Goal: Task Accomplishment & Management: Use online tool/utility

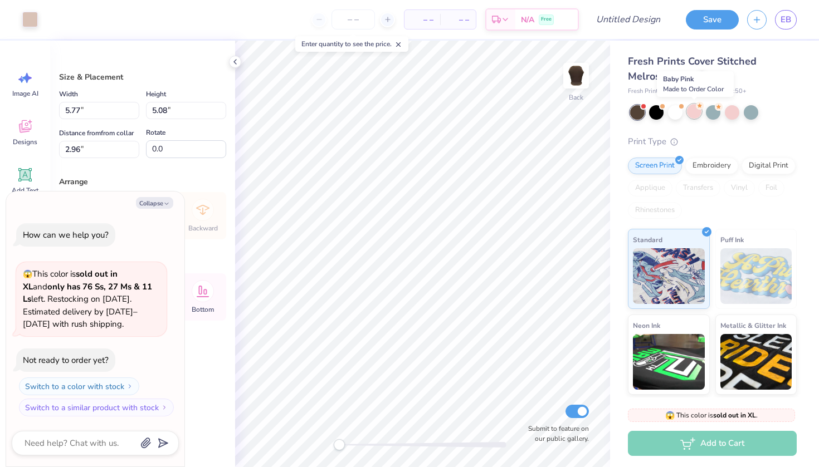
click at [697, 114] on div at bounding box center [694, 111] width 14 height 14
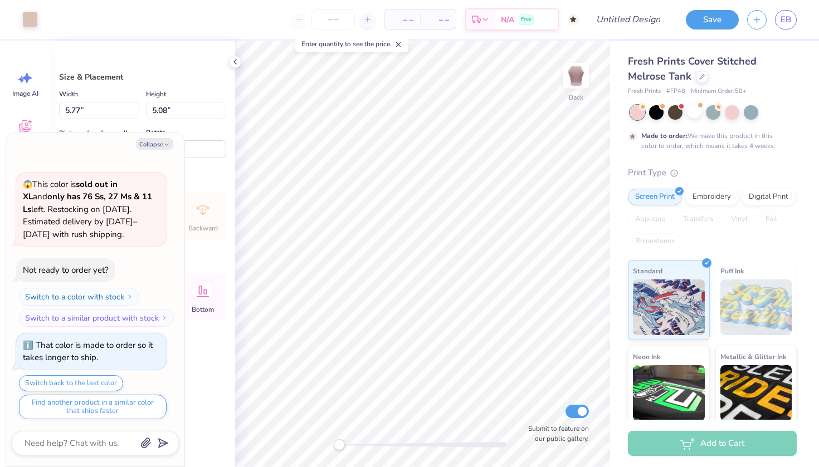
type textarea "x"
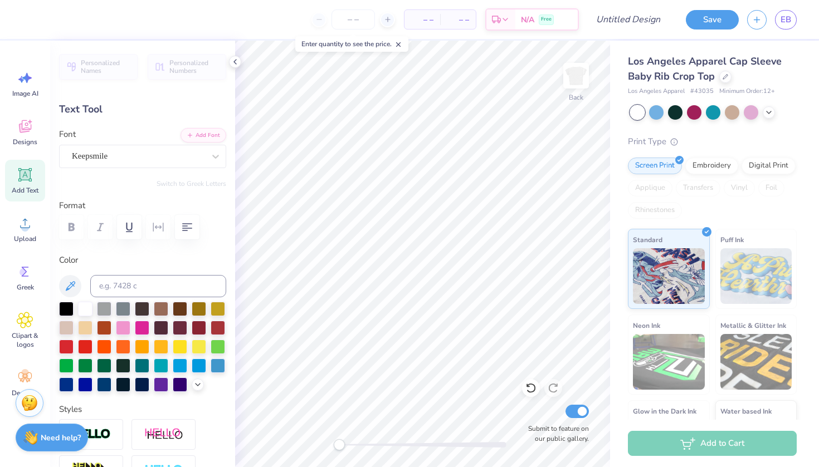
type textarea "Delta"
type input "5.48"
type input "1.92"
type input "3.67"
type input "-6.8"
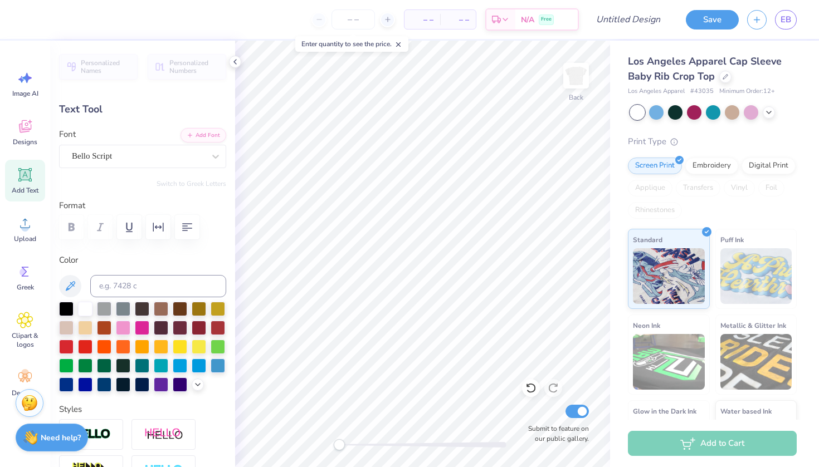
type textarea "Zeta"
type input "5.13"
type input "1.71"
type input "6.40"
type input "0.0"
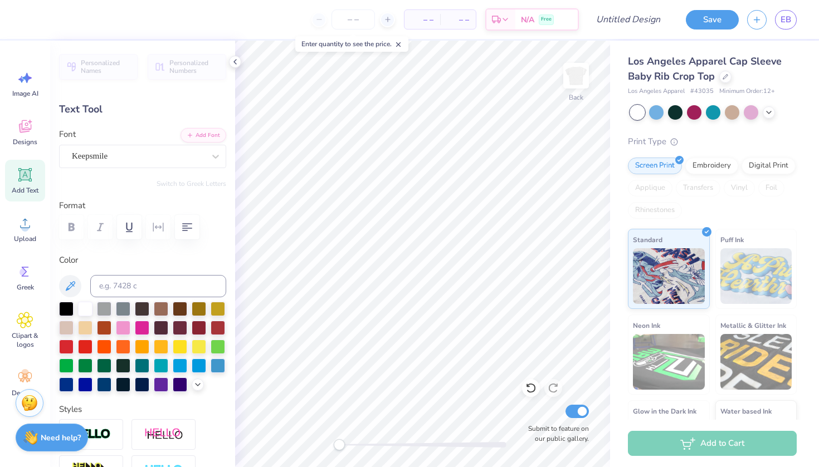
type textarea "RHO"
type input "1.70"
type input "2.91"
type input "0.97"
type input "7.14"
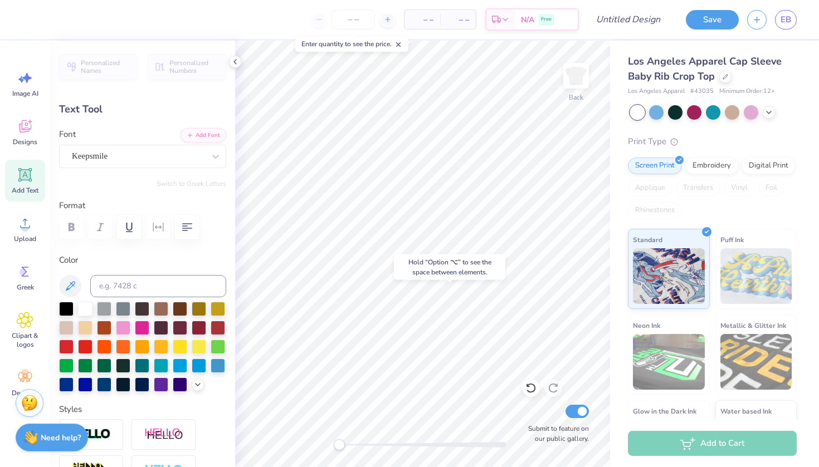
type input "0.88"
type input "0.52"
type input "7.90"
type input "14.8"
type textarea "DZ"
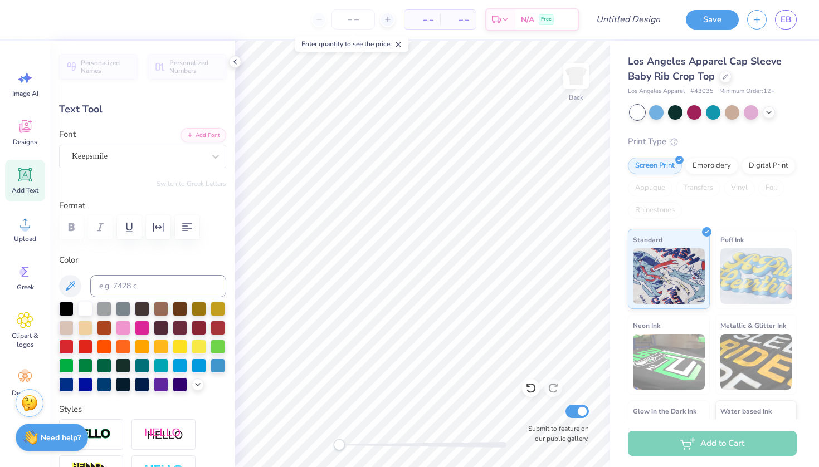
type input "0.0"
type input "3.63"
type input "2.08"
type input "3.56"
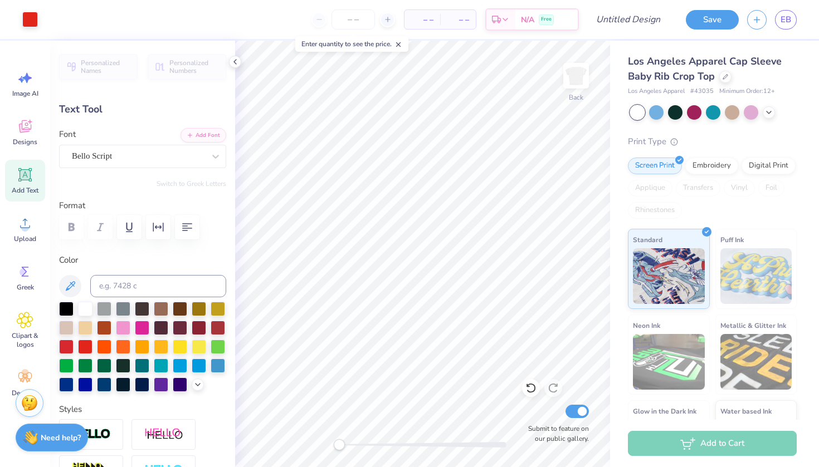
type input "-6.8"
type input "0.54"
type input "0.23"
type input "3.91"
type input "-9.0"
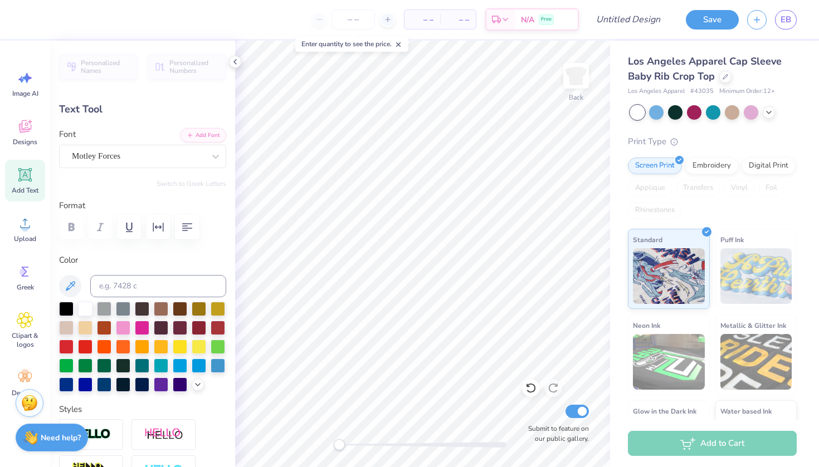
type input "0.54"
type input "0.23"
type input "3.91"
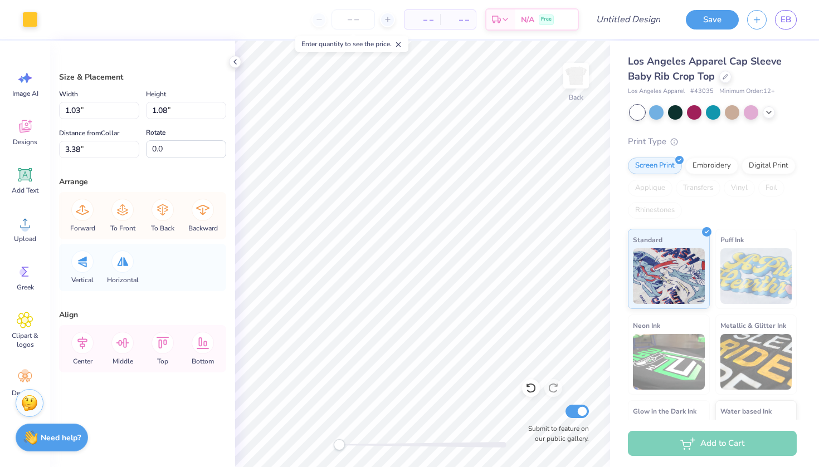
type input "0.35"
type input "0.60"
type input "3.63"
drag, startPoint x: 337, startPoint y: 445, endPoint x: 395, endPoint y: 445, distance: 57.4
click at [395, 445] on div "Accessibility label" at bounding box center [394, 444] width 11 height 11
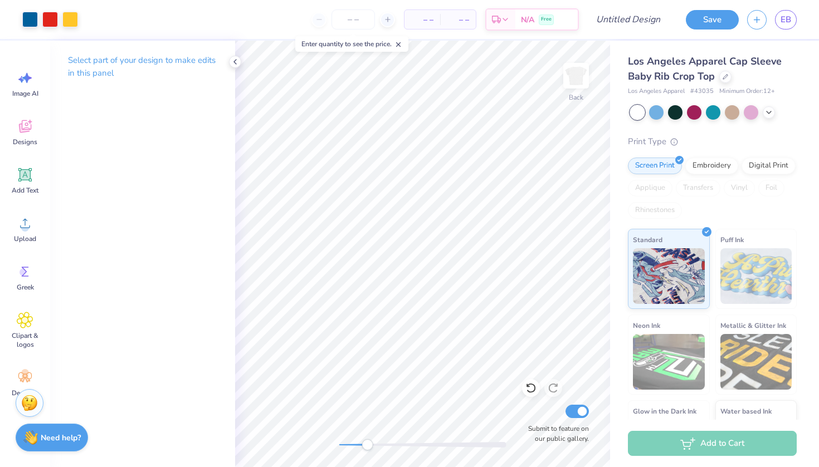
drag, startPoint x: 395, startPoint y: 443, endPoint x: 364, endPoint y: 444, distance: 31.8
click at [364, 444] on div "Accessibility label" at bounding box center [366, 444] width 11 height 11
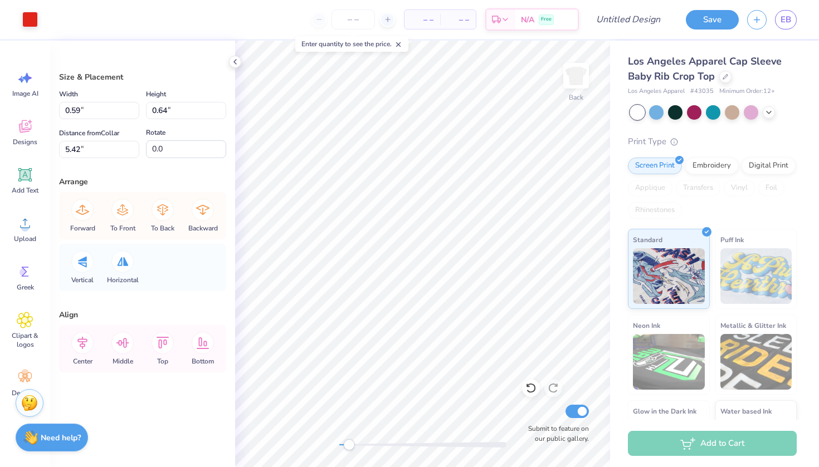
drag, startPoint x: 364, startPoint y: 441, endPoint x: 349, endPoint y: 441, distance: 15.6
click at [349, 441] on div "Accessibility label" at bounding box center [348, 444] width 11 height 11
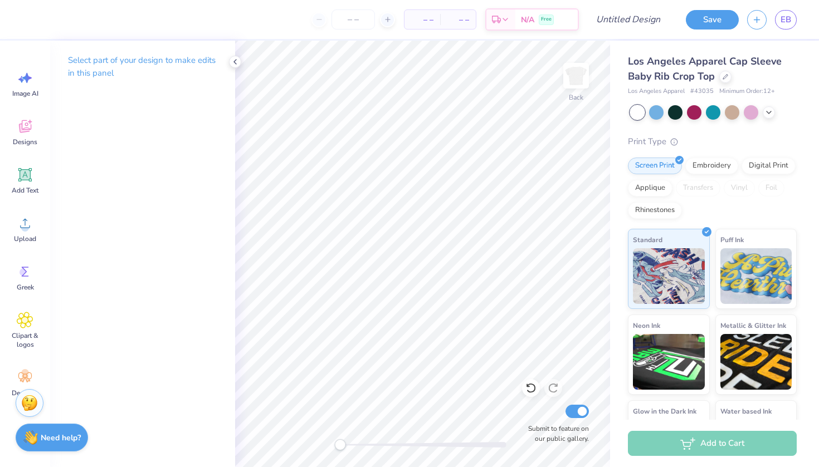
click at [317, 445] on div "Back Submit to feature on our public gallery." at bounding box center [422, 254] width 375 height 427
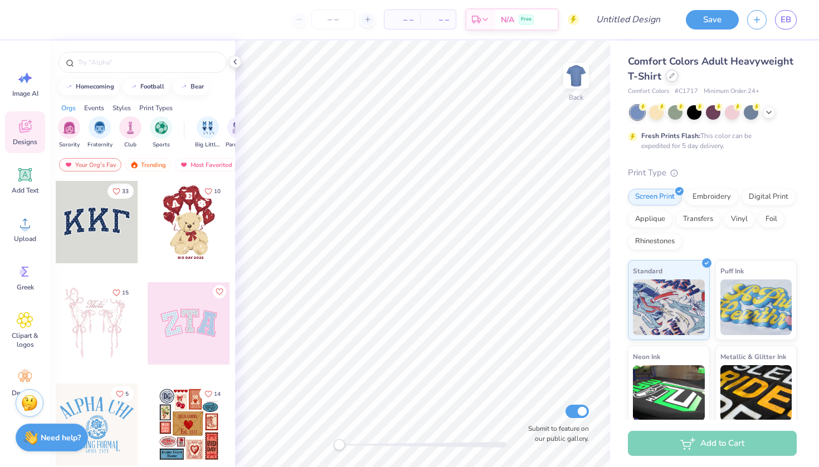
click at [674, 73] on div at bounding box center [671, 76] width 12 height 12
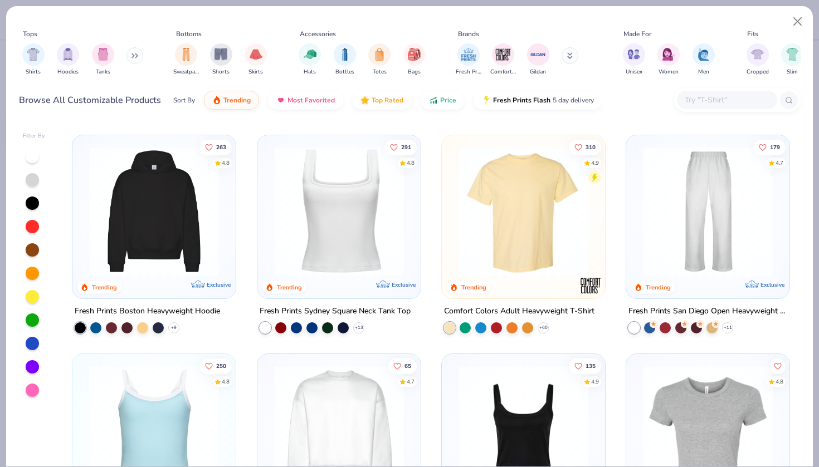
scroll to position [211, 0]
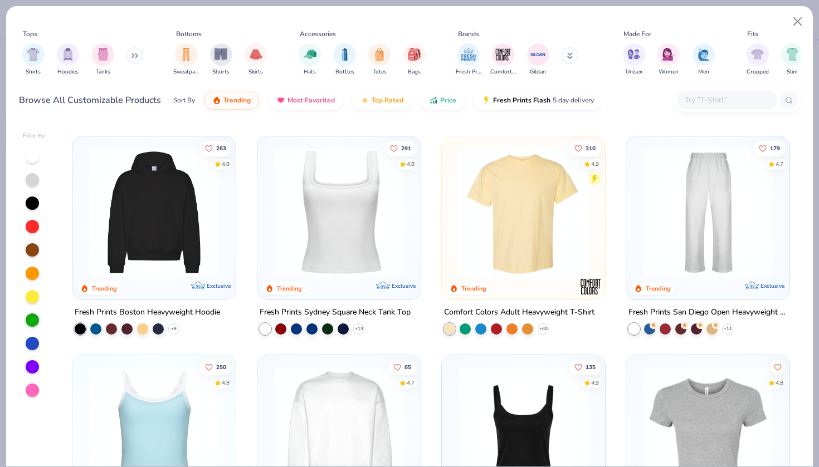
click at [714, 177] on img at bounding box center [707, 213] width 141 height 130
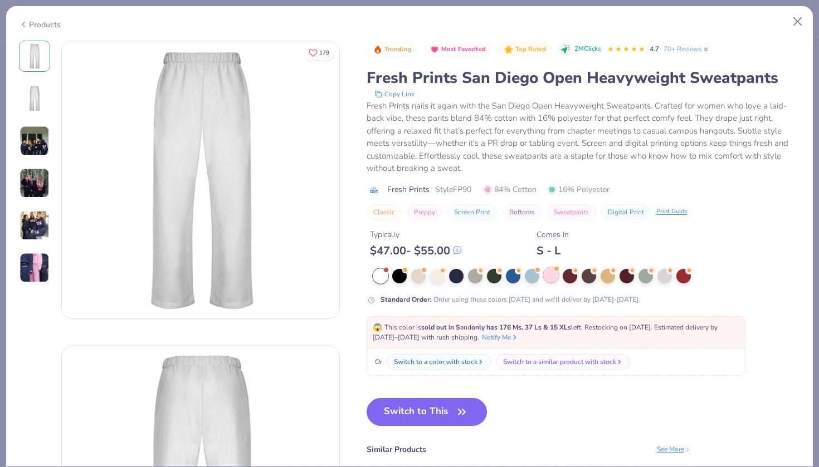
click at [551, 273] on div at bounding box center [550, 275] width 14 height 14
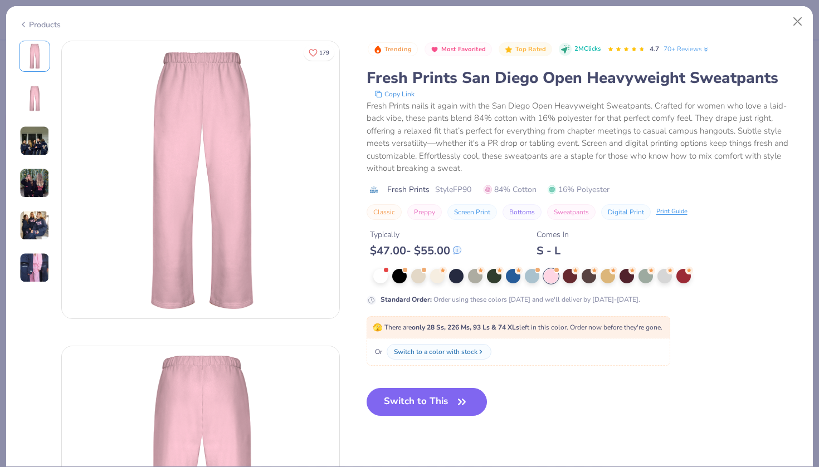
click at [35, 258] on img at bounding box center [34, 268] width 30 height 30
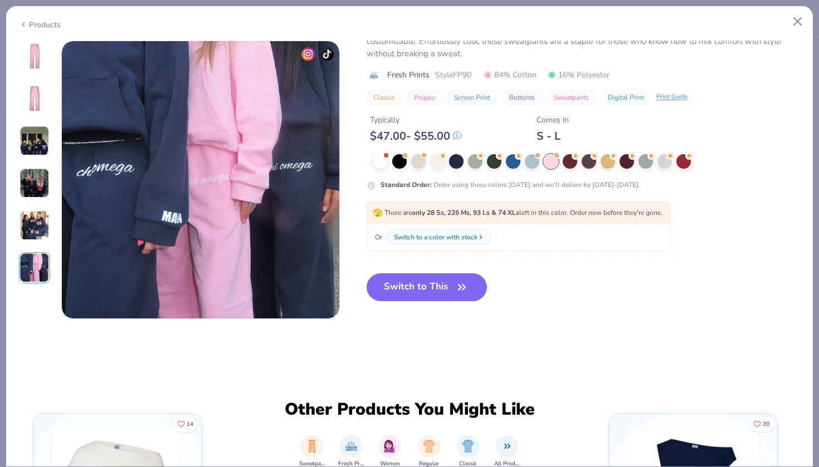
click at [29, 213] on img at bounding box center [34, 225] width 30 height 30
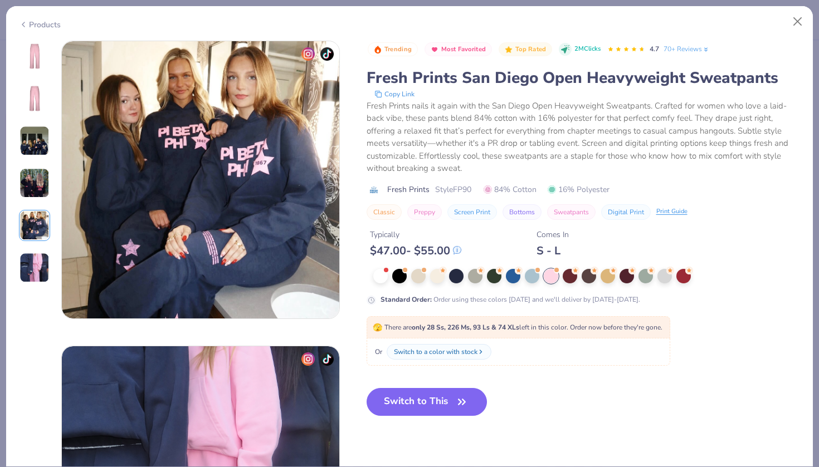
click at [32, 195] on img at bounding box center [34, 183] width 30 height 30
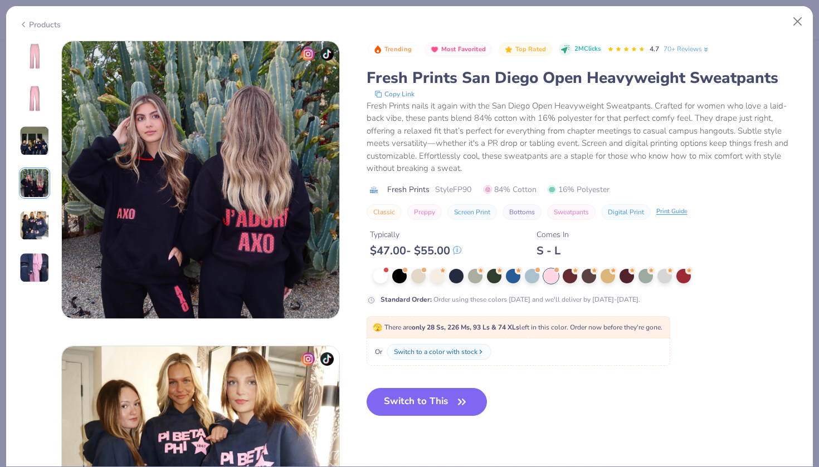
click at [30, 152] on img at bounding box center [34, 141] width 30 height 30
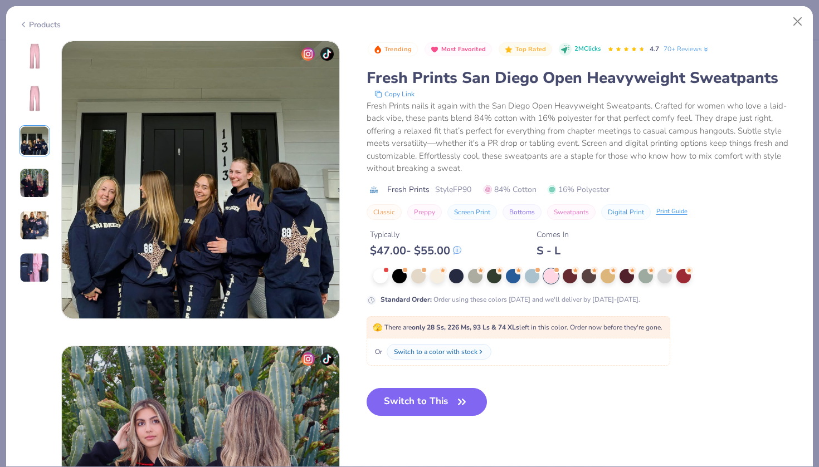
click at [34, 126] on img at bounding box center [34, 141] width 30 height 30
click at [36, 95] on img at bounding box center [34, 98] width 27 height 27
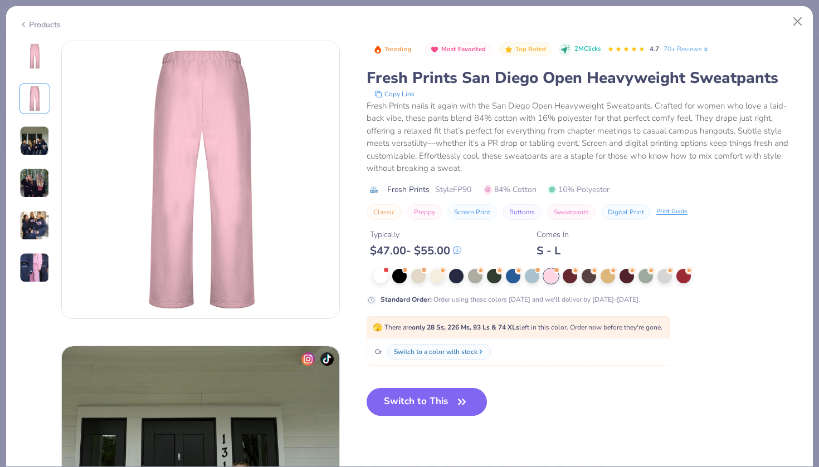
click at [39, 59] on img at bounding box center [34, 56] width 27 height 27
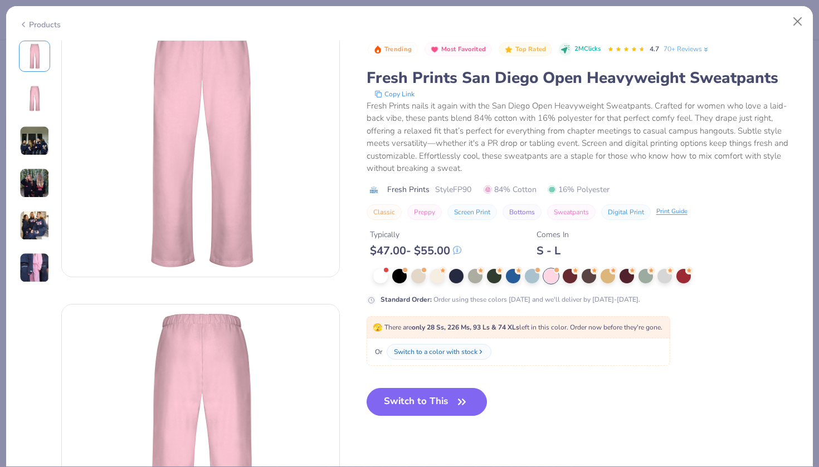
scroll to position [0, 0]
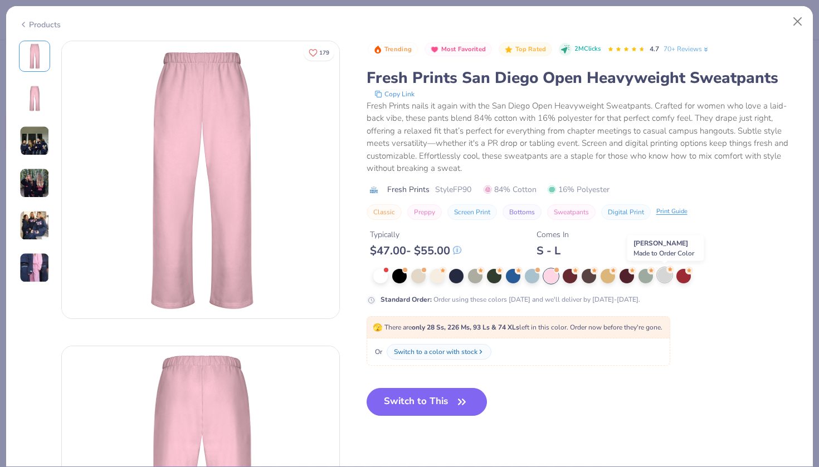
click at [669, 272] on circle at bounding box center [670, 270] width 8 height 8
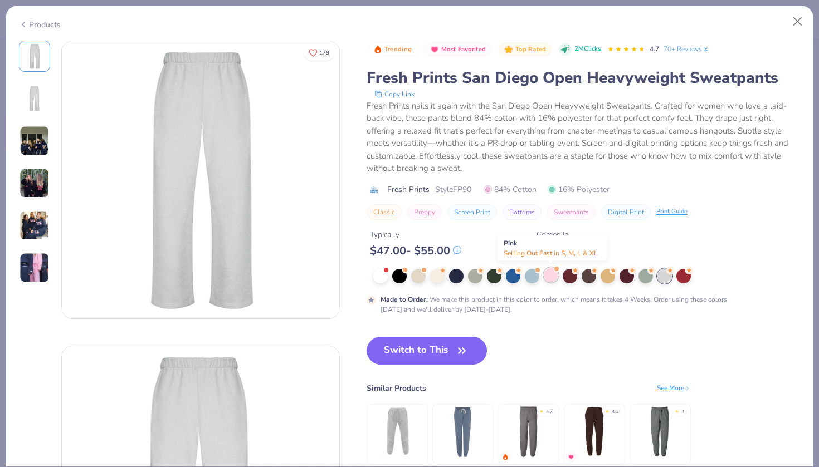
click at [550, 278] on div at bounding box center [550, 275] width 14 height 14
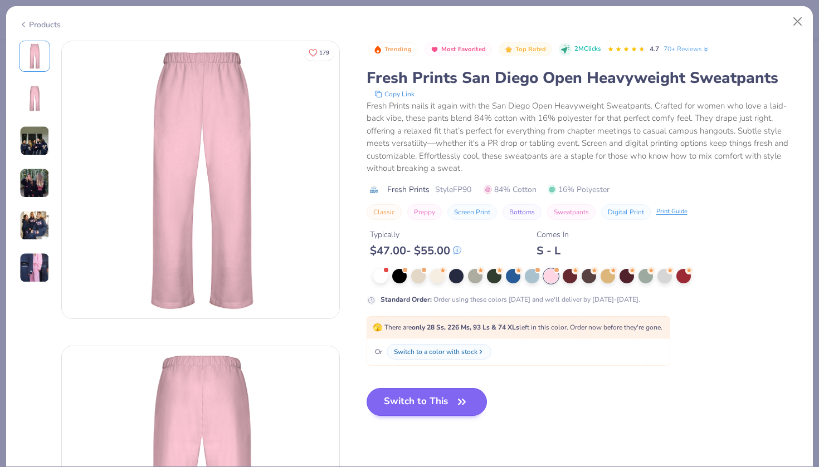
click at [435, 405] on button "Switch to This" at bounding box center [426, 402] width 121 height 28
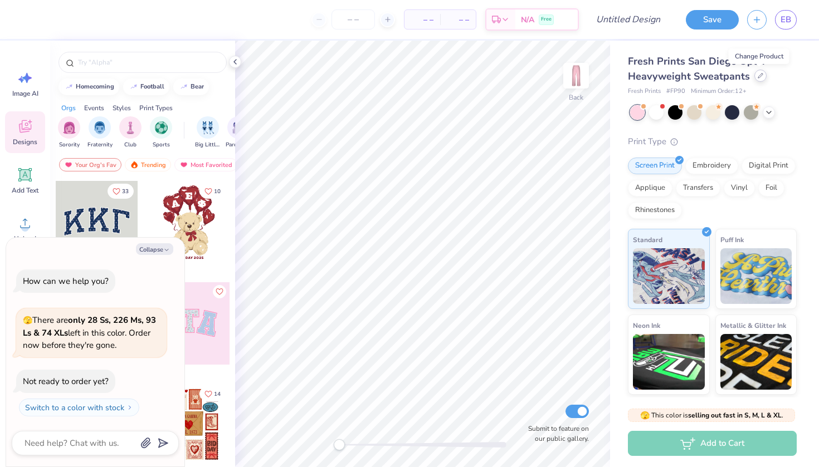
click at [757, 77] on icon at bounding box center [760, 76] width 6 height 6
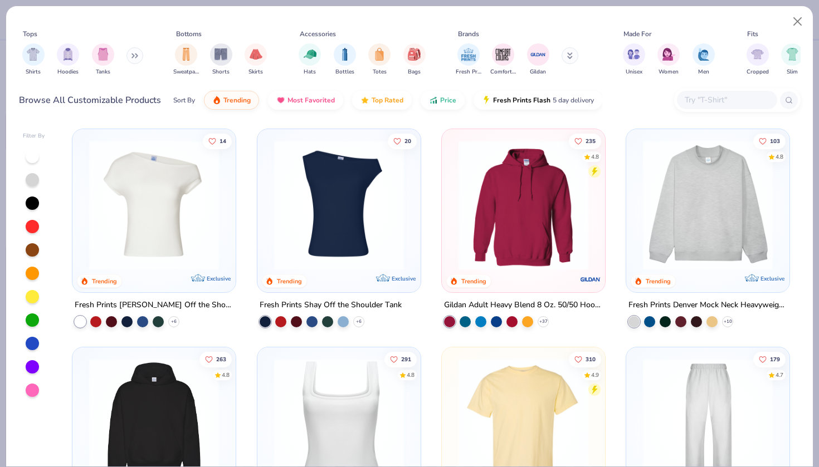
click at [683, 224] on img at bounding box center [707, 205] width 141 height 130
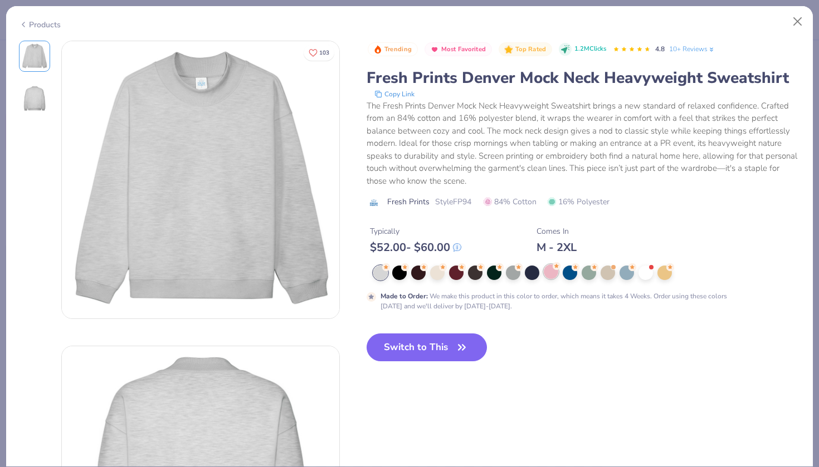
click at [546, 277] on div at bounding box center [550, 271] width 14 height 14
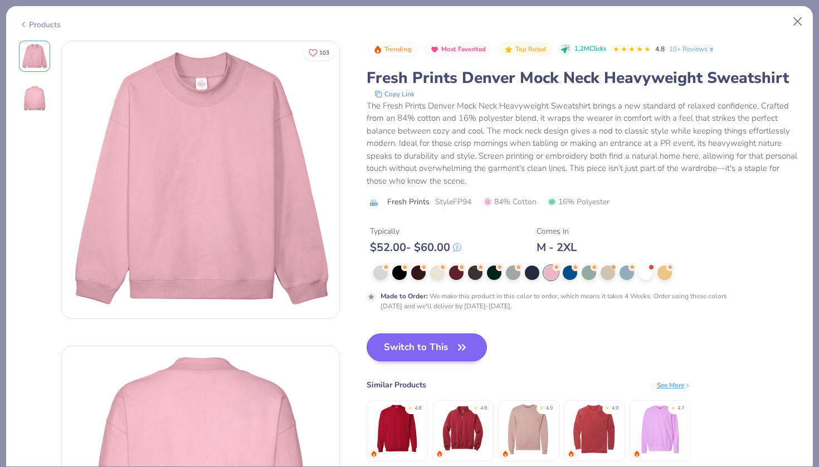
click at [403, 351] on button "Switch to This" at bounding box center [426, 348] width 121 height 28
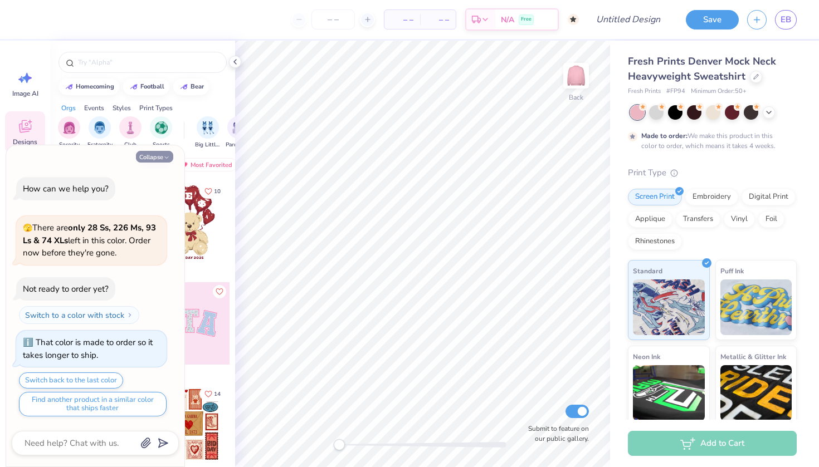
click at [146, 163] on button "Collapse" at bounding box center [154, 157] width 37 height 12
type textarea "x"
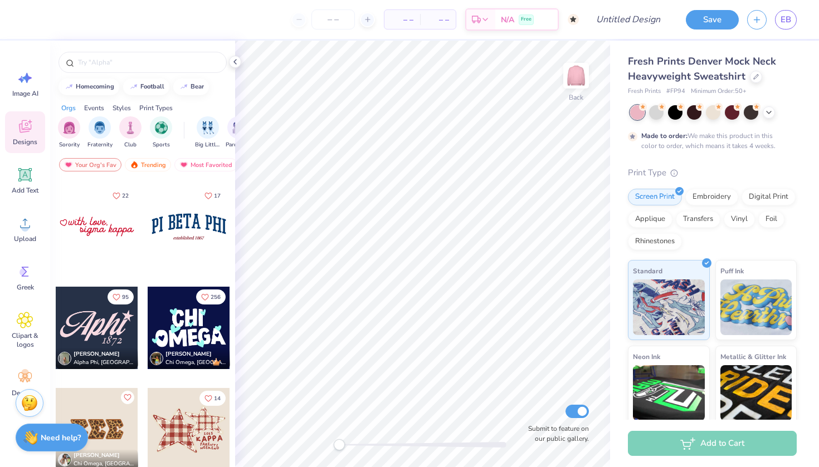
scroll to position [1316, 0]
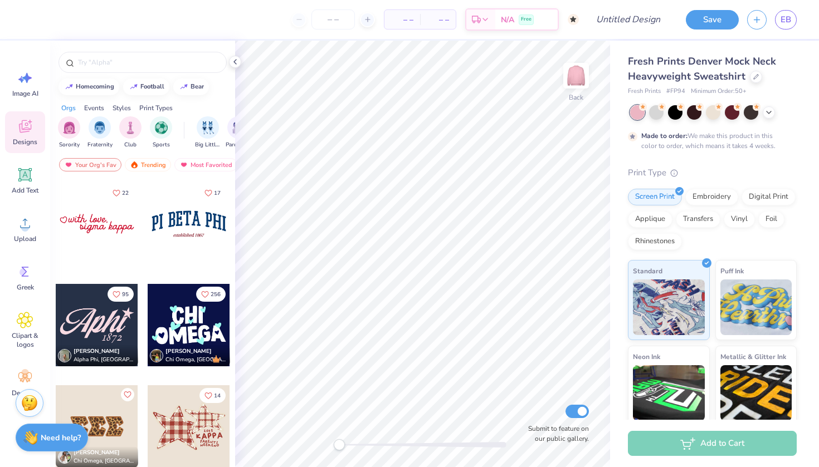
click at [197, 233] on div at bounding box center [189, 224] width 82 height 82
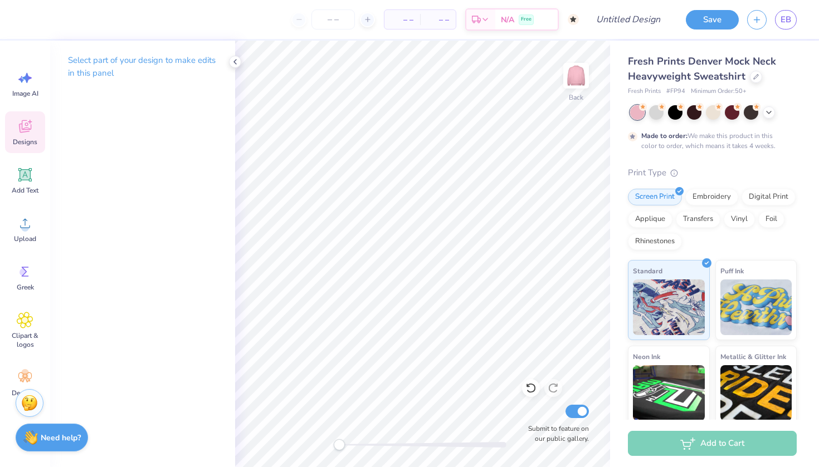
click at [26, 130] on icon at bounding box center [24, 128] width 11 height 9
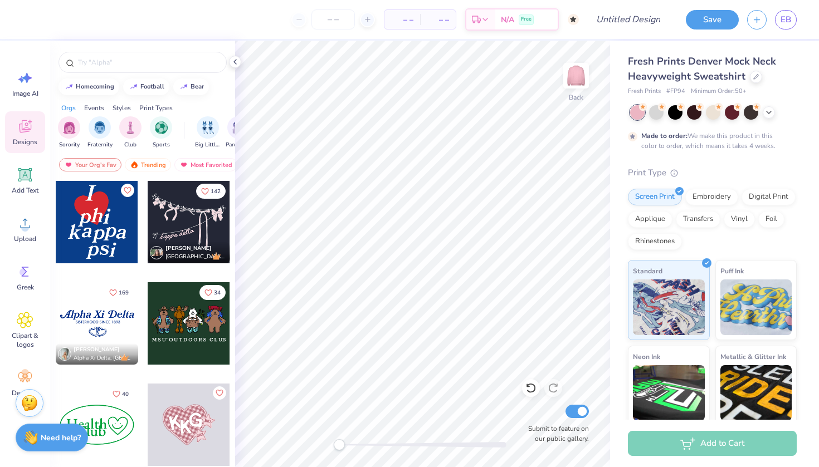
scroll to position [2234, 0]
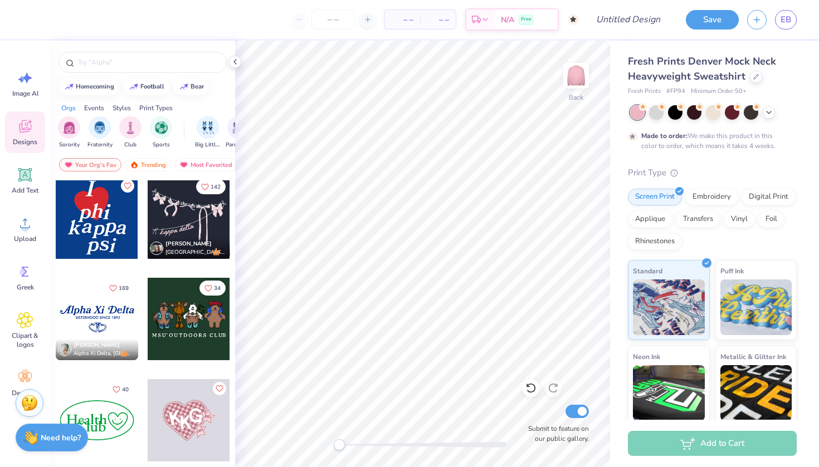
click at [104, 228] on div at bounding box center [97, 218] width 82 height 82
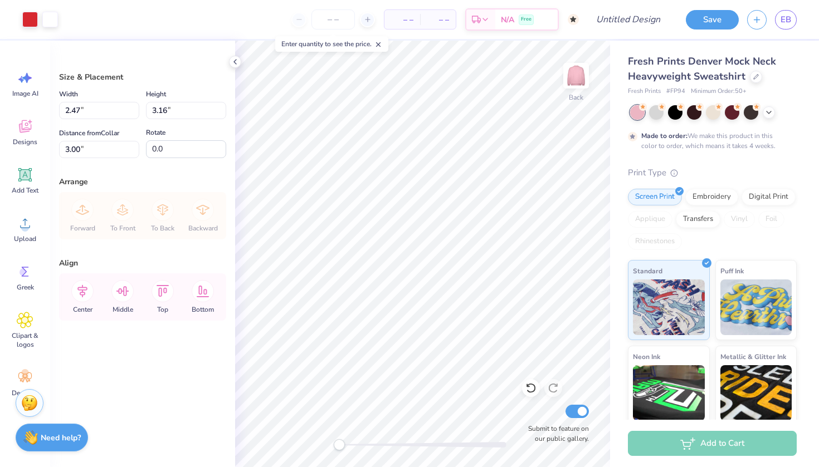
type input "5.67"
type input "7.25"
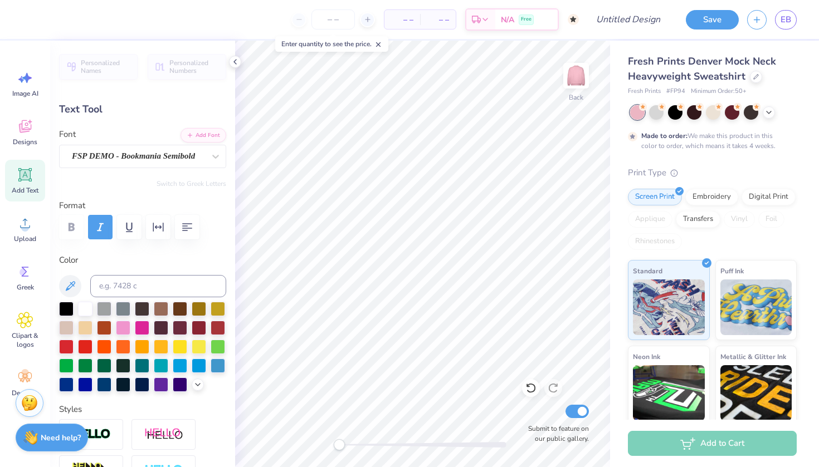
type input "1.25"
type input "1.30"
type input "5.75"
type input "1.23"
type input "1.42"
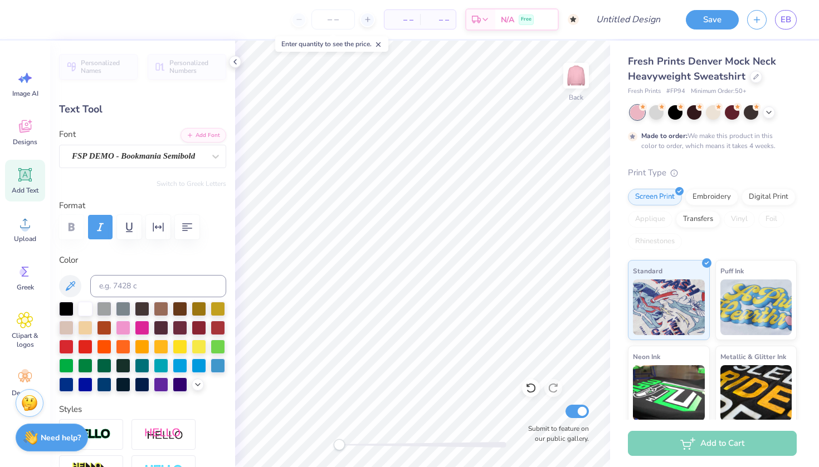
type input "6.83"
type input "1.25"
type input "1.30"
type input "5.92"
type input "0.75"
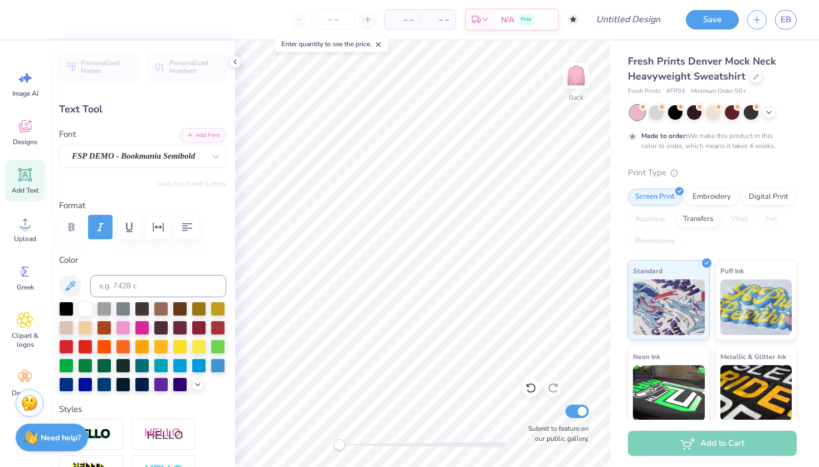
type input "1.48"
type input "5.29"
type input "1.25"
type input "1.30"
type input "5.92"
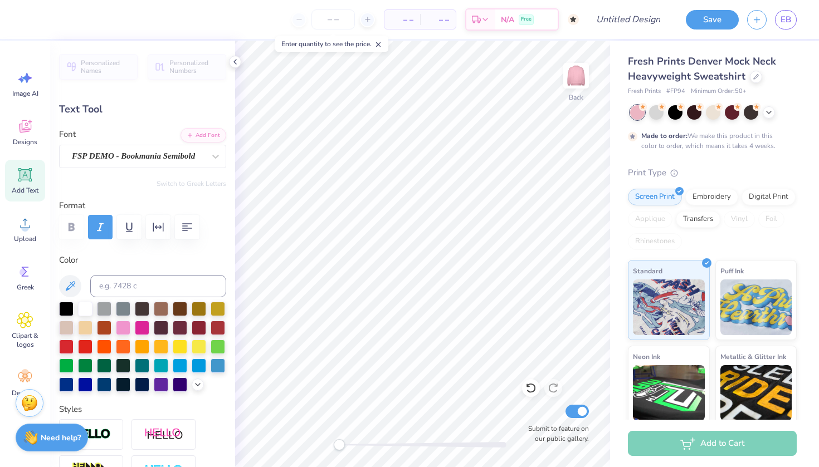
type textarea "p"
type textarea "Delta"
type input "4.80"
type input "1.45"
type input "5.85"
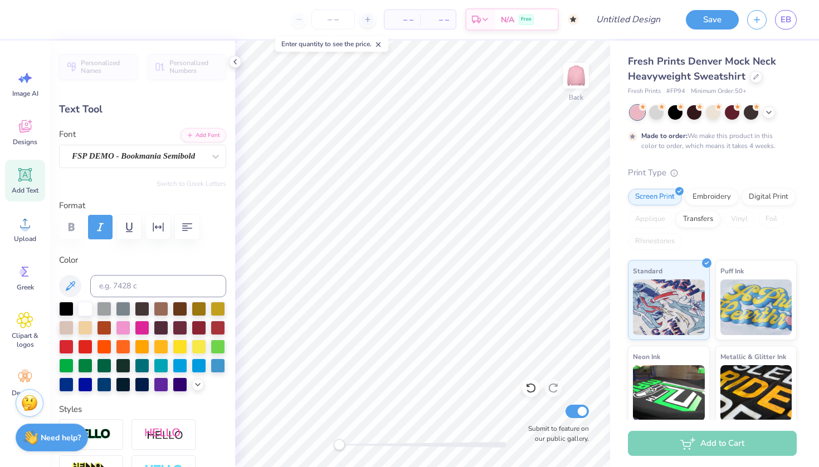
type input "0.75"
type input "1.48"
type input "5.29"
type input "1.14"
type input "1.42"
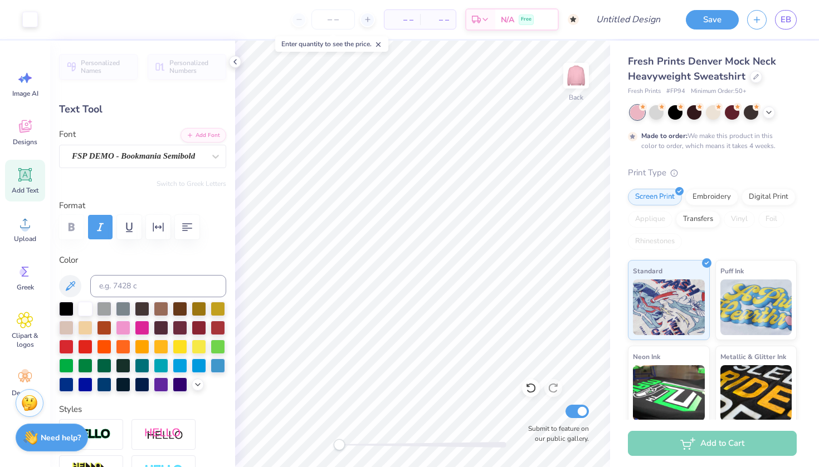
type input "5.21"
click at [459, 218] on li "Copy" at bounding box center [471, 215] width 87 height 22
click at [429, 239] on li "Paste" at bounding box center [446, 237] width 87 height 22
type input "9.98"
type textarea "Zeta"
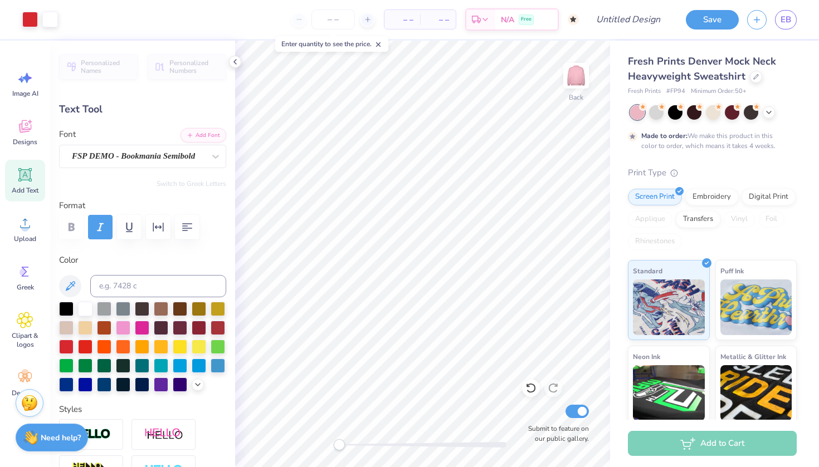
type input "5.94"
type input "4.02"
type input "1.42"
type input "9.99"
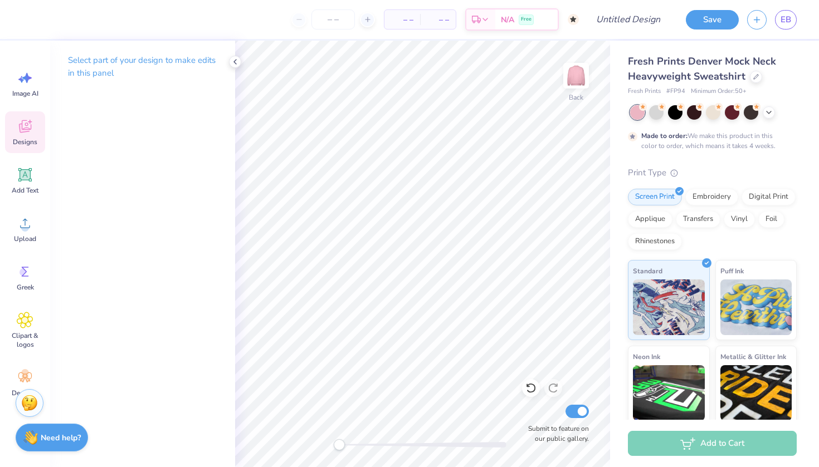
click at [41, 126] on div "Designs" at bounding box center [25, 132] width 40 height 42
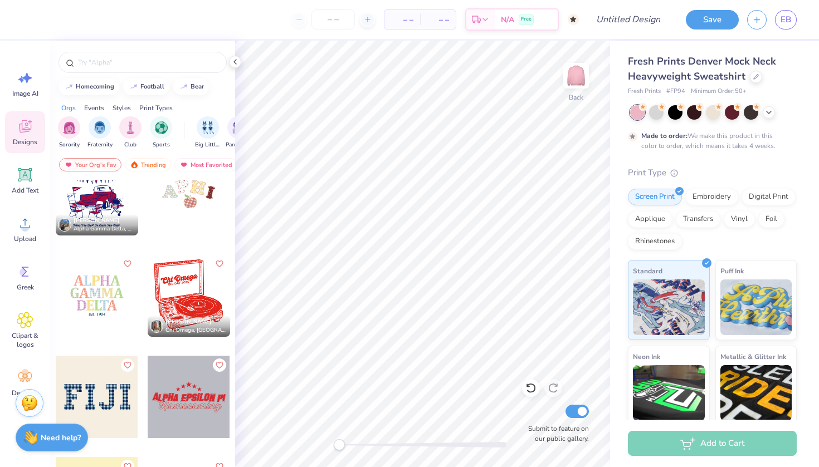
scroll to position [4589, 0]
click at [109, 308] on div at bounding box center [14, 294] width 247 height 82
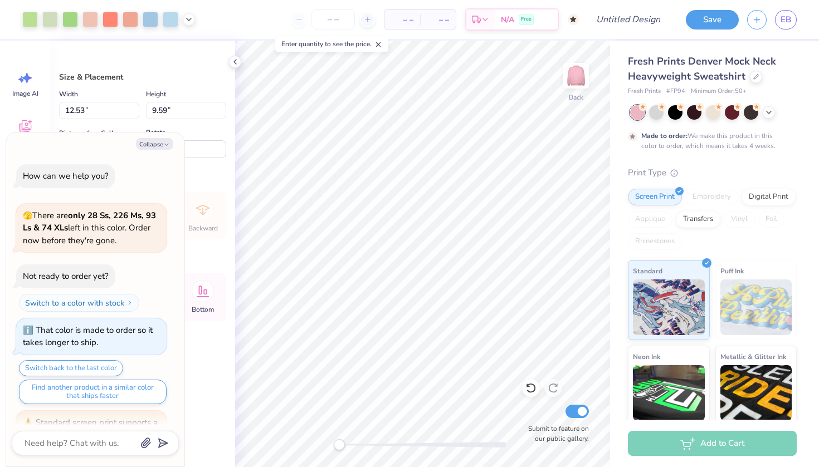
scroll to position [95, 0]
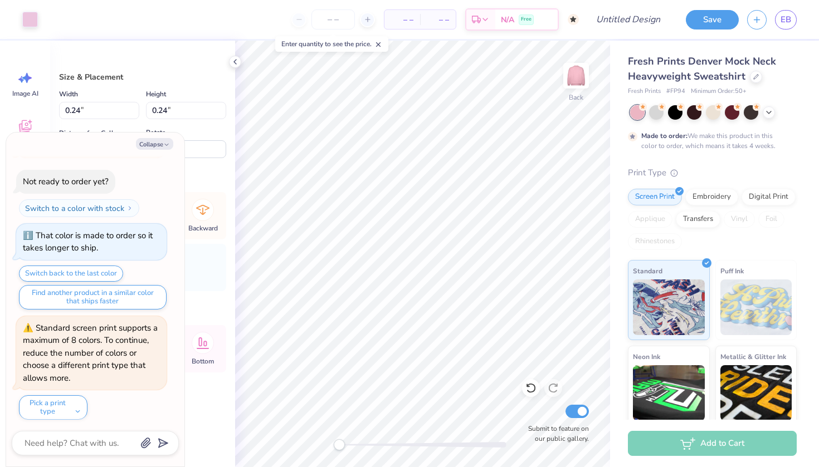
type textarea "x"
type input "0.07"
type input "3.75"
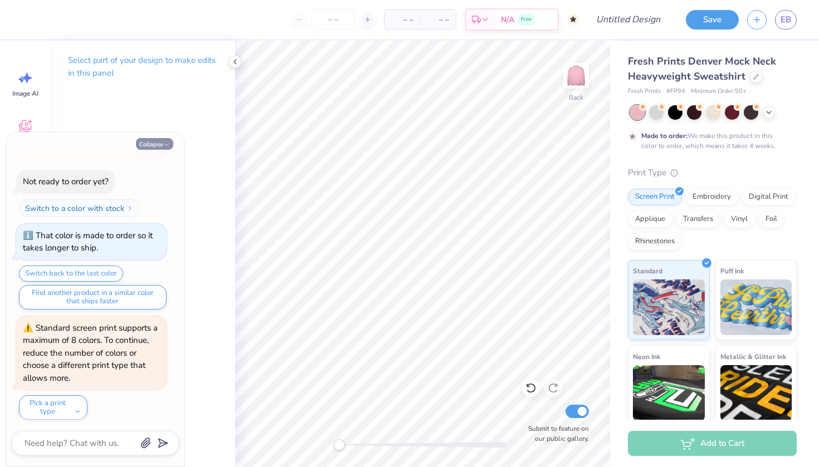
click at [142, 148] on button "Collapse" at bounding box center [154, 144] width 37 height 12
type textarea "x"
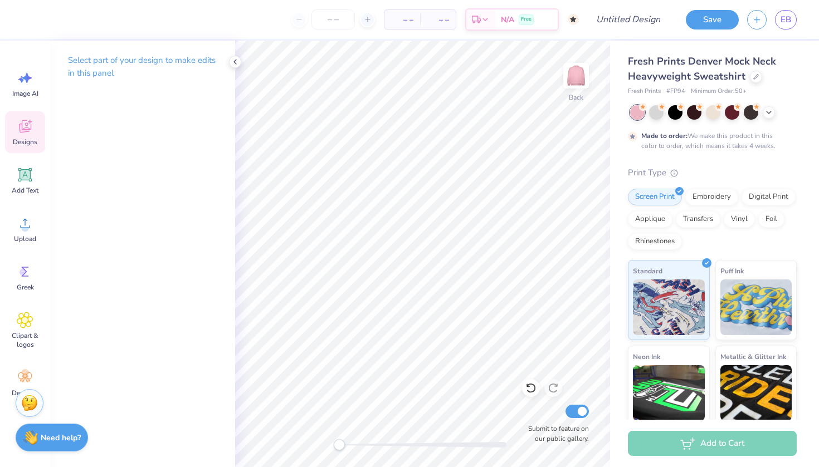
click at [23, 134] on icon at bounding box center [25, 126] width 17 height 17
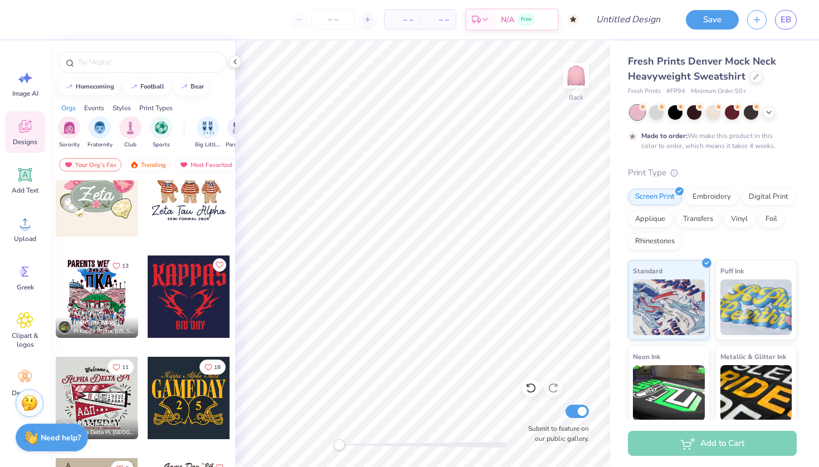
scroll to position [561, 0]
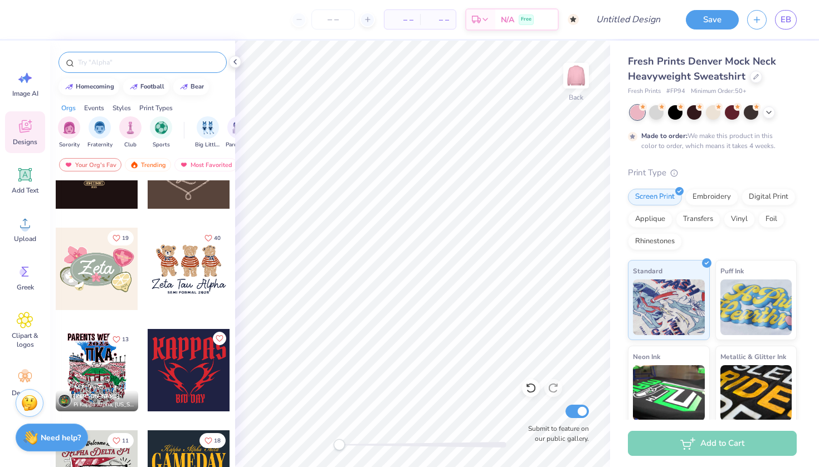
click at [125, 60] on input "text" at bounding box center [148, 62] width 143 height 11
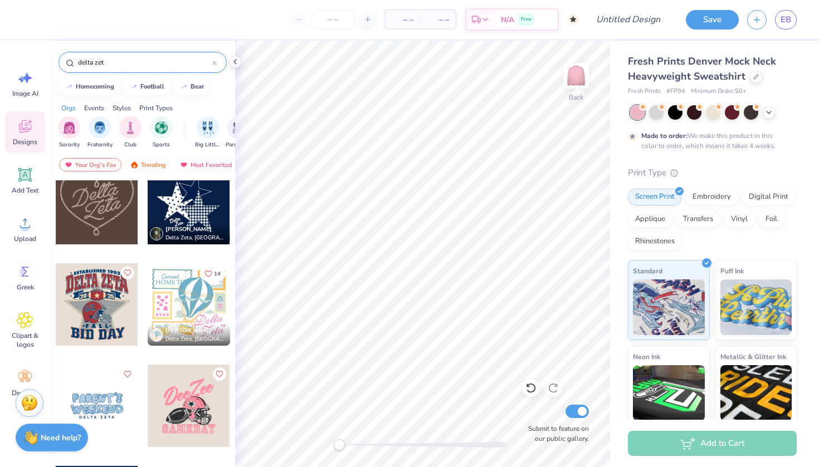
scroll to position [20, 0]
type input "delta zeta"
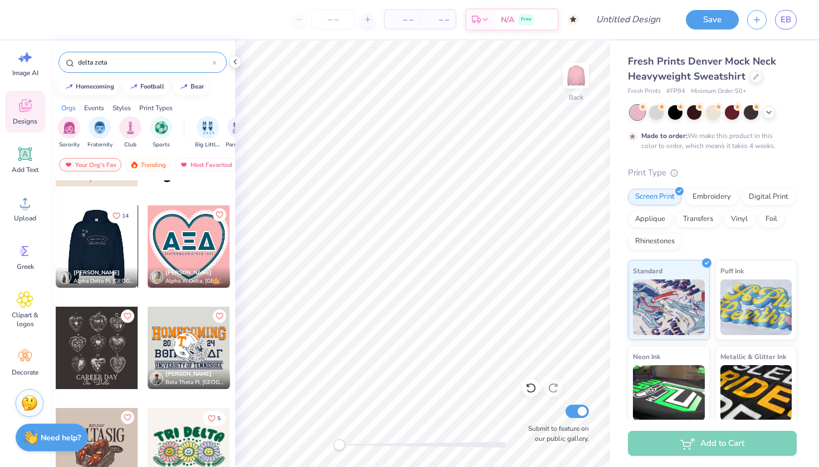
scroll to position [7475, 0]
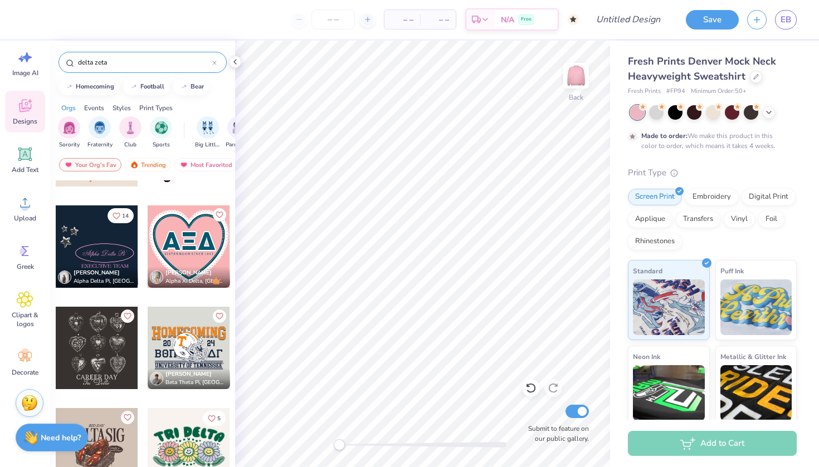
click at [213, 63] on icon at bounding box center [214, 63] width 4 height 4
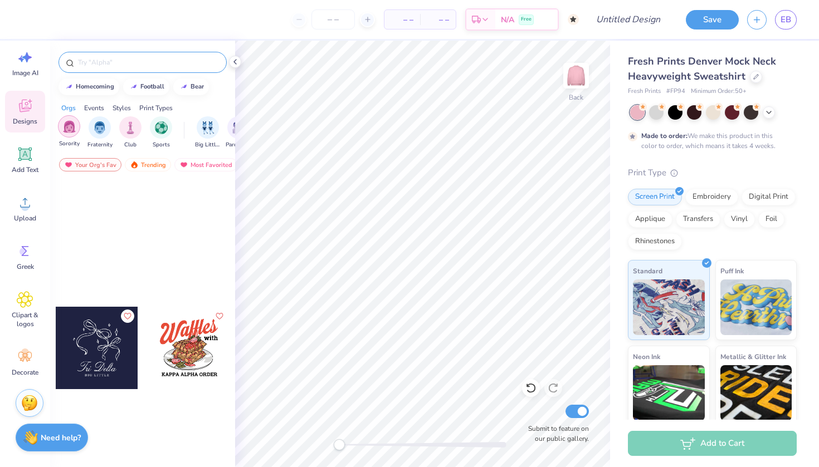
click at [77, 126] on div "filter for Sorority" at bounding box center [69, 126] width 22 height 22
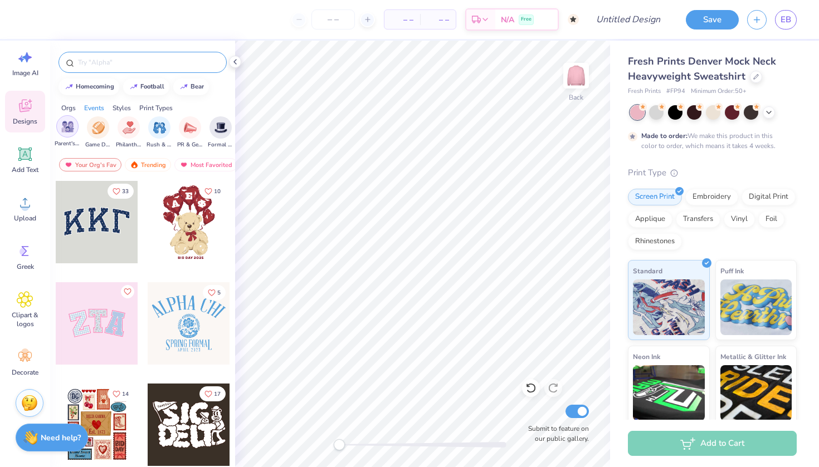
scroll to position [0, 178]
click at [190, 127] on div "filter for PR & General" at bounding box center [183, 126] width 22 height 22
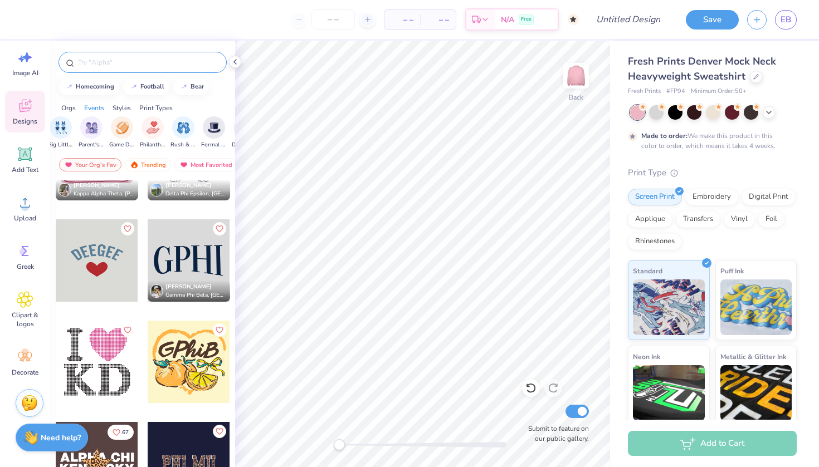
scroll to position [1376, 0]
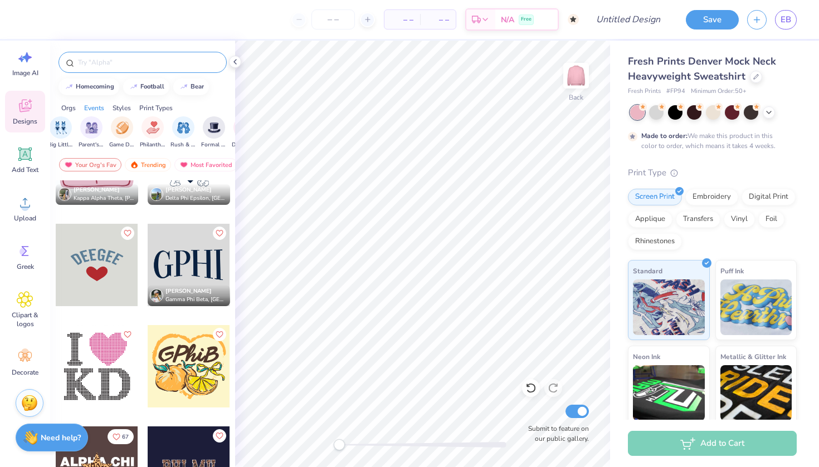
click at [185, 261] on div at bounding box center [189, 265] width 82 height 82
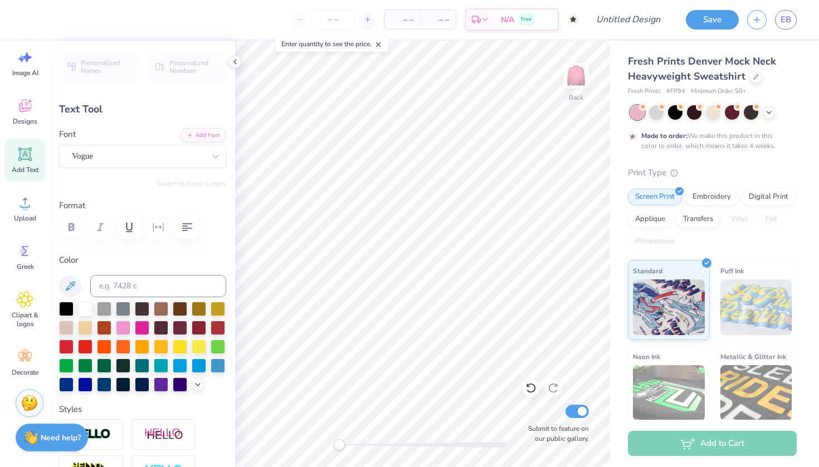
type textarea "dee"
type input "6.89"
type input "6.65"
type input "3.00"
type textarea "zee"
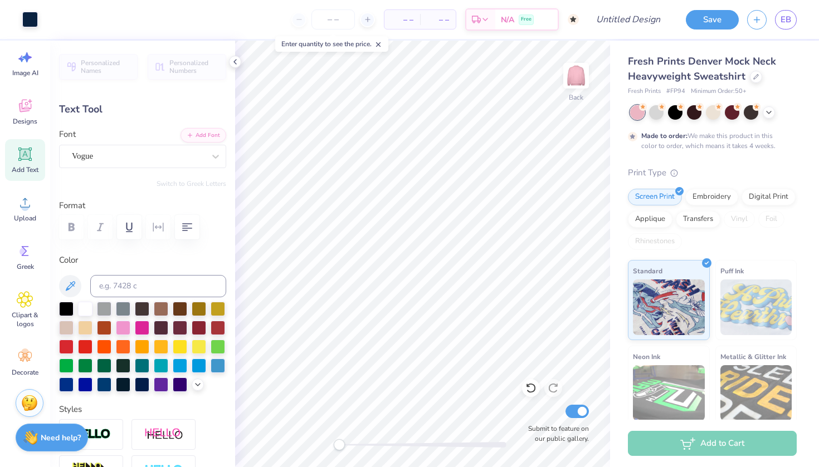
type input "6.84"
type input "6.64"
type input "6.72"
type input "6.53"
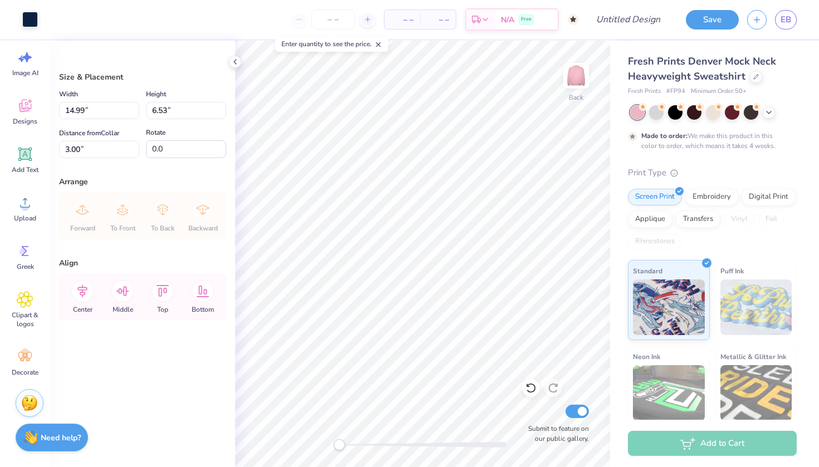
type input "13.30"
type input "5.79"
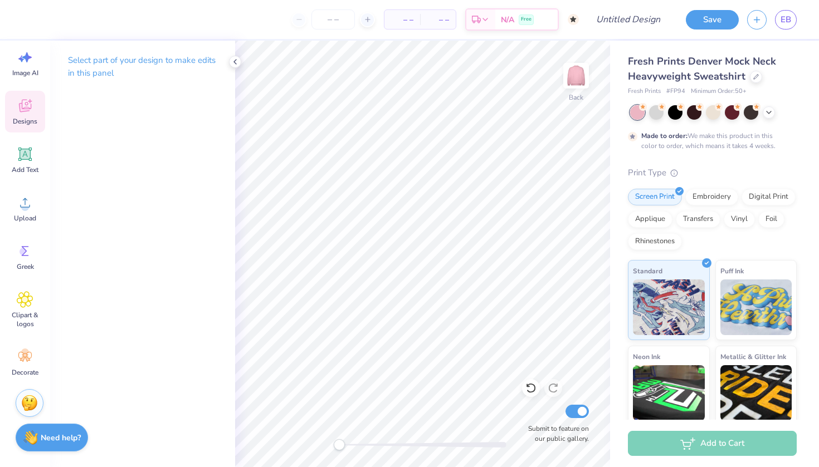
click at [33, 94] on div "Designs" at bounding box center [25, 112] width 40 height 42
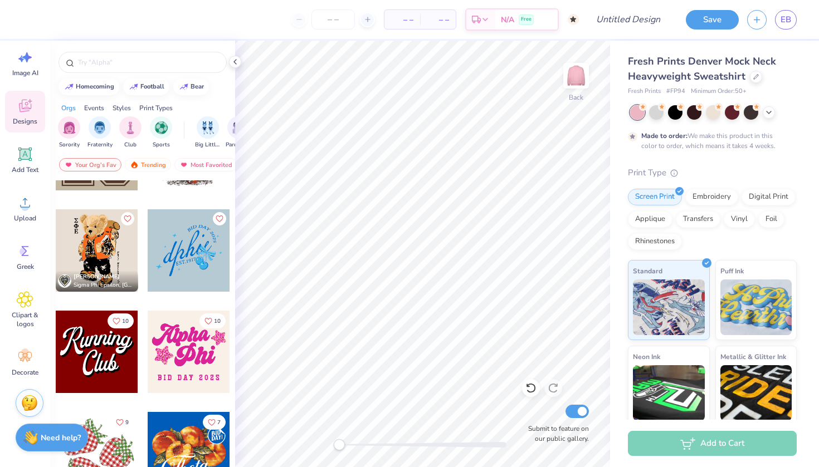
scroll to position [1024, 0]
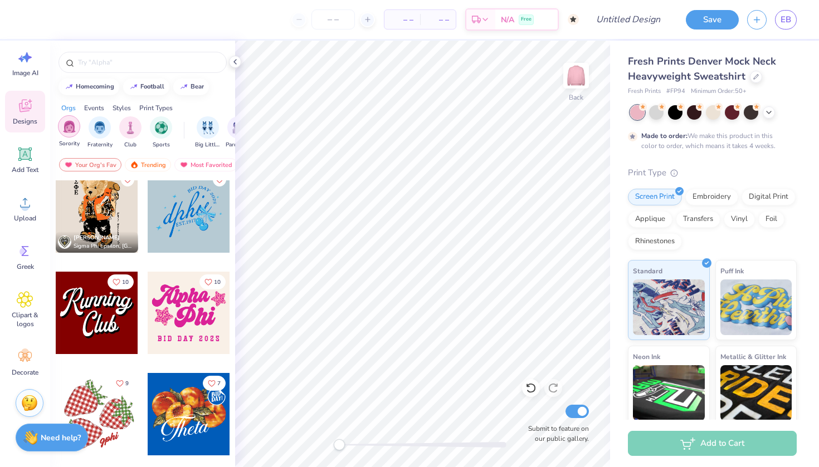
click at [72, 128] on img "filter for Sorority" at bounding box center [69, 126] width 13 height 13
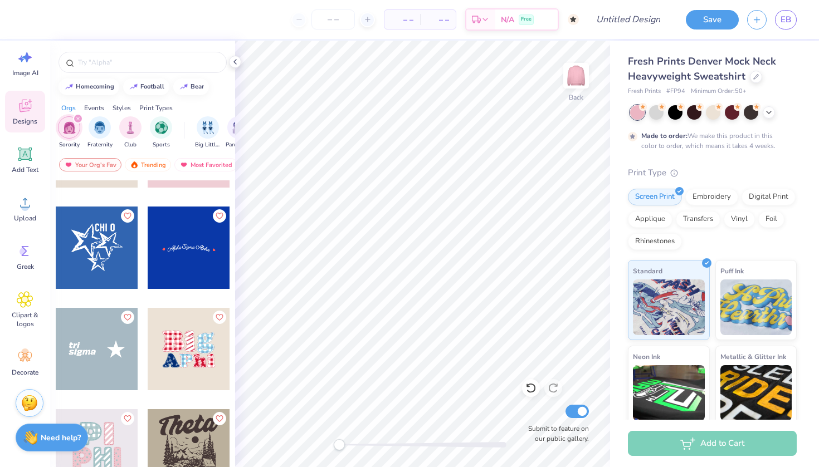
scroll to position [6679, 0]
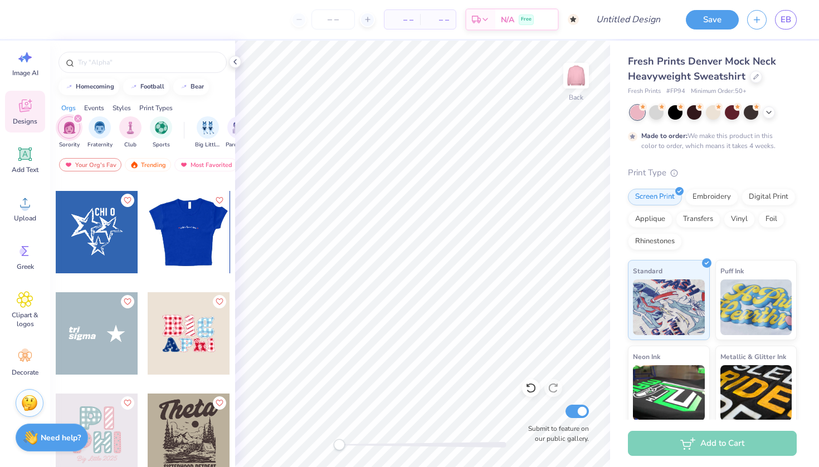
click at [186, 233] on div at bounding box center [188, 232] width 247 height 82
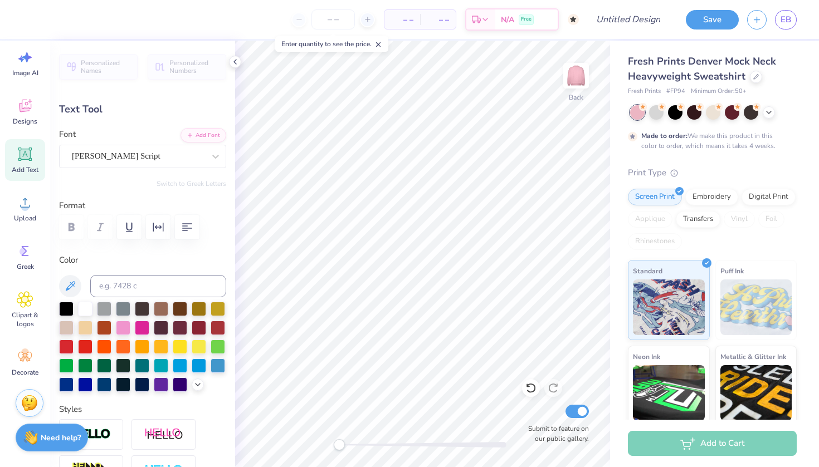
scroll to position [0, 1]
type textarea "Delta Zeta"
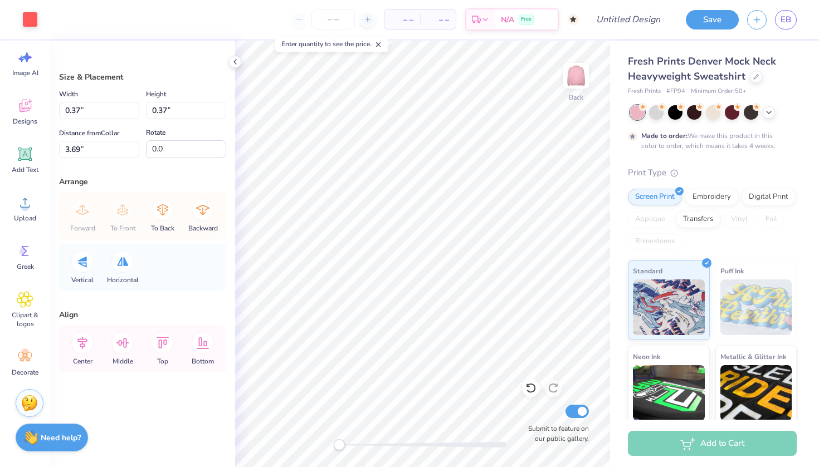
type input "0.50"
type input "0.37"
type input "3.57"
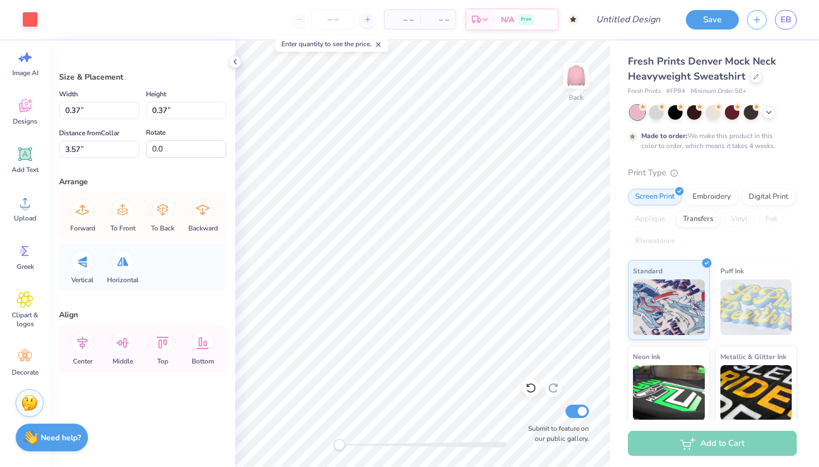
type input "0.56"
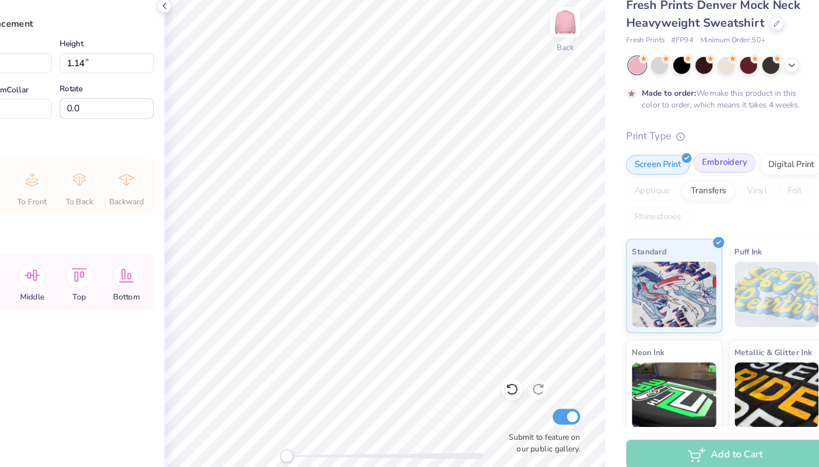
click at [685, 187] on div "Embroidery" at bounding box center [711, 195] width 53 height 17
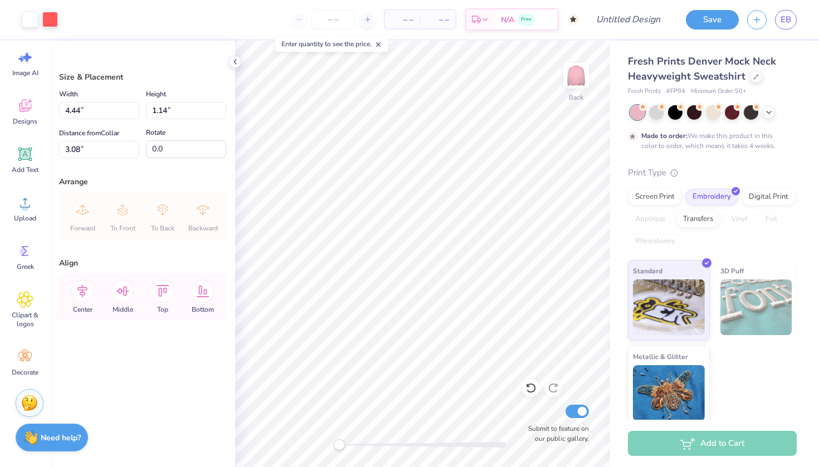
type input "6.84"
type input "1.76"
type input "3.00"
type input "8.62"
type input "2.22"
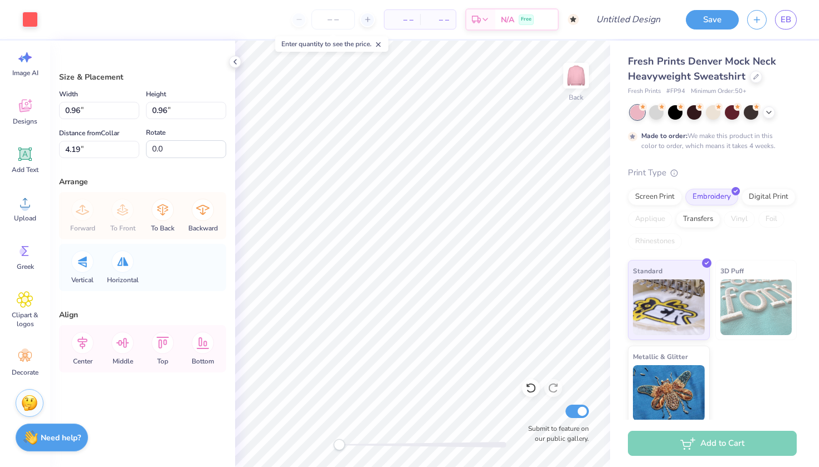
type input "0.62"
type input "4.53"
type input "1.09"
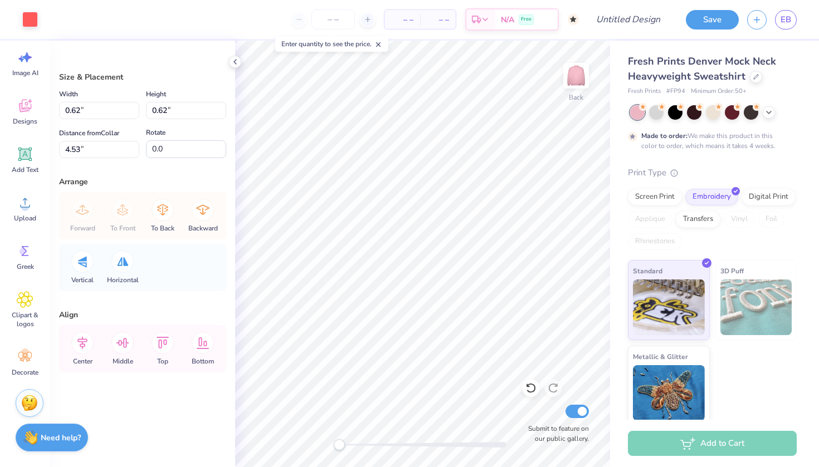
type input "4.13"
type input "0.72"
type input "4.50"
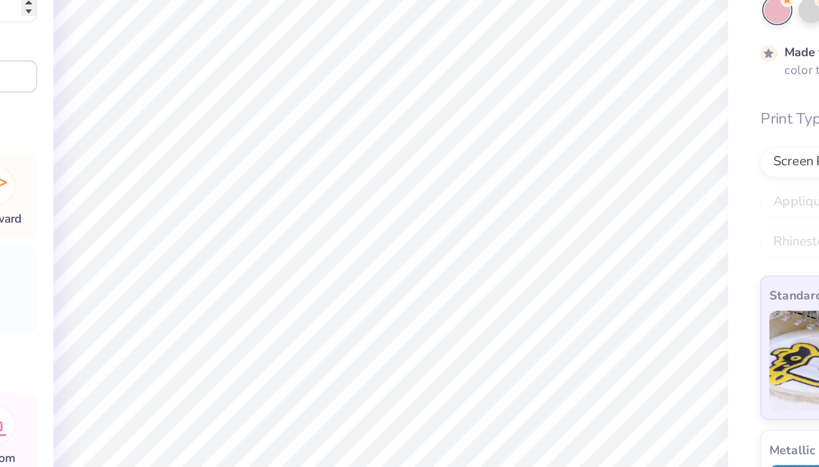
type input "0.61"
type input "4.48"
type input "0.62"
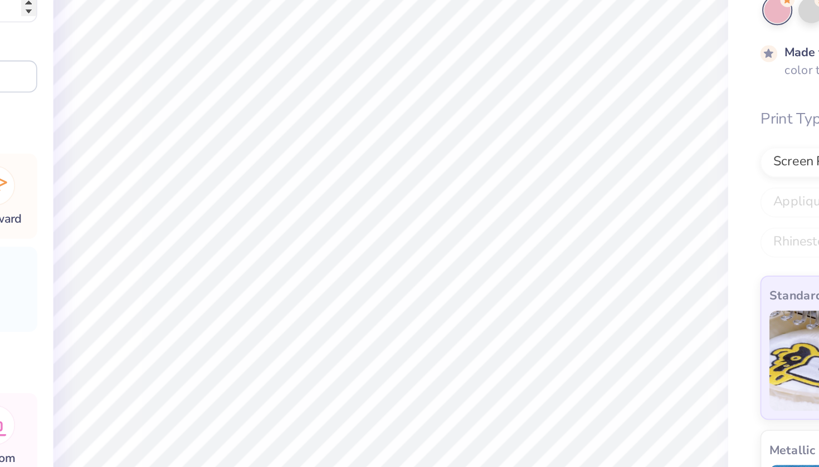
type input "4.36"
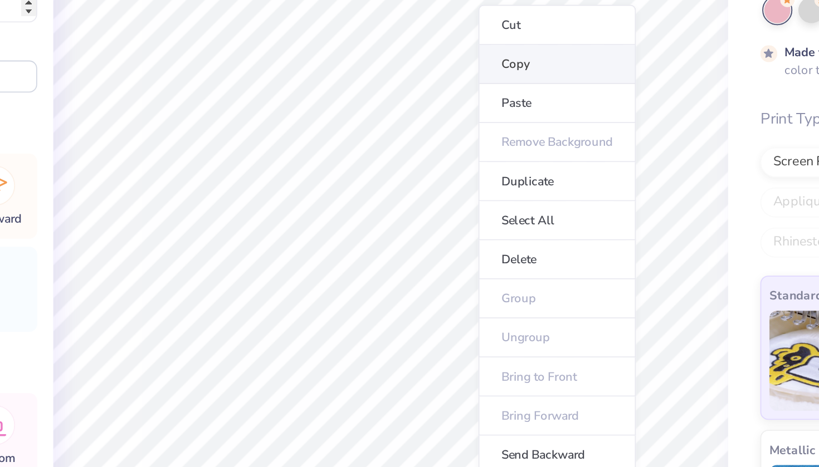
click at [471, 132] on li "Copy" at bounding box center [514, 143] width 87 height 22
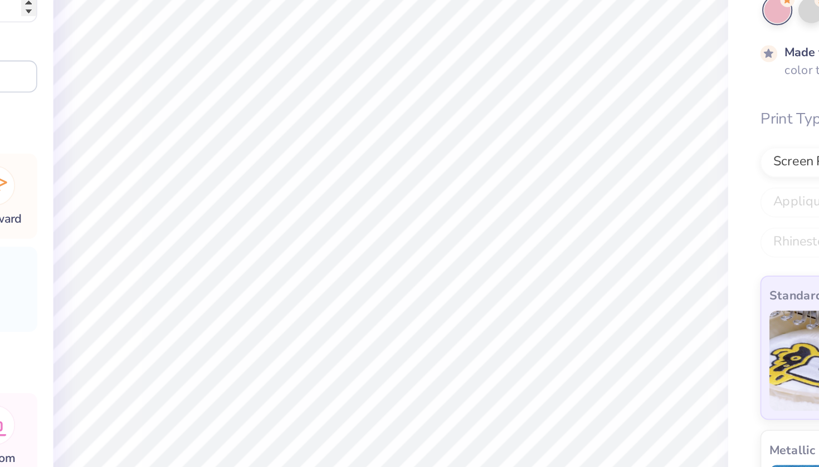
type input "0.61"
type input "4.48"
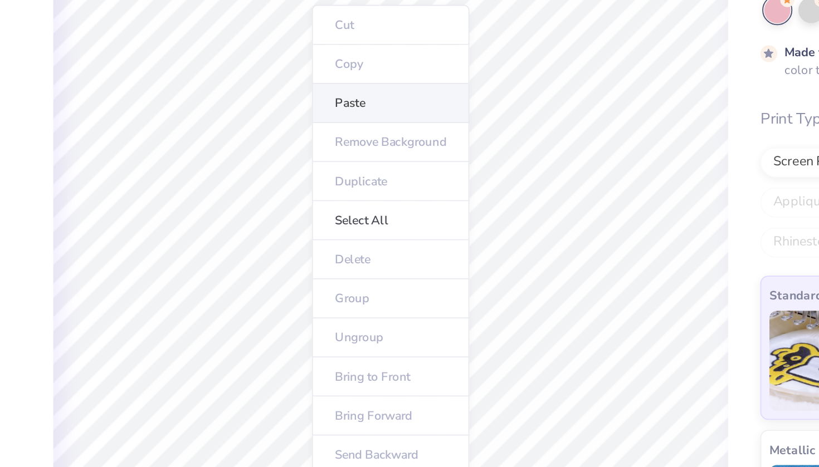
click at [379, 154] on li "Paste" at bounding box center [422, 165] width 87 height 22
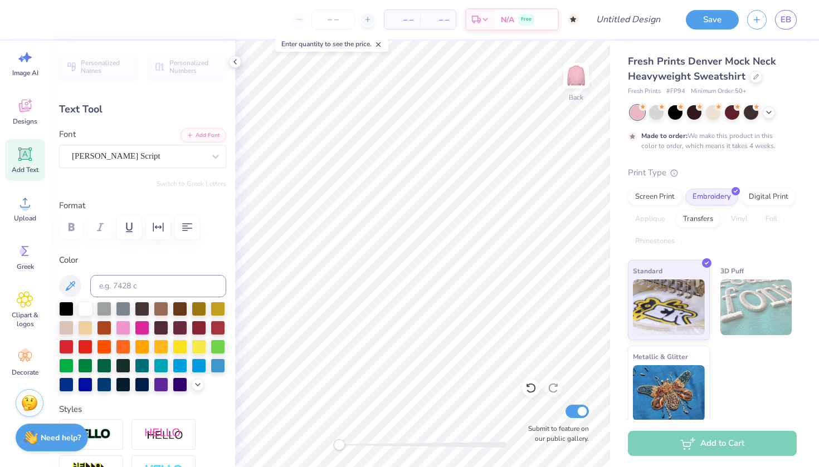
type input "6.96"
type input "2.04"
type input "2.88"
click at [21, 306] on icon at bounding box center [25, 300] width 16 height 16
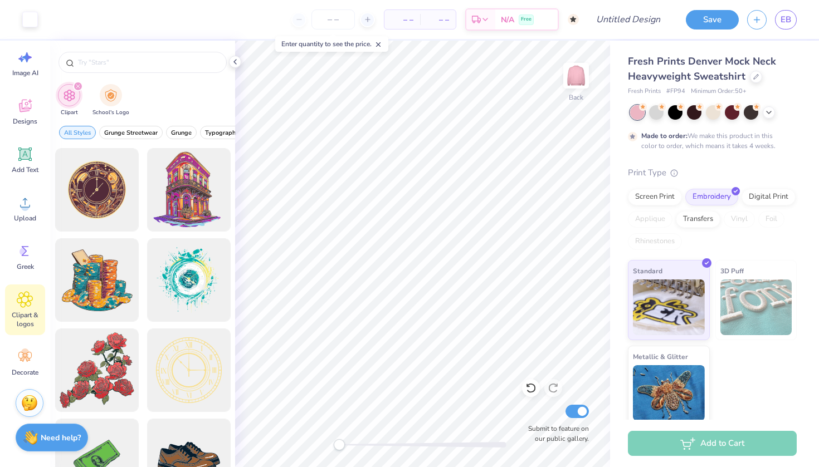
scroll to position [0, 0]
click at [30, 254] on icon at bounding box center [25, 251] width 17 height 17
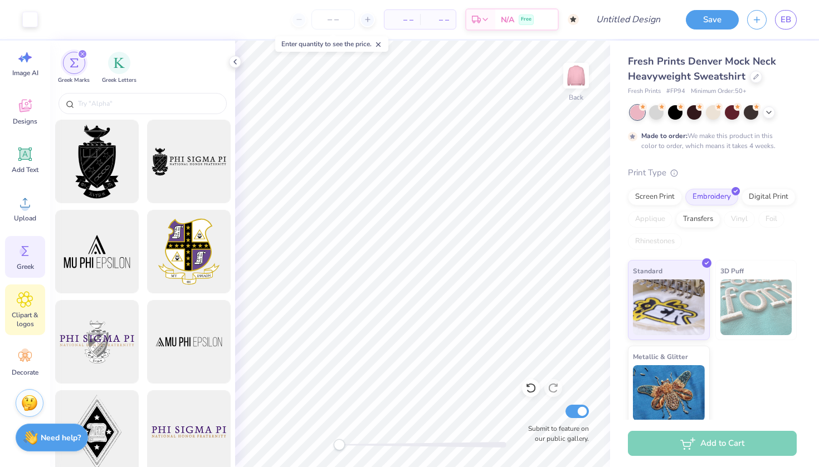
click at [31, 292] on icon at bounding box center [25, 299] width 16 height 17
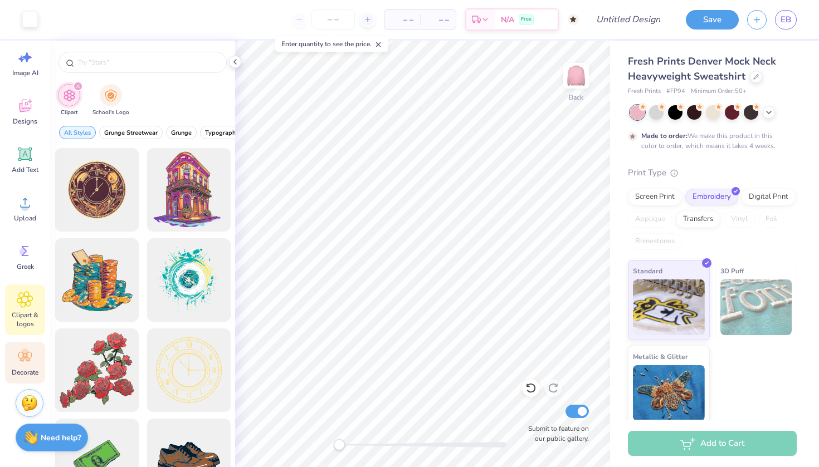
click at [23, 356] on icon at bounding box center [24, 357] width 13 height 10
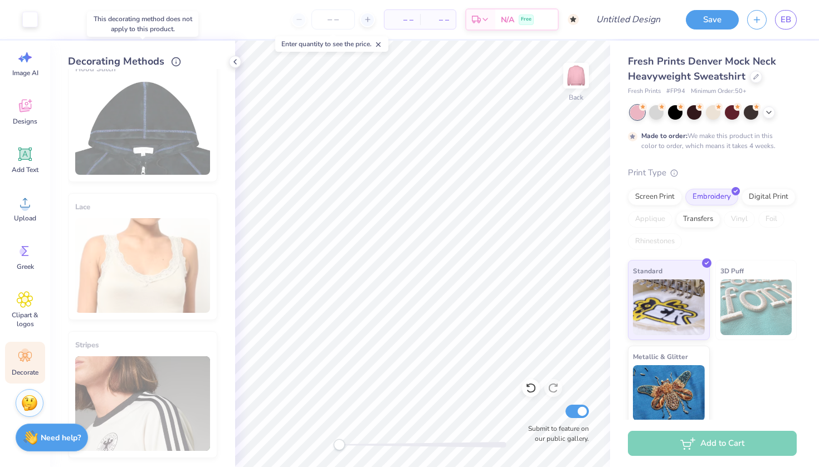
scroll to position [185, 0]
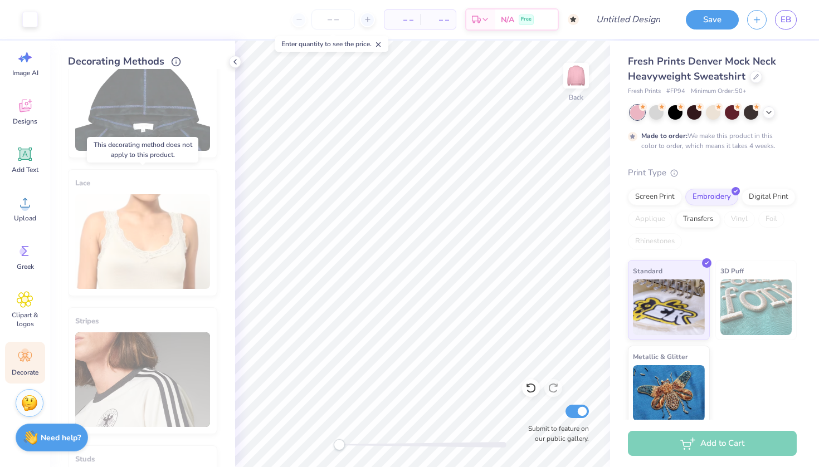
click at [155, 254] on div "Lace" at bounding box center [142, 232] width 149 height 127
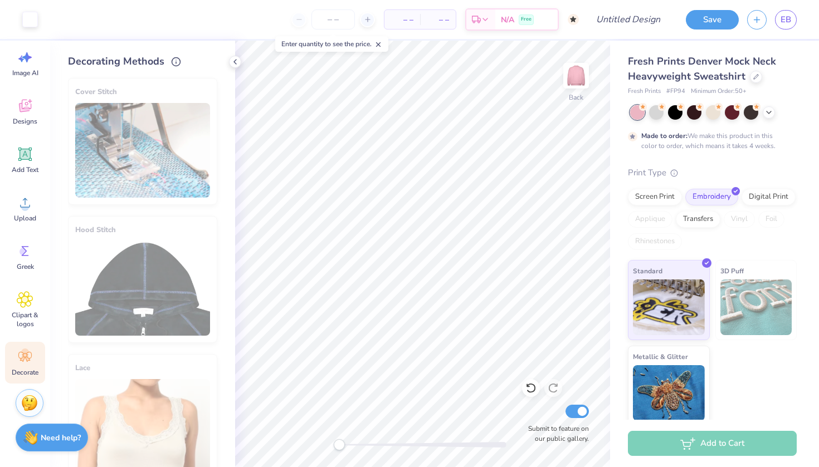
scroll to position [0, 0]
click at [24, 162] on icon at bounding box center [25, 154] width 17 height 17
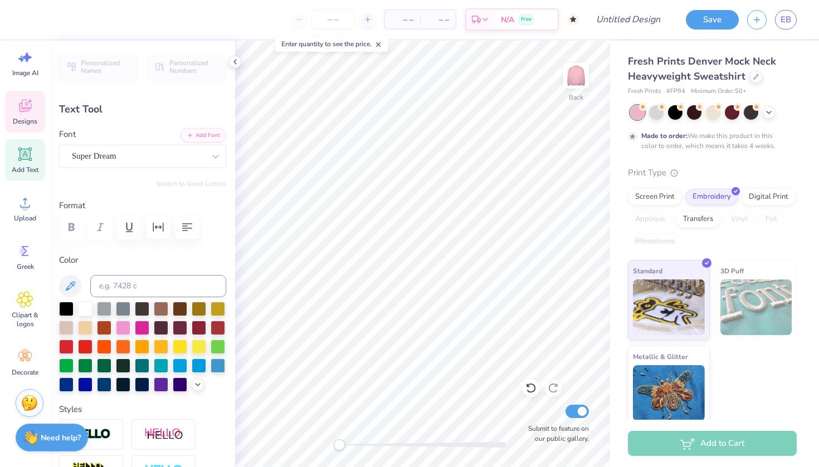
click at [30, 115] on div "Designs" at bounding box center [25, 112] width 40 height 42
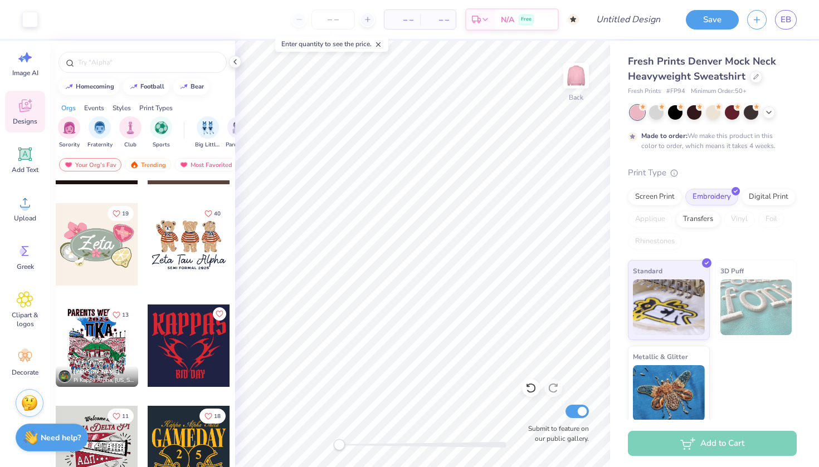
scroll to position [592, 0]
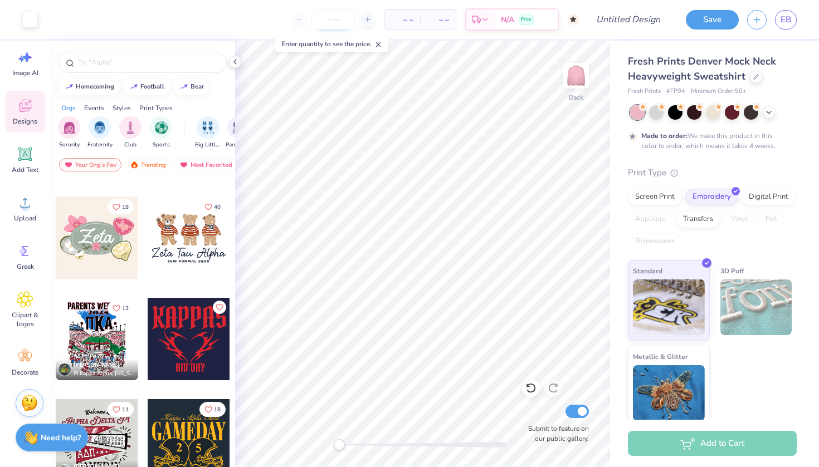
click at [342, 19] on input "number" at bounding box center [332, 19] width 43 height 20
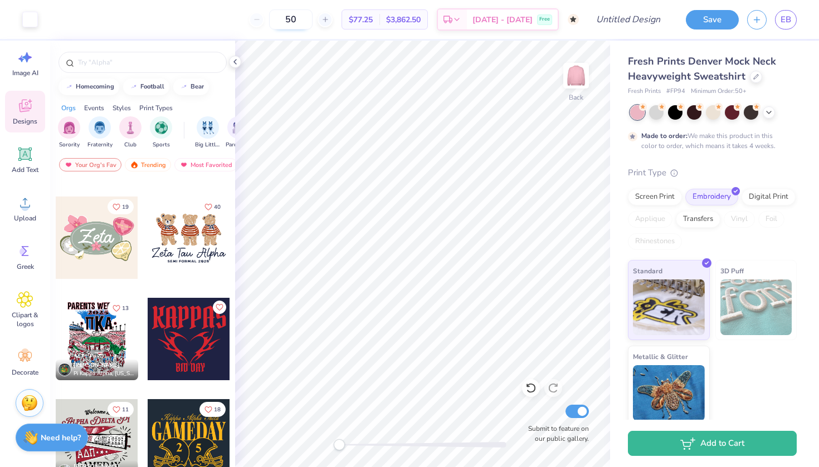
drag, startPoint x: 318, startPoint y: 21, endPoint x: 297, endPoint y: 21, distance: 20.6
click at [297, 21] on input "50" at bounding box center [290, 19] width 43 height 20
type input "60"
click at [646, 199] on div "Screen Print" at bounding box center [655, 195] width 54 height 17
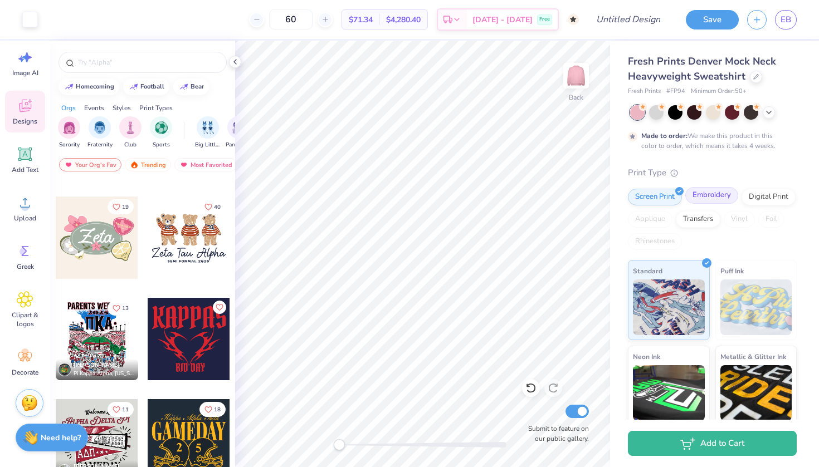
click at [714, 198] on div "Embroidery" at bounding box center [711, 195] width 53 height 17
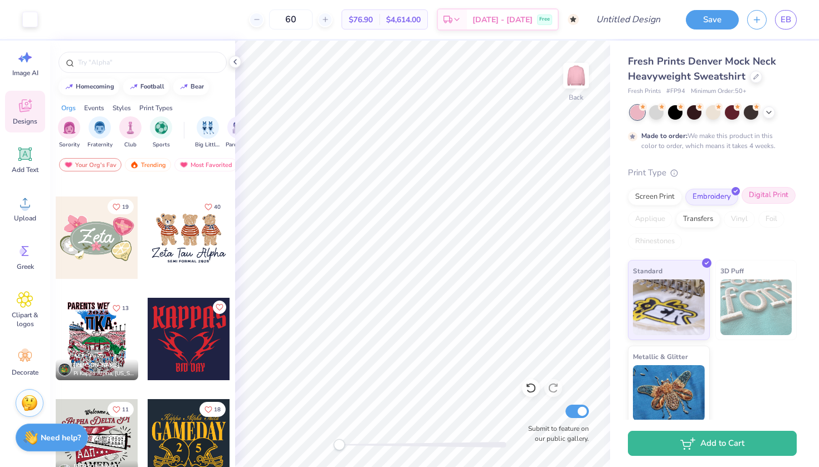
click at [766, 192] on div "Digital Print" at bounding box center [768, 195] width 54 height 17
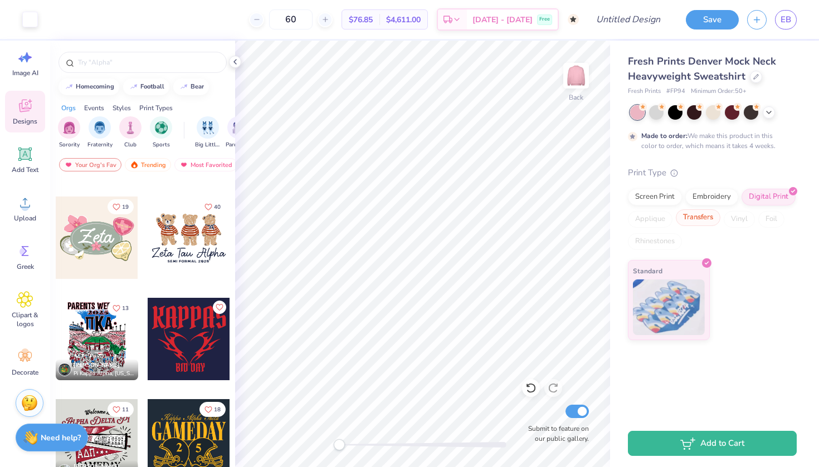
click at [693, 219] on div "Transfers" at bounding box center [697, 217] width 45 height 17
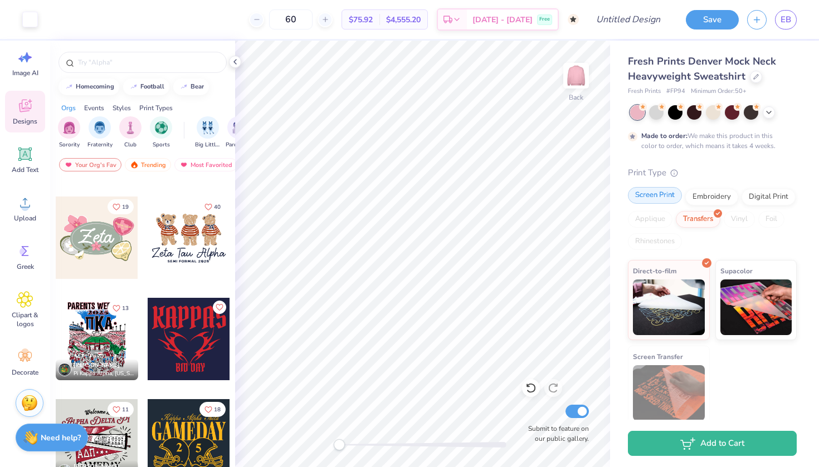
click at [651, 195] on div "Screen Print" at bounding box center [655, 195] width 54 height 17
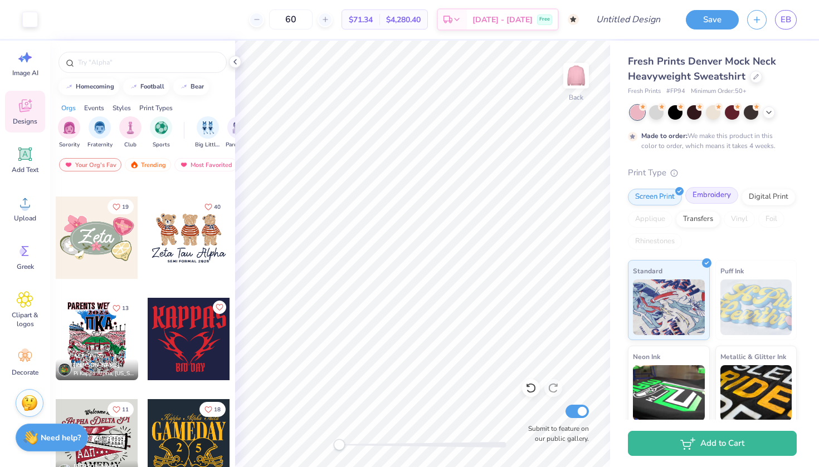
click at [706, 195] on div "Embroidery" at bounding box center [711, 195] width 53 height 17
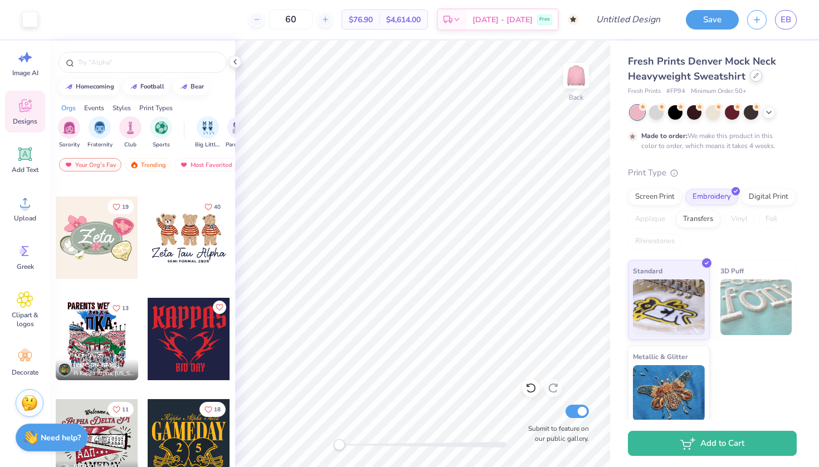
click at [753, 78] on icon at bounding box center [755, 76] width 4 height 4
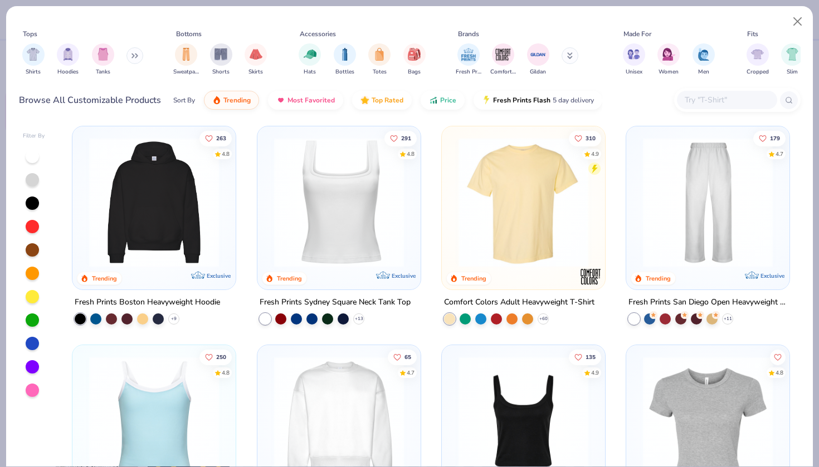
scroll to position [221, 0]
click at [145, 193] on img at bounding box center [154, 203] width 141 height 130
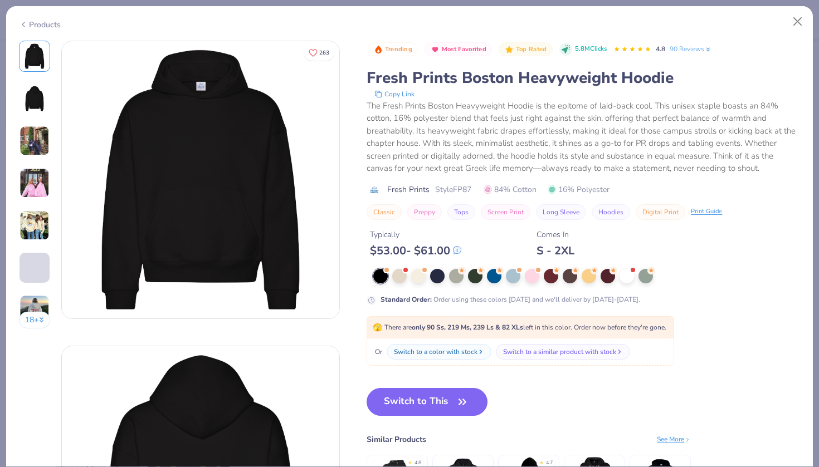
click at [22, 182] on img at bounding box center [34, 183] width 30 height 30
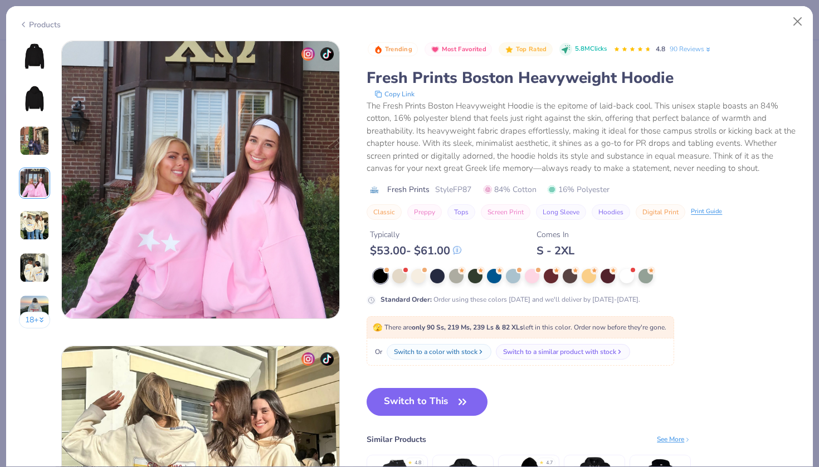
click at [42, 218] on img at bounding box center [34, 225] width 30 height 30
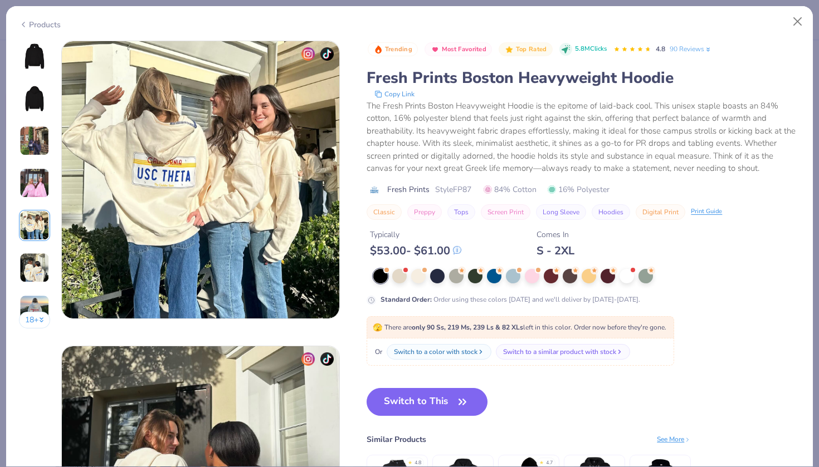
click at [30, 259] on img at bounding box center [34, 268] width 30 height 30
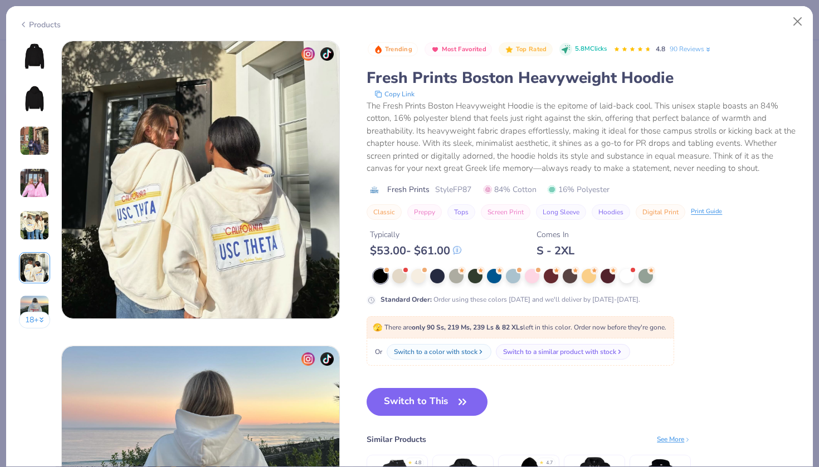
click at [33, 286] on div "18 +" at bounding box center [35, 189] width 32 height 296
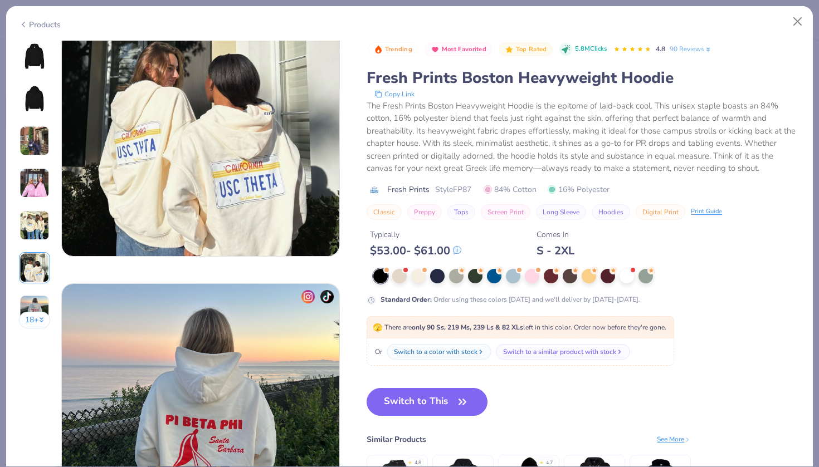
click at [30, 303] on img at bounding box center [34, 310] width 30 height 30
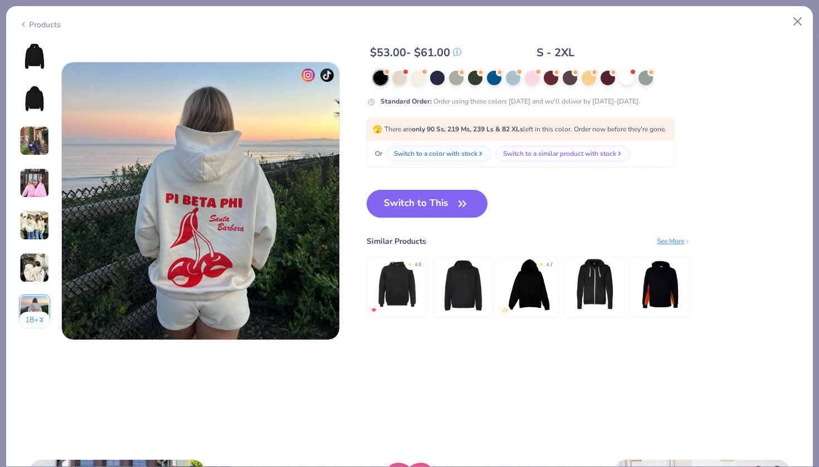
scroll to position [1763, 0]
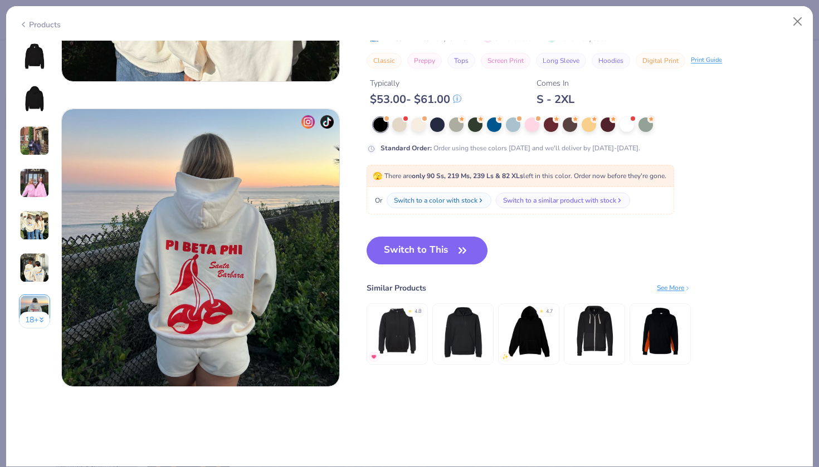
click at [40, 100] on img at bounding box center [34, 98] width 27 height 27
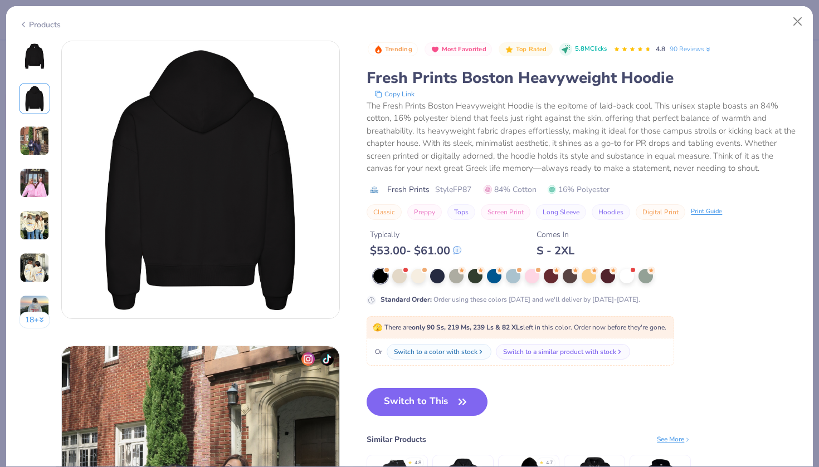
click at [37, 144] on img at bounding box center [34, 141] width 30 height 30
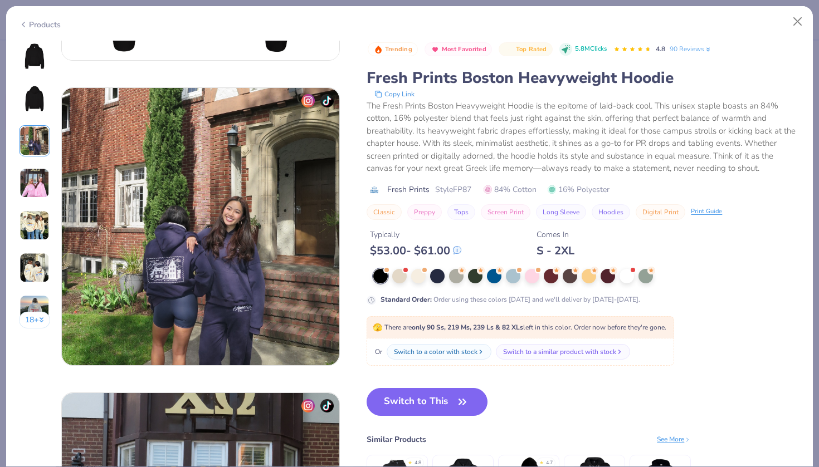
scroll to position [610, 0]
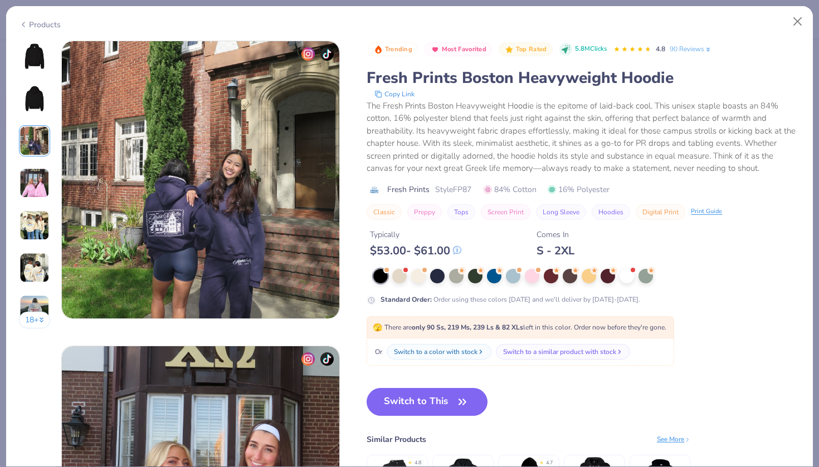
click at [33, 178] on img at bounding box center [34, 183] width 30 height 30
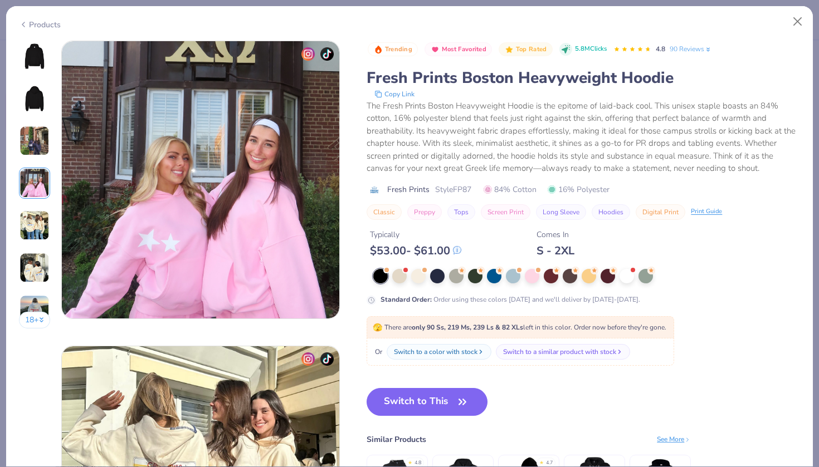
click at [43, 233] on img at bounding box center [34, 225] width 30 height 30
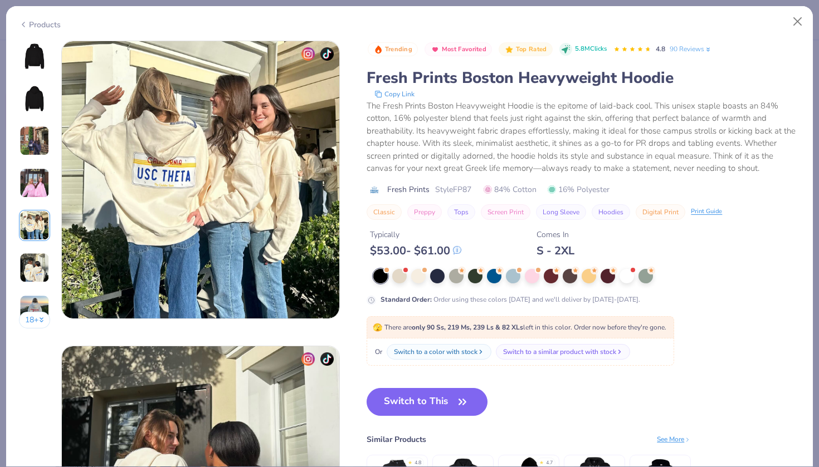
click at [33, 193] on img at bounding box center [34, 183] width 30 height 30
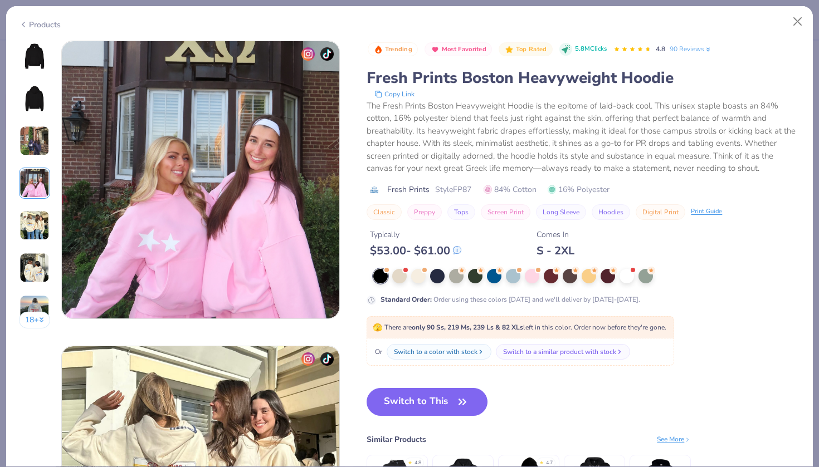
click at [35, 223] on img at bounding box center [34, 225] width 30 height 30
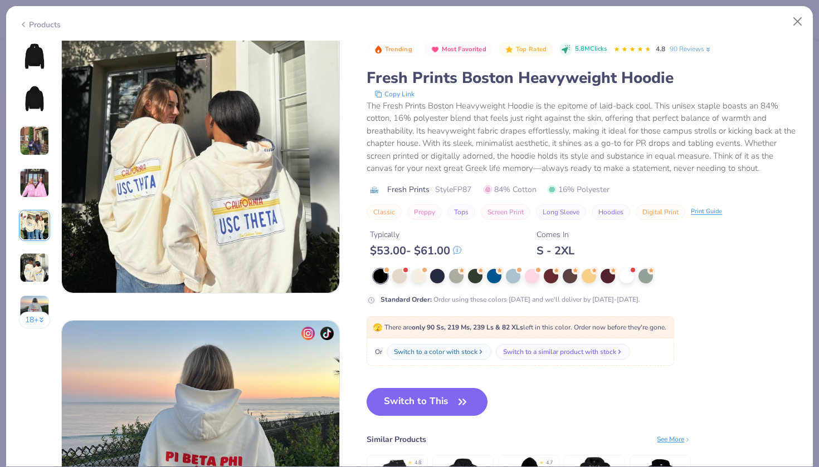
scroll to position [1606, 0]
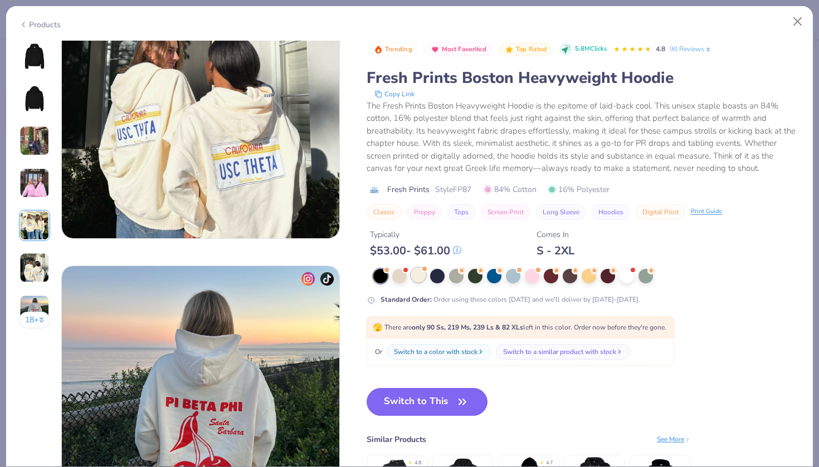
click at [420, 276] on div at bounding box center [418, 275] width 14 height 14
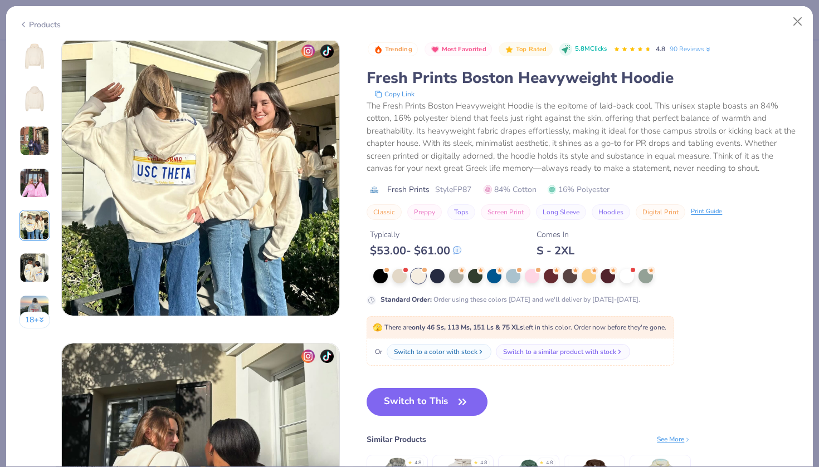
scroll to position [1123, 0]
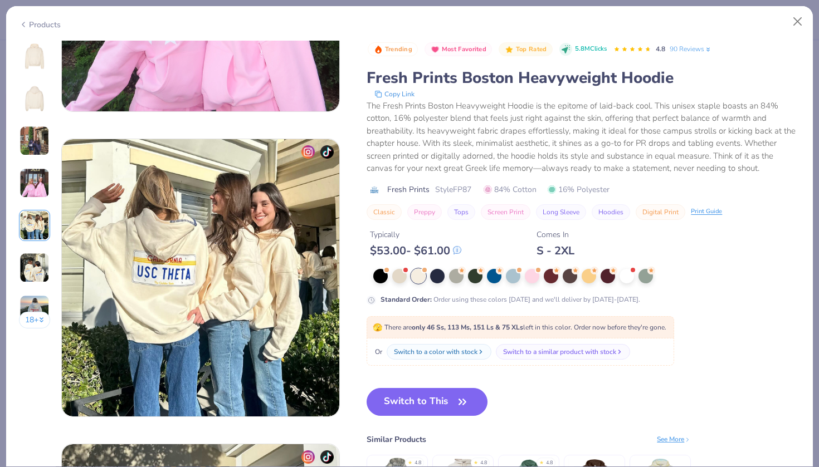
click at [39, 63] on img at bounding box center [34, 56] width 27 height 27
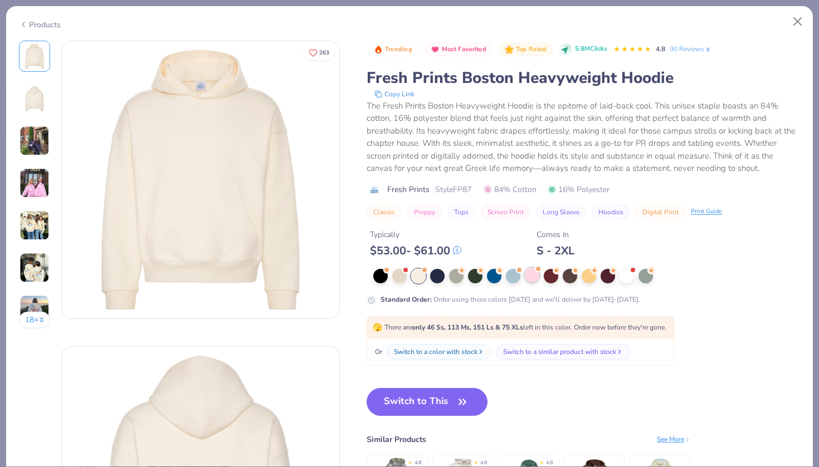
click at [533, 279] on div at bounding box center [532, 275] width 14 height 14
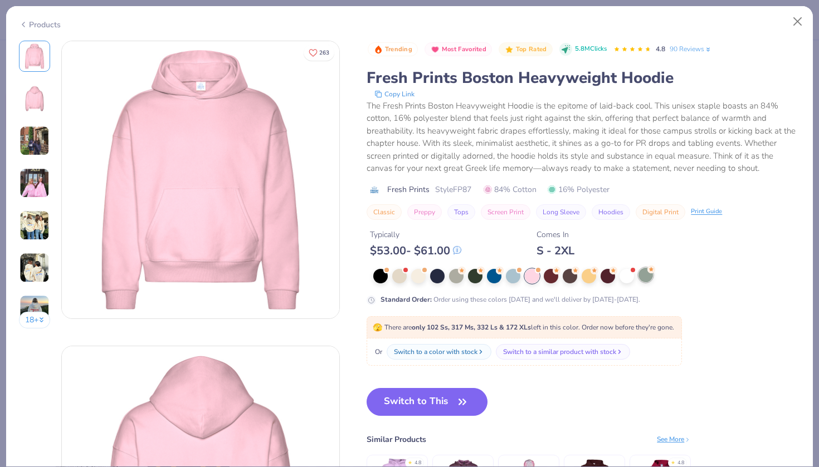
click at [643, 279] on div at bounding box center [645, 275] width 14 height 14
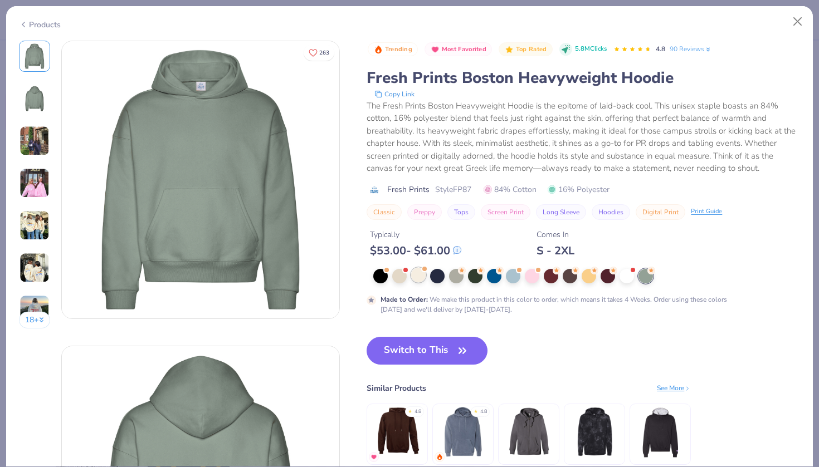
click at [419, 280] on div at bounding box center [418, 275] width 14 height 14
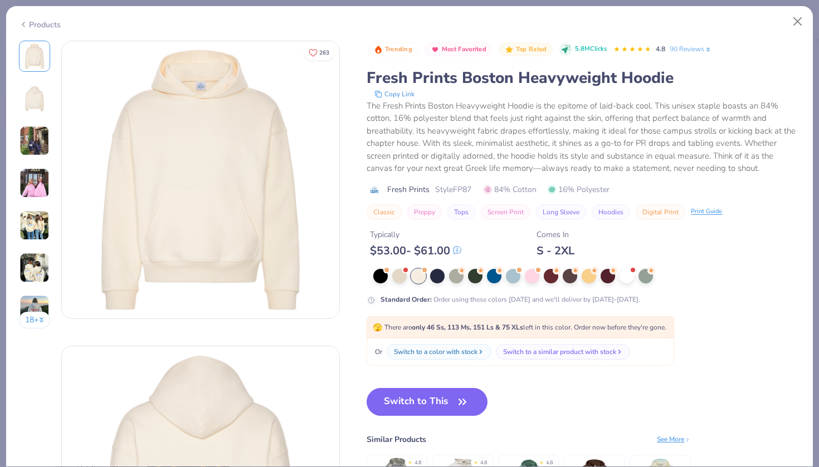
click at [35, 216] on img at bounding box center [34, 225] width 30 height 30
click at [417, 405] on button "Switch to This" at bounding box center [426, 402] width 121 height 28
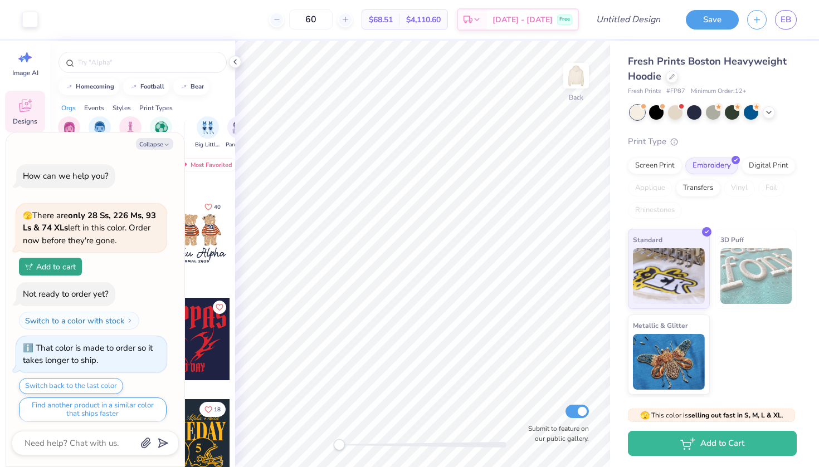
scroll to position [179, 0]
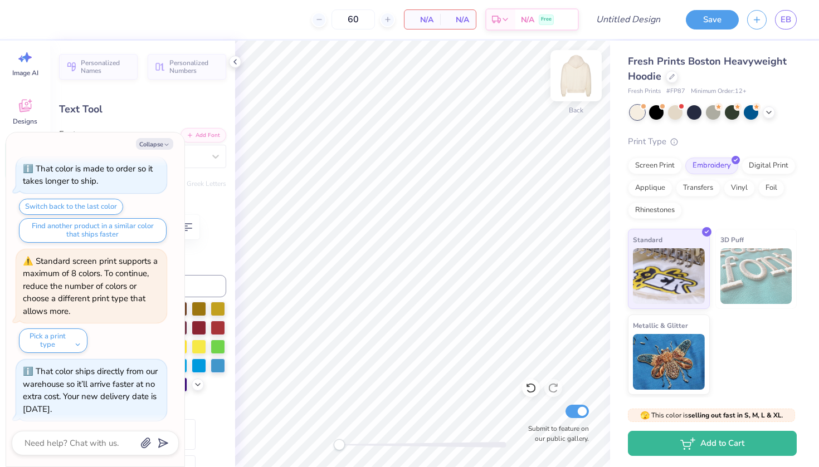
click at [579, 94] on img at bounding box center [575, 75] width 45 height 45
click at [156, 146] on button "Collapse" at bounding box center [154, 144] width 37 height 12
type textarea "x"
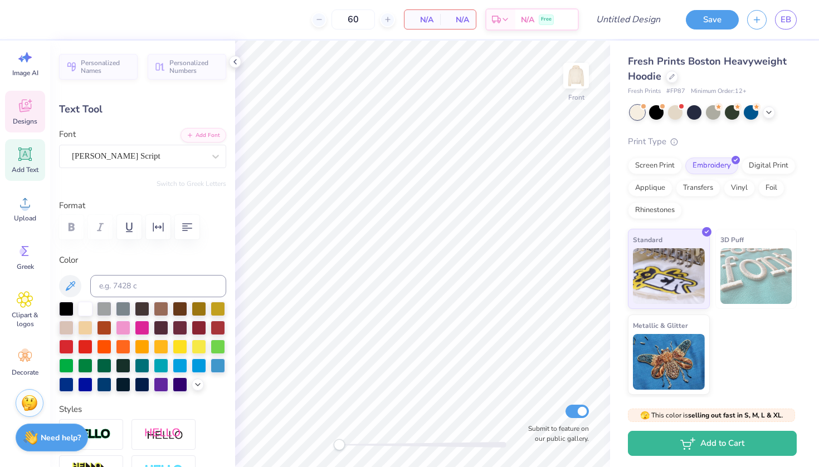
click at [30, 116] on div "Designs" at bounding box center [25, 112] width 40 height 42
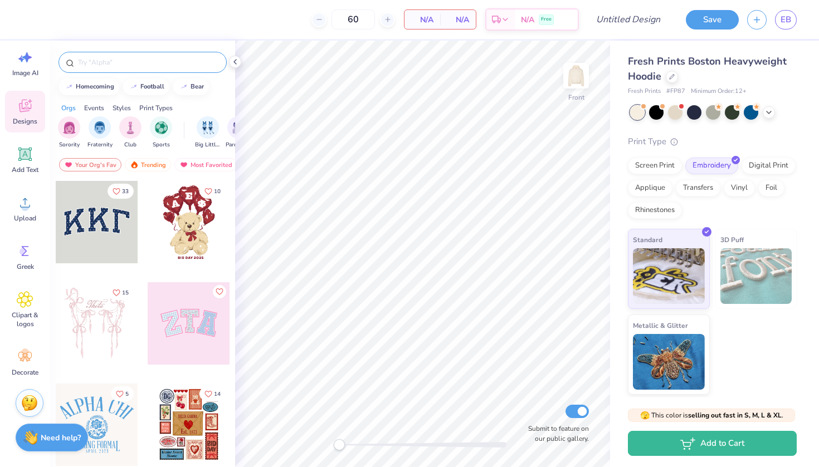
click at [128, 65] on input "text" at bounding box center [148, 62] width 143 height 11
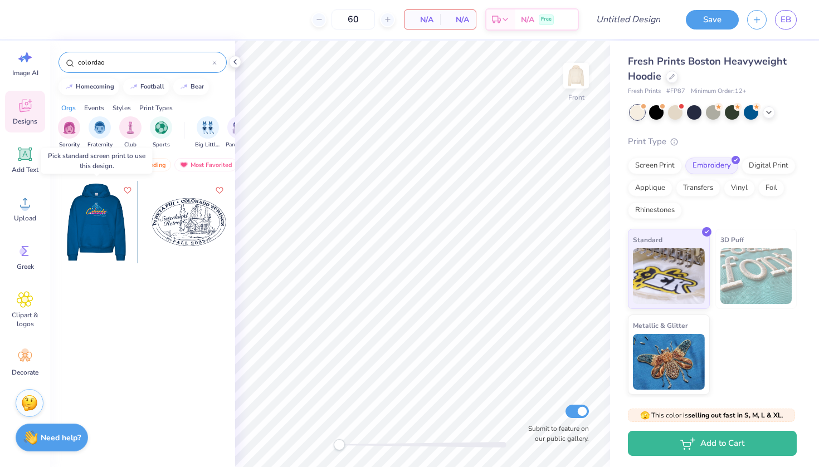
type input "Colorado"
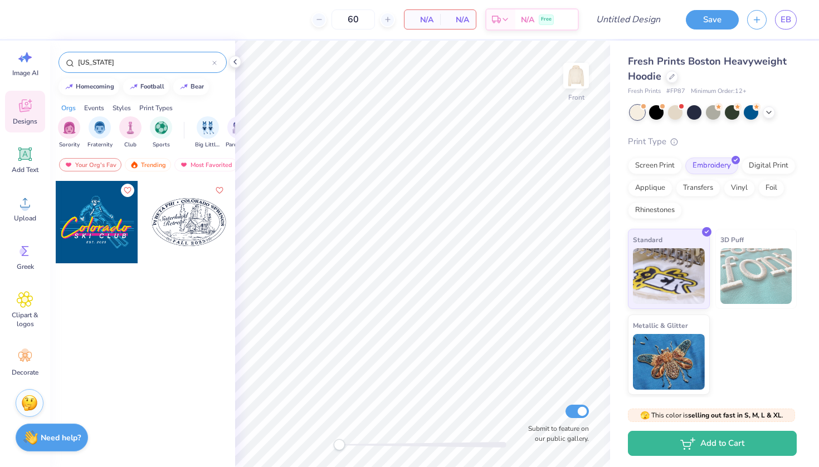
click at [90, 244] on div at bounding box center [97, 222] width 82 height 82
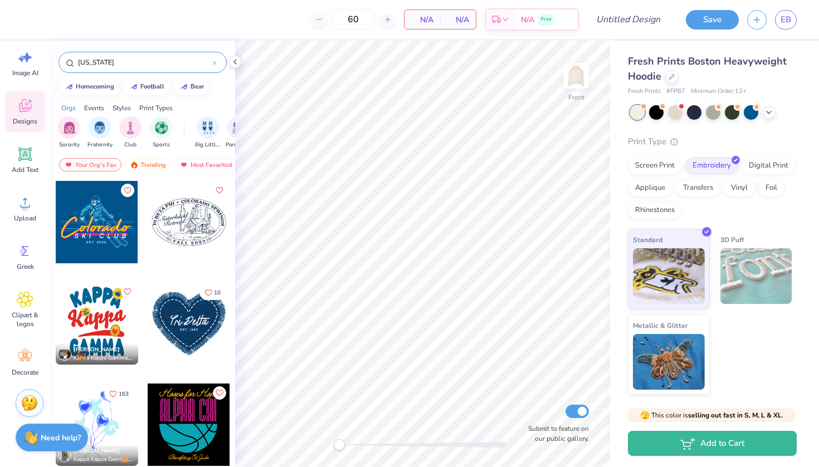
scroll to position [0, 0]
click at [94, 225] on div at bounding box center [97, 222] width 82 height 82
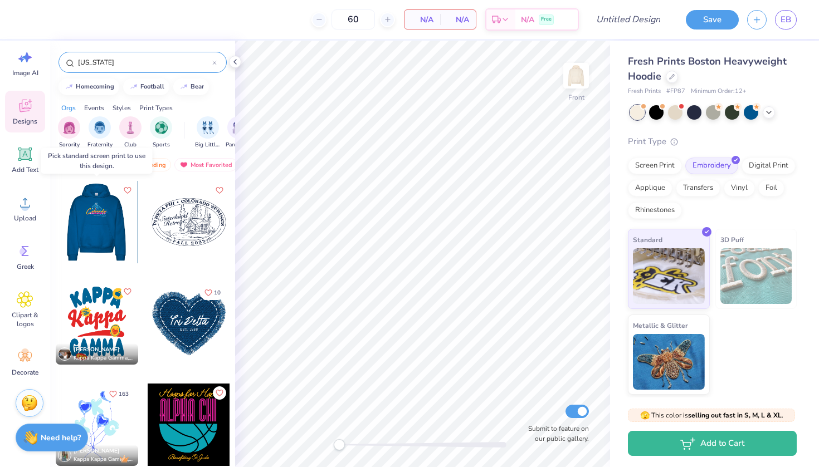
click at [89, 225] on div at bounding box center [96, 222] width 82 height 82
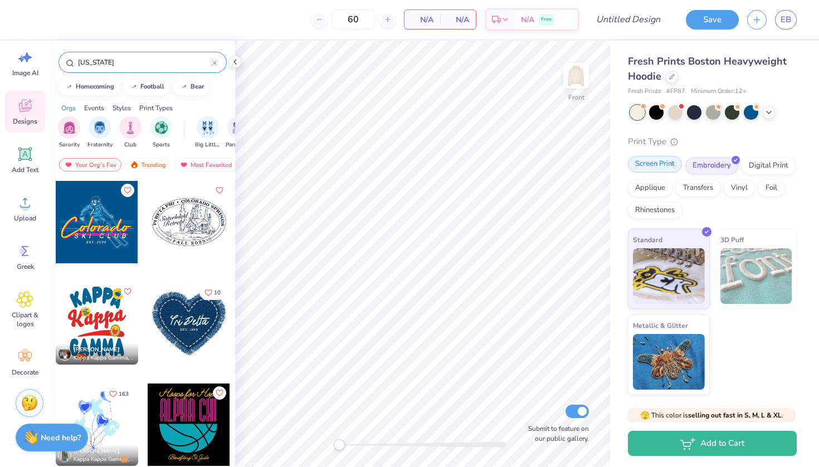
click at [659, 170] on div "Screen Print" at bounding box center [655, 164] width 54 height 17
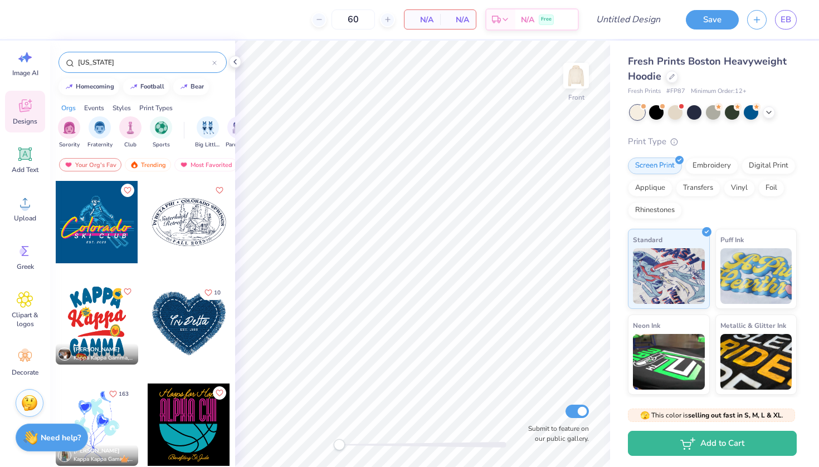
click at [100, 231] on div at bounding box center [97, 222] width 82 height 82
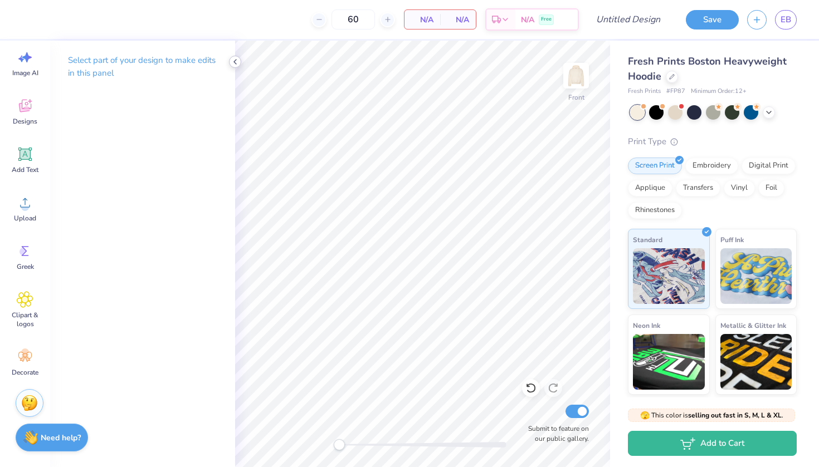
click at [236, 58] on icon at bounding box center [235, 61] width 9 height 9
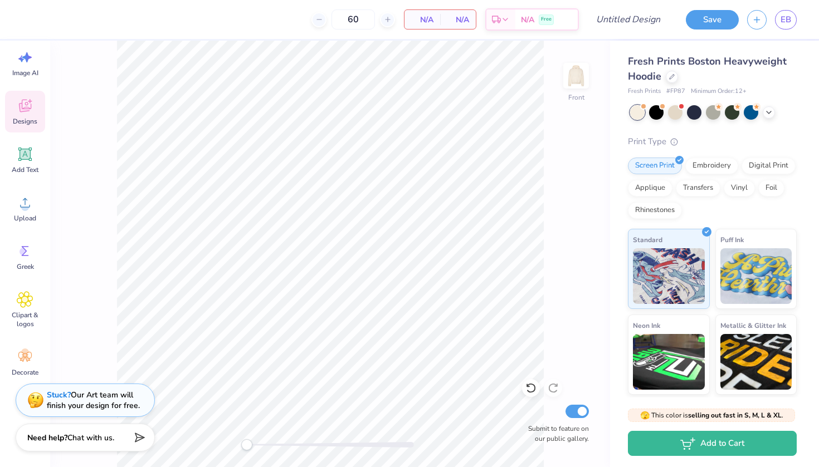
click at [31, 115] on div "Designs" at bounding box center [25, 112] width 40 height 42
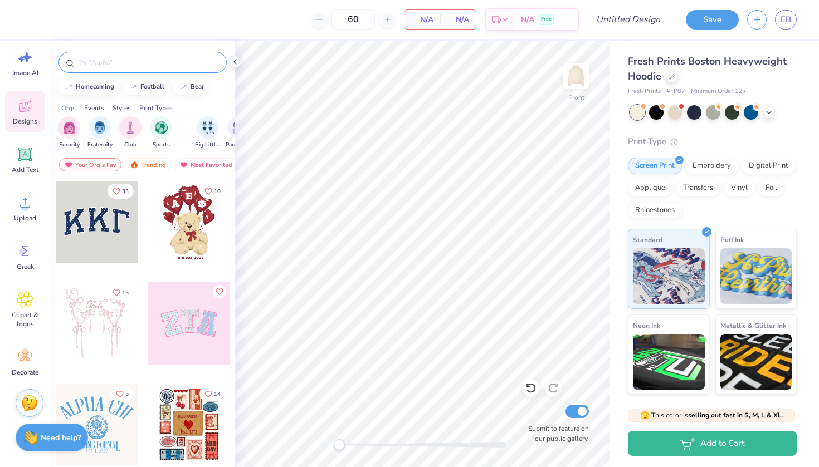
click at [154, 63] on input "text" at bounding box center [148, 62] width 143 height 11
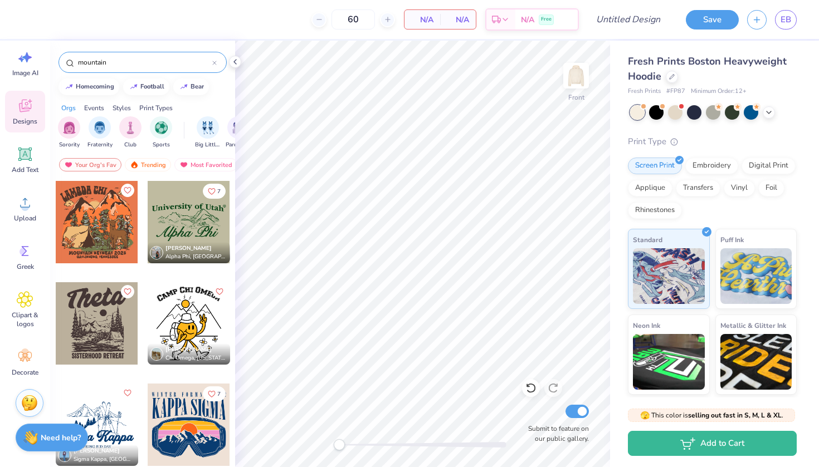
type input "mountain"
click at [184, 228] on div at bounding box center [189, 222] width 82 height 82
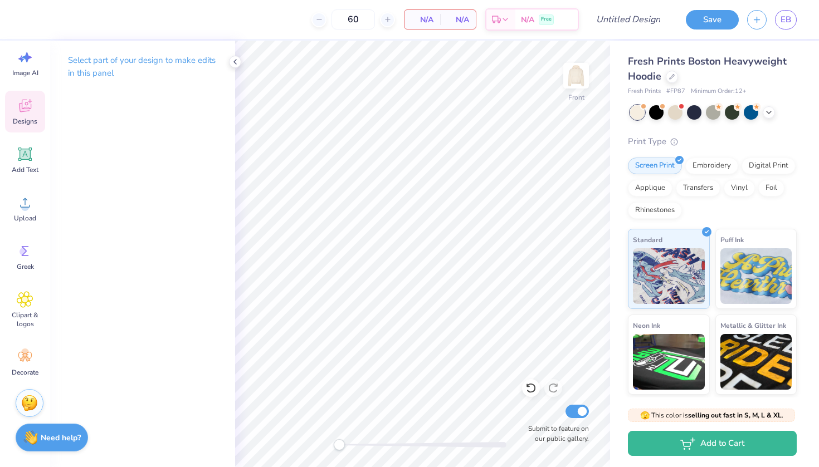
click at [19, 123] on span "Designs" at bounding box center [25, 121] width 25 height 9
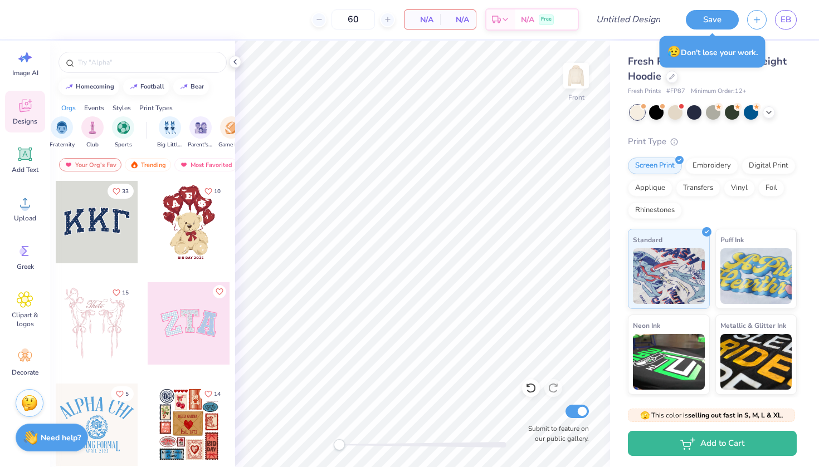
scroll to position [0, 49]
click at [103, 130] on div "filter for Sports" at bounding box center [112, 126] width 22 height 22
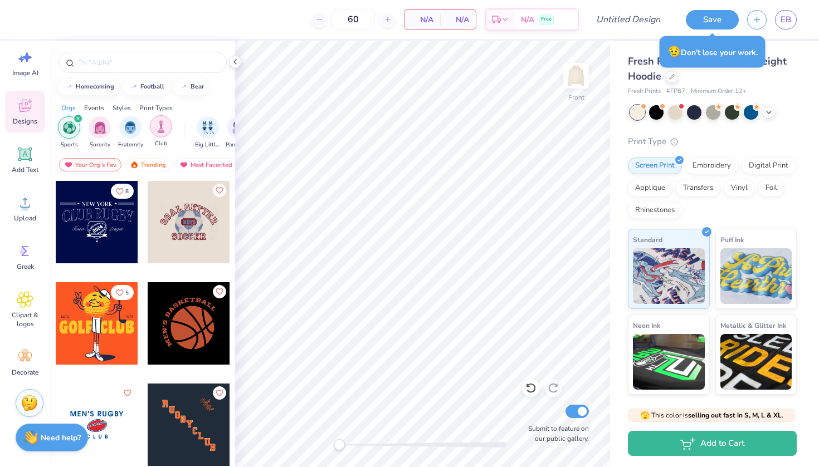
scroll to position [0, 0]
click at [166, 134] on div "filter for Club" at bounding box center [161, 126] width 22 height 22
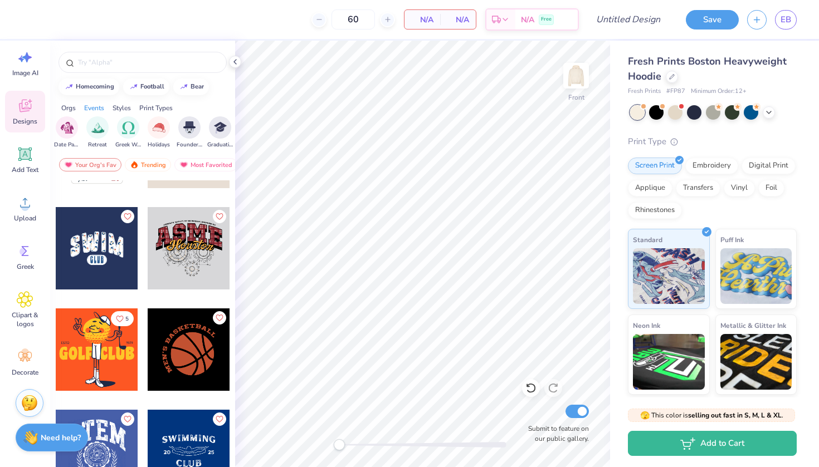
scroll to position [0, 349]
click at [135, 127] on img "filter for Greek Week" at bounding box center [135, 126] width 13 height 13
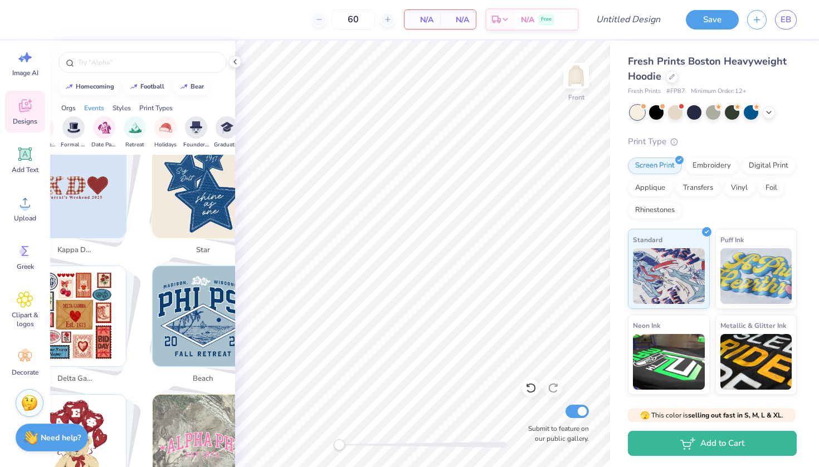
scroll to position [752, 0]
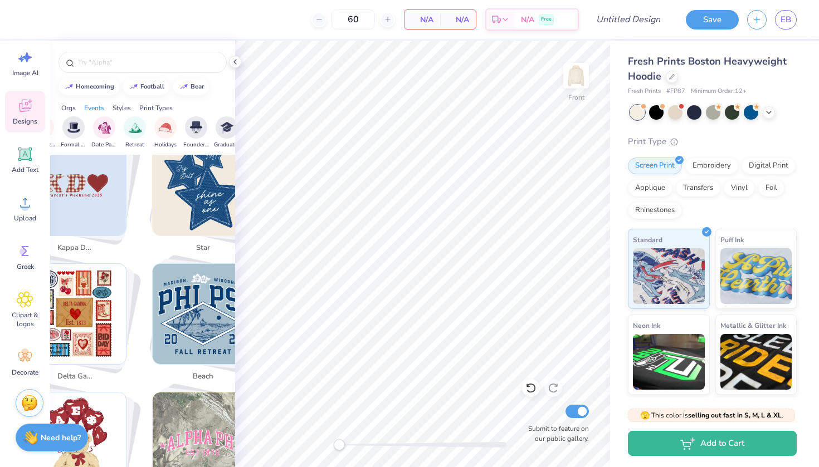
click at [96, 340] on img "Stack Card Button delta gamma" at bounding box center [76, 314] width 101 height 101
type input "delta gamma"
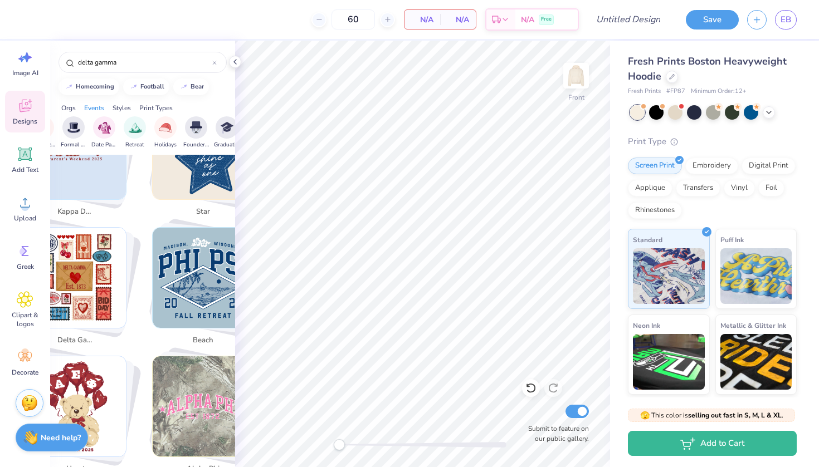
scroll to position [795, 0]
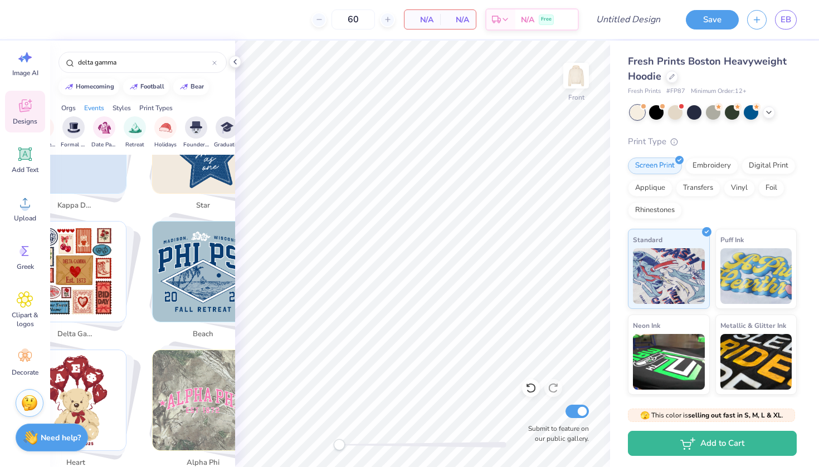
click at [75, 329] on span "delta gamma" at bounding box center [75, 334] width 36 height 11
click at [90, 248] on img "Stack Card Button delta gamma" at bounding box center [76, 272] width 101 height 101
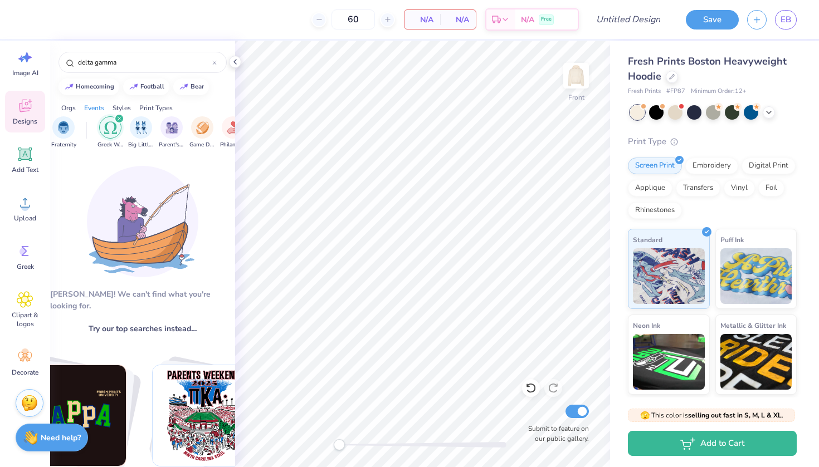
scroll to position [0, 80]
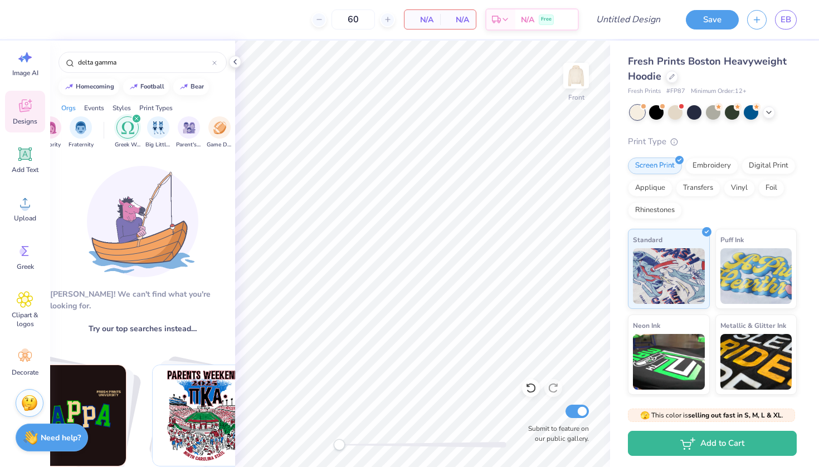
click at [126, 108] on div "Styles" at bounding box center [121, 108] width 18 height 10
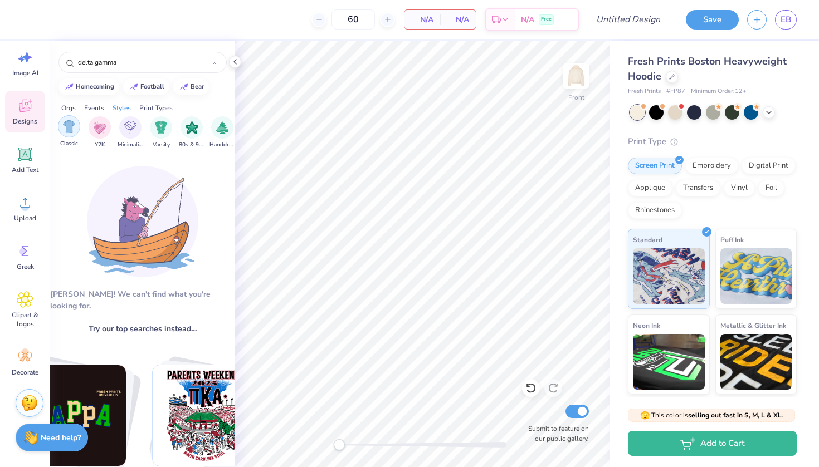
click at [65, 136] on div "filter for Classic" at bounding box center [69, 126] width 22 height 22
click at [130, 130] on img "filter for Minimalist" at bounding box center [130, 126] width 12 height 13
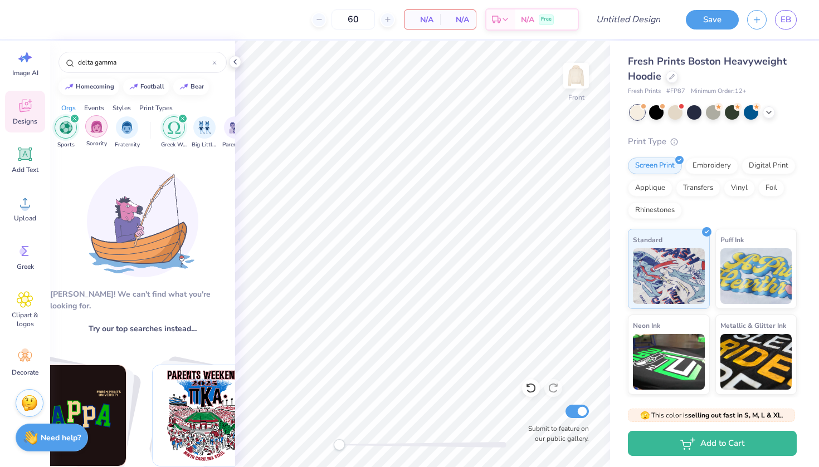
scroll to position [0, 27]
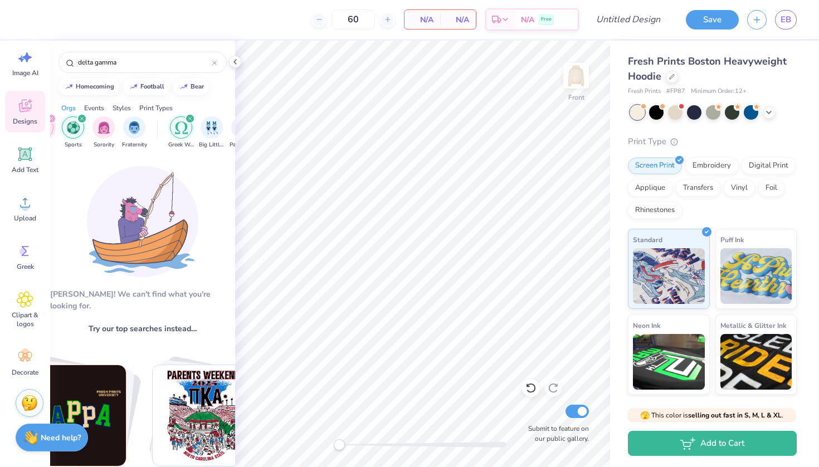
click at [189, 118] on icon "filter for Greek Week" at bounding box center [189, 118] width 3 height 3
click at [81, 122] on div "filter for Sports" at bounding box center [82, 119] width 10 height 10
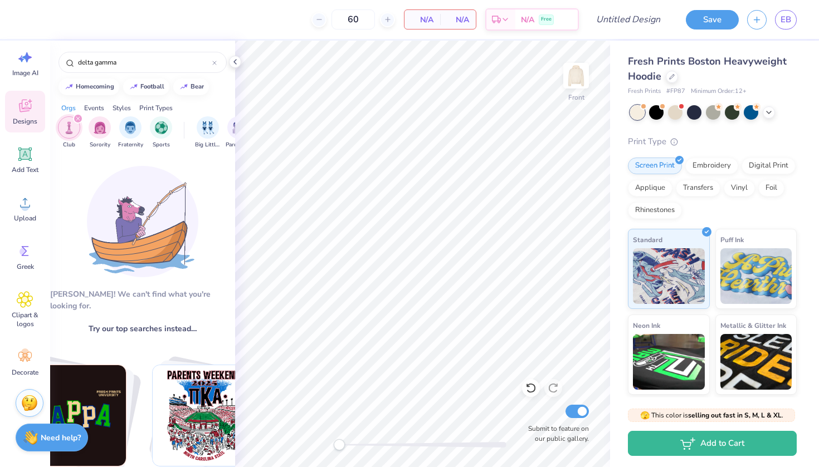
scroll to position [0, 0]
click at [77, 117] on icon "filter for Club" at bounding box center [78, 118] width 4 height 4
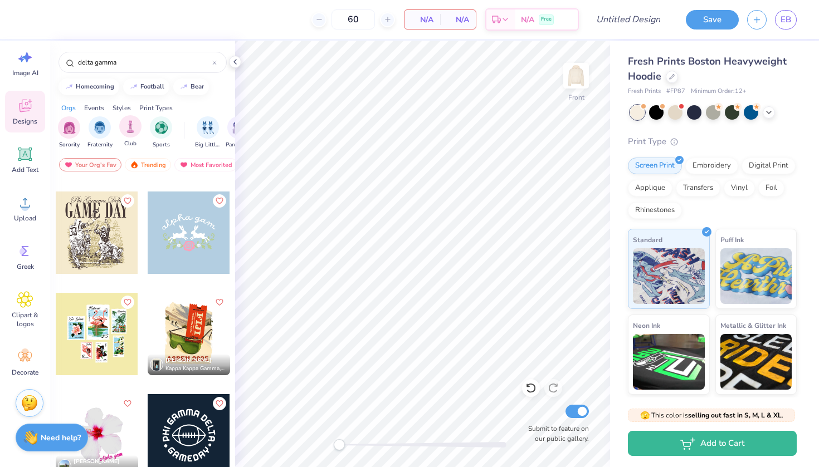
scroll to position [0, 2]
click at [215, 63] on icon at bounding box center [214, 63] width 4 height 4
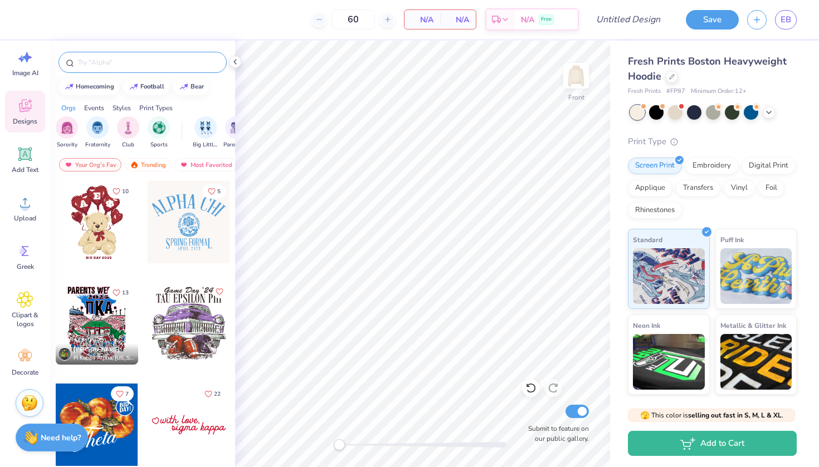
click at [211, 63] on input "text" at bounding box center [148, 62] width 143 height 11
type input "kappa kappa gamma"
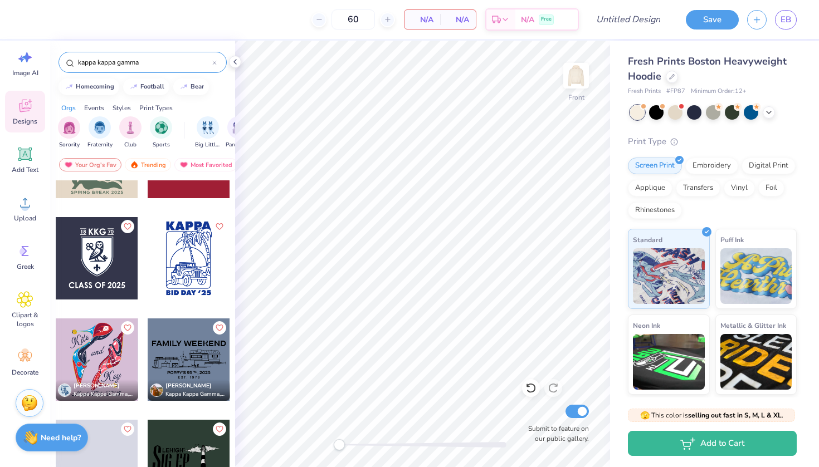
scroll to position [1362, 0]
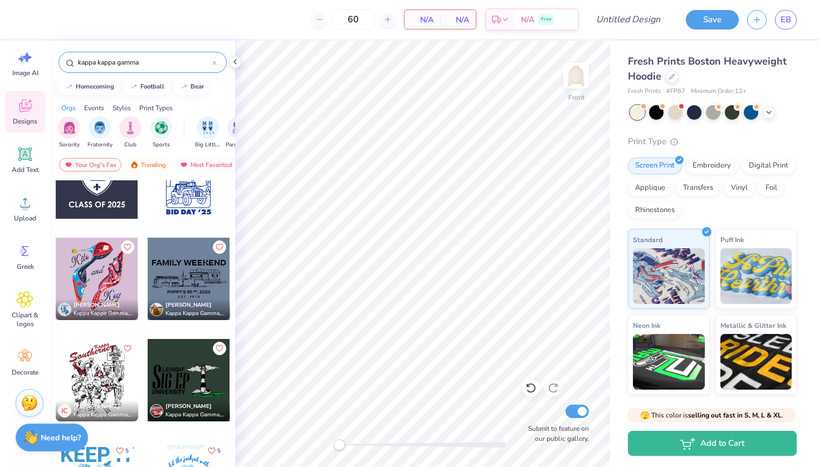
click at [215, 61] on icon at bounding box center [214, 63] width 4 height 4
type input "pi beta phi"
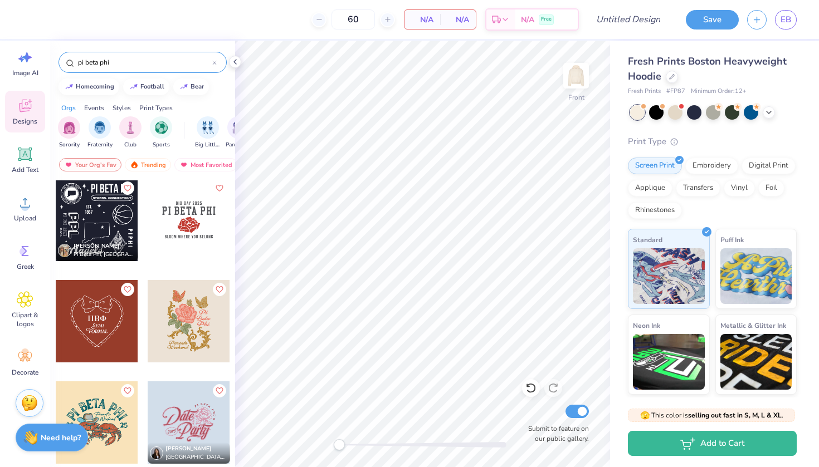
scroll to position [1379, 0]
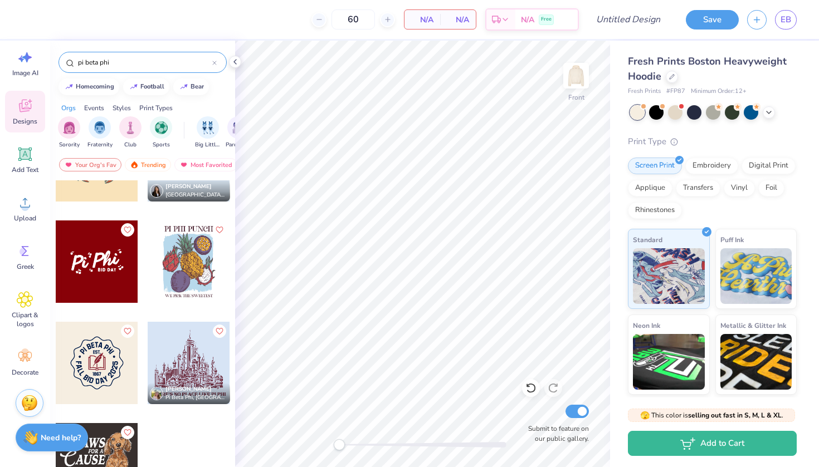
click at [208, 63] on input "pi beta phi" at bounding box center [144, 62] width 135 height 11
click at [210, 63] on input "pi beta phi" at bounding box center [144, 62] width 135 height 11
click at [215, 63] on icon at bounding box center [214, 63] width 4 height 4
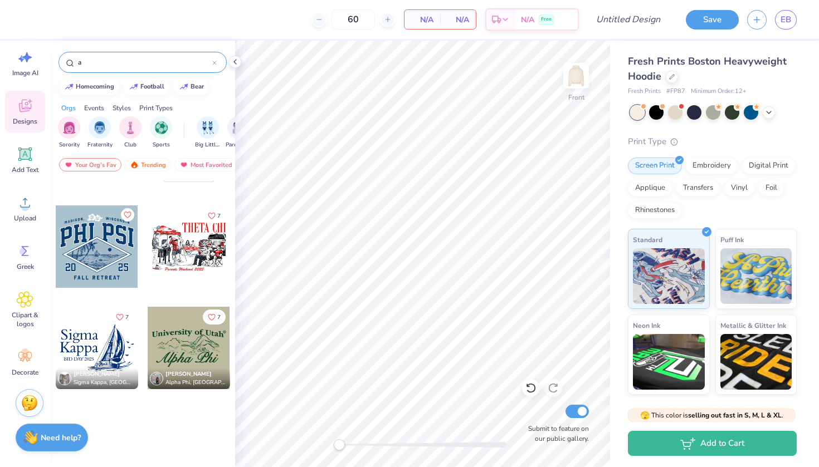
scroll to position [1293, 0]
type input "alpha phi"
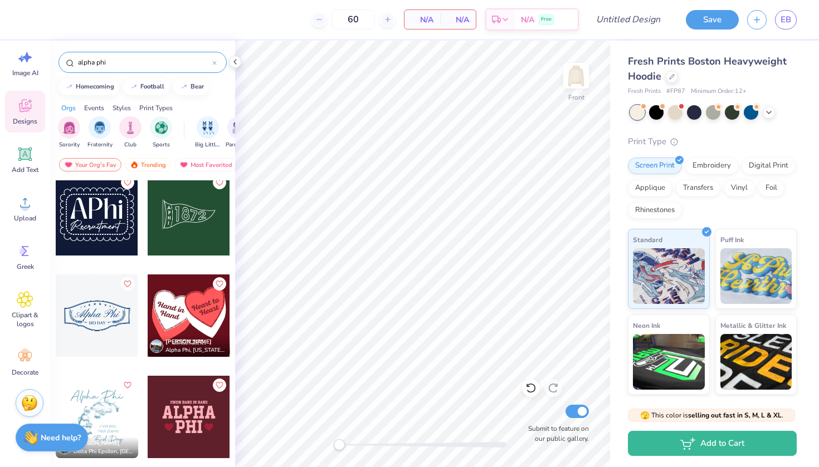
scroll to position [11, 0]
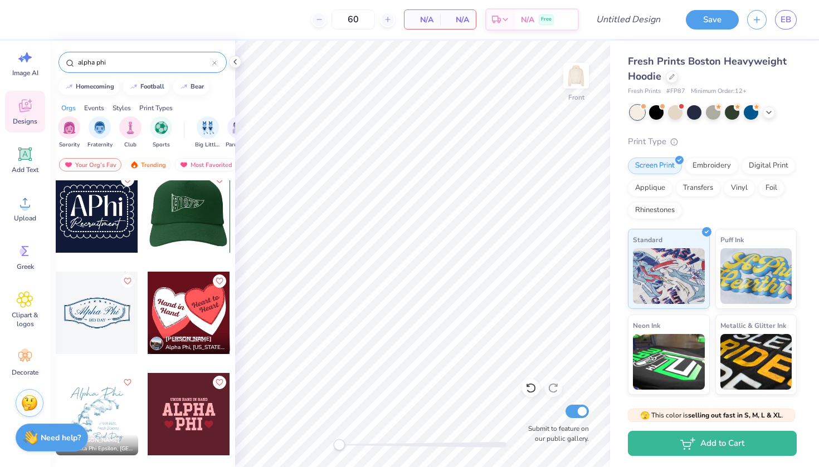
click at [192, 226] on div at bounding box center [188, 211] width 82 height 82
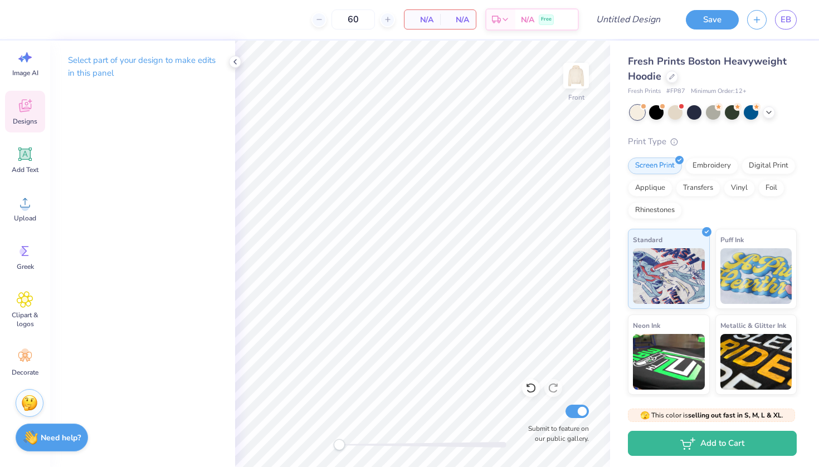
click at [25, 107] on icon at bounding box center [25, 105] width 17 height 17
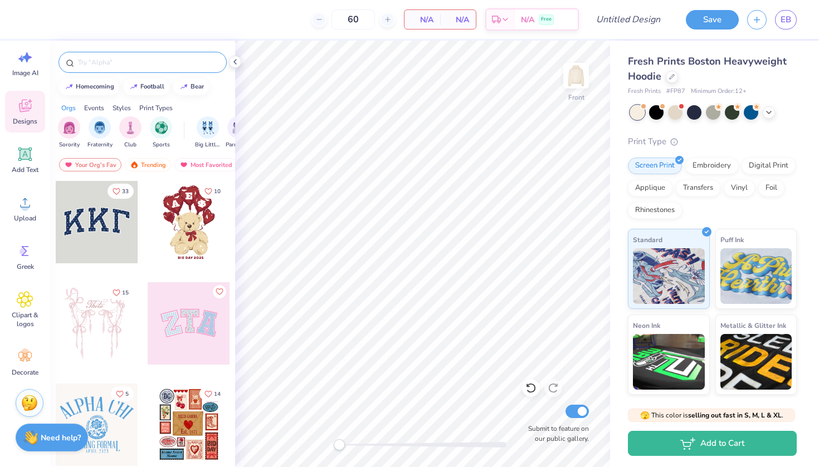
click at [118, 65] on input "text" at bounding box center [148, 62] width 143 height 11
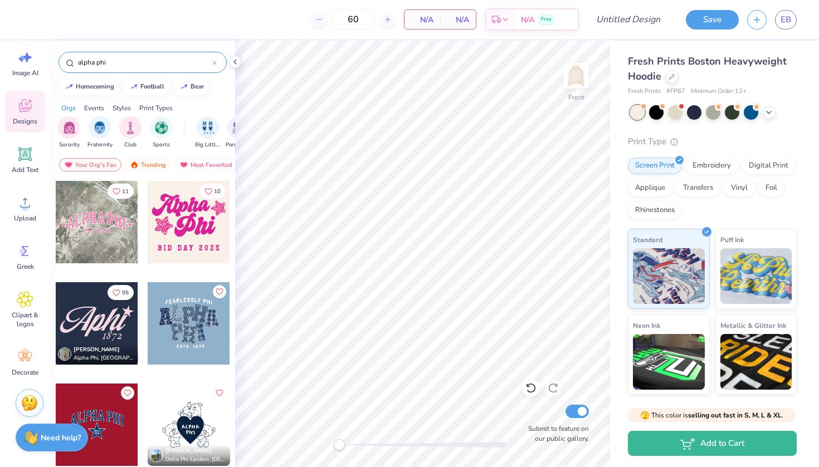
type input "alpha phi"
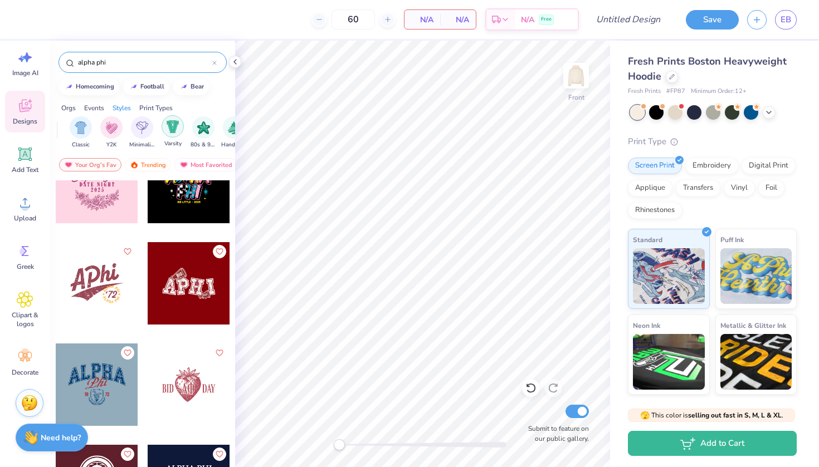
scroll to position [0, 554]
click at [98, 129] on img "filter for Classic" at bounding box center [98, 126] width 13 height 13
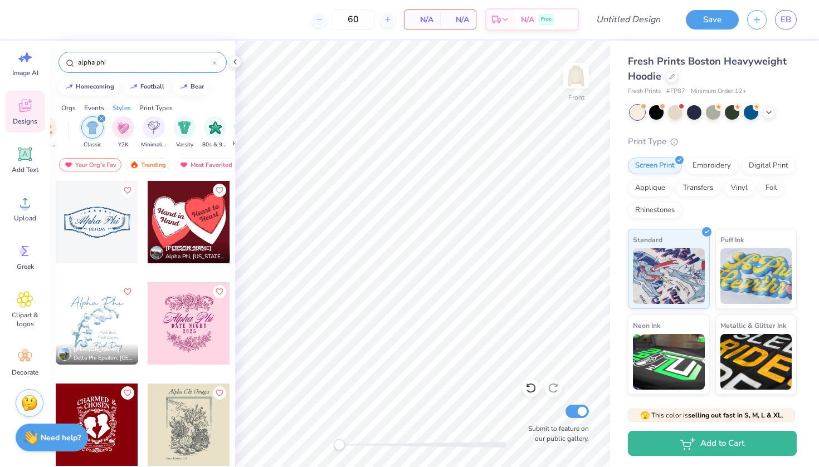
scroll to position [0, 565]
click at [152, 128] on img "filter for Minimalist" at bounding box center [149, 126] width 12 height 13
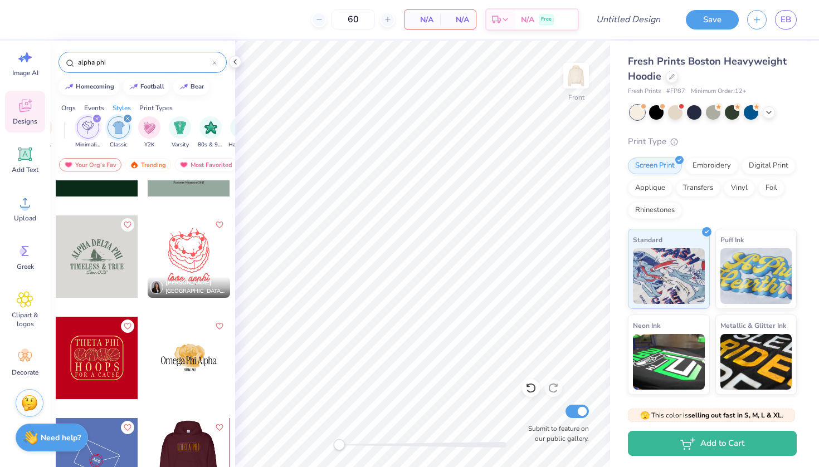
scroll to position [4626, 0]
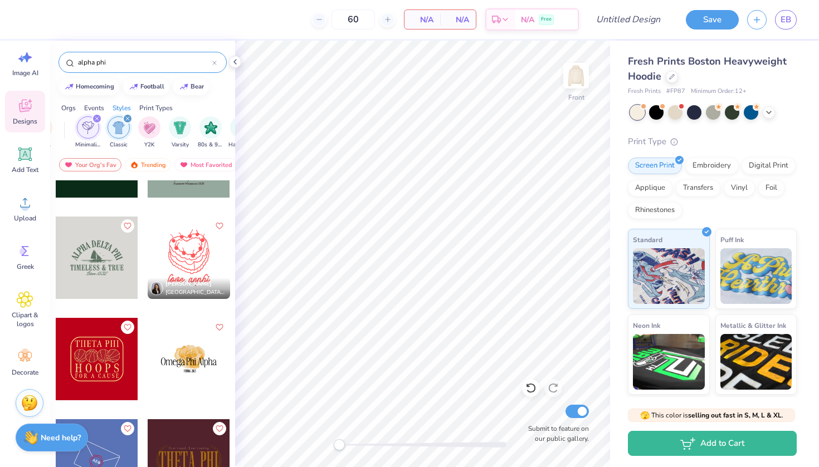
click at [214, 64] on icon at bounding box center [214, 63] width 4 height 4
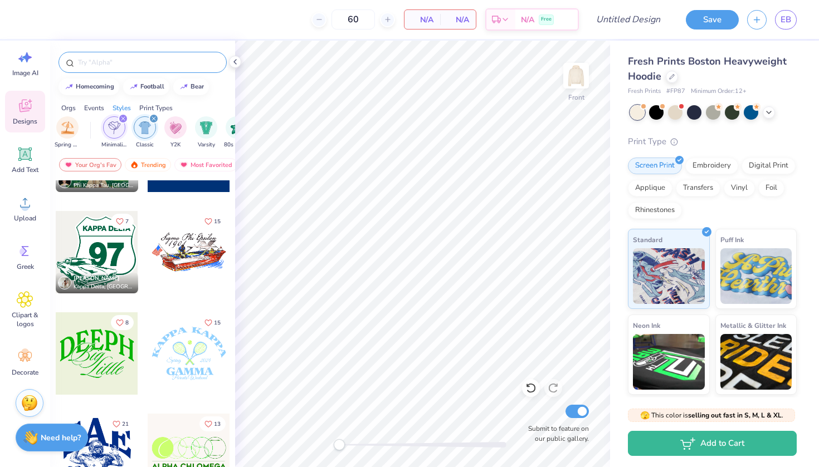
scroll to position [2614, 0]
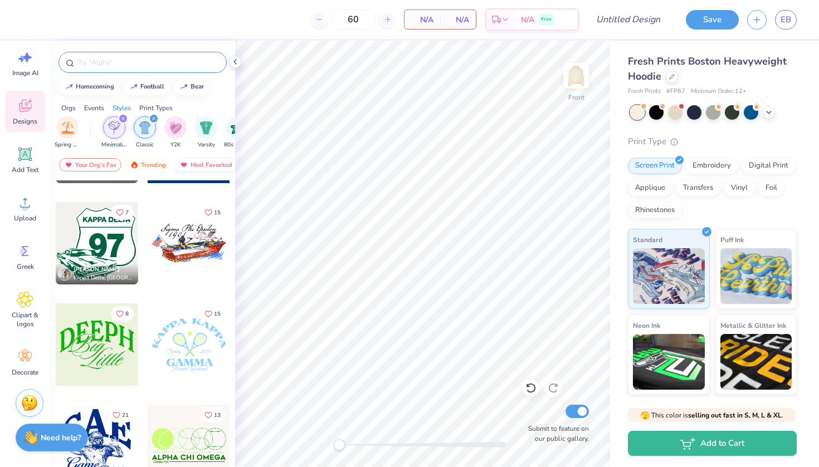
click at [198, 166] on div "Most Favorited" at bounding box center [205, 164] width 63 height 13
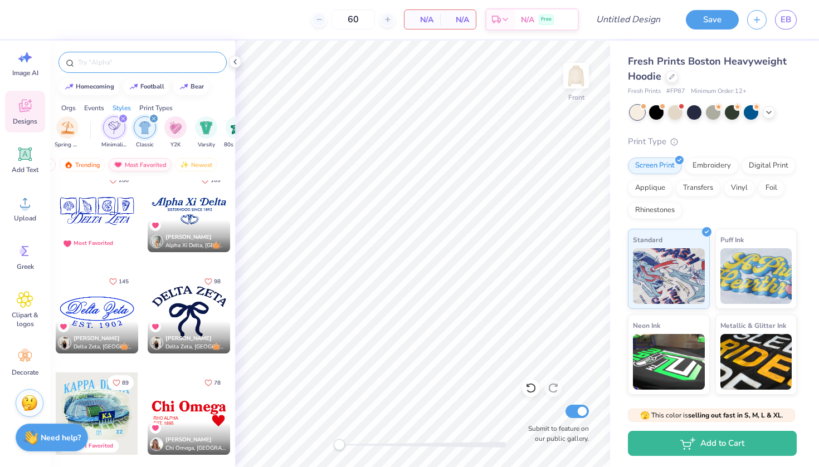
scroll to position [0, 65]
click at [205, 163] on div "Newest" at bounding box center [196, 164] width 42 height 13
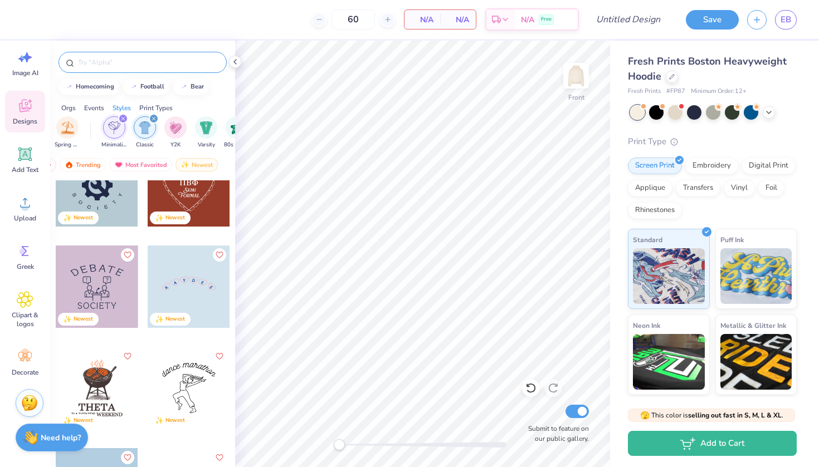
scroll to position [5538, 0]
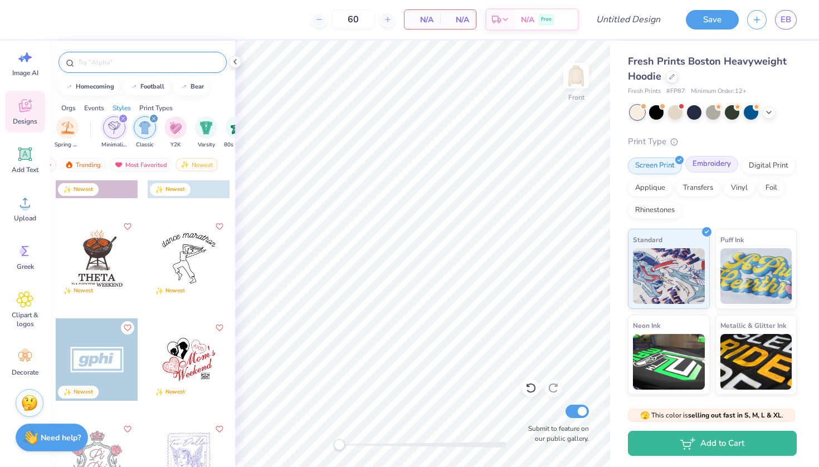
click at [713, 165] on div "Embroidery" at bounding box center [711, 164] width 53 height 17
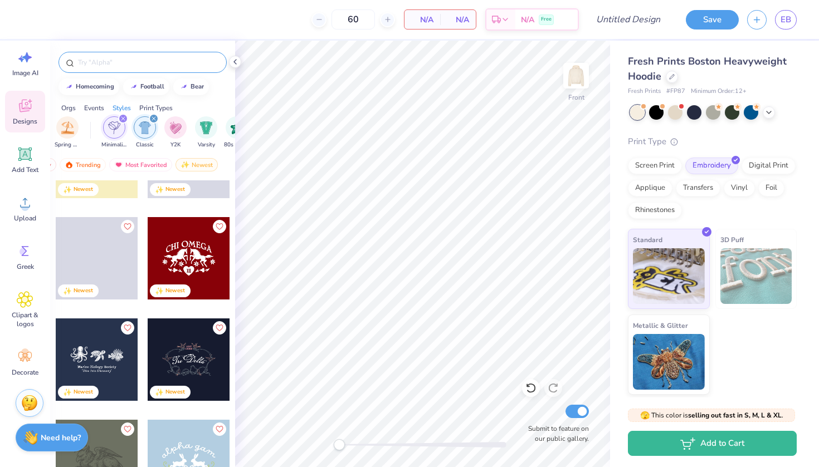
scroll to position [8810, 0]
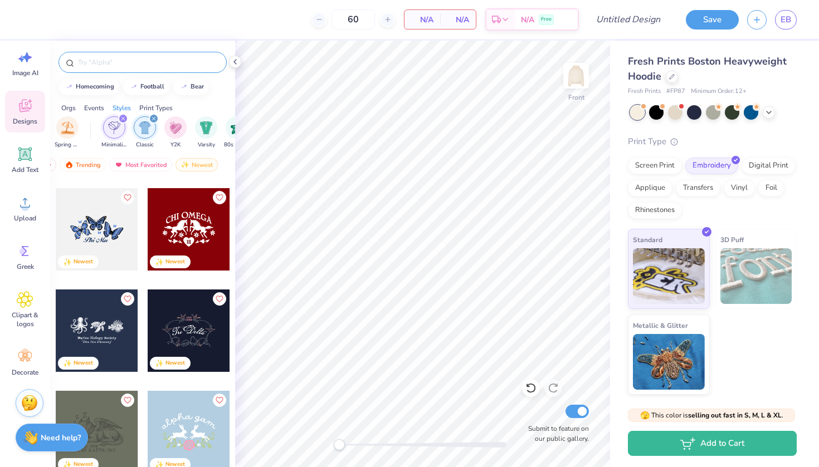
click at [149, 60] on input "text" at bounding box center [148, 62] width 143 height 11
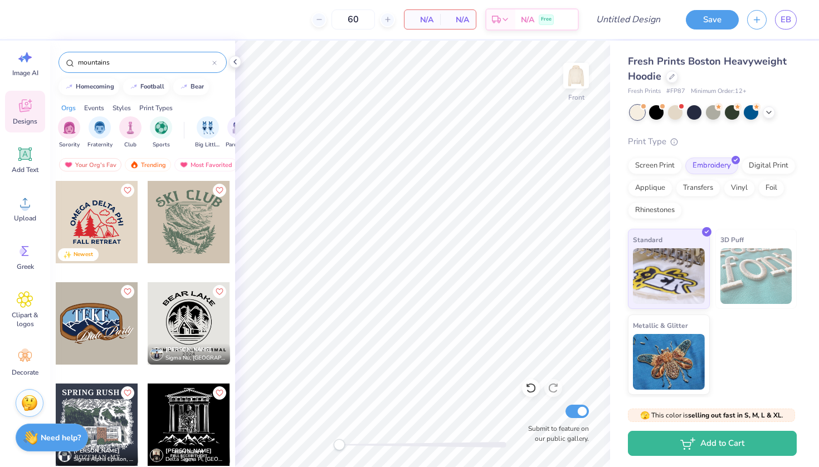
type input "mountains"
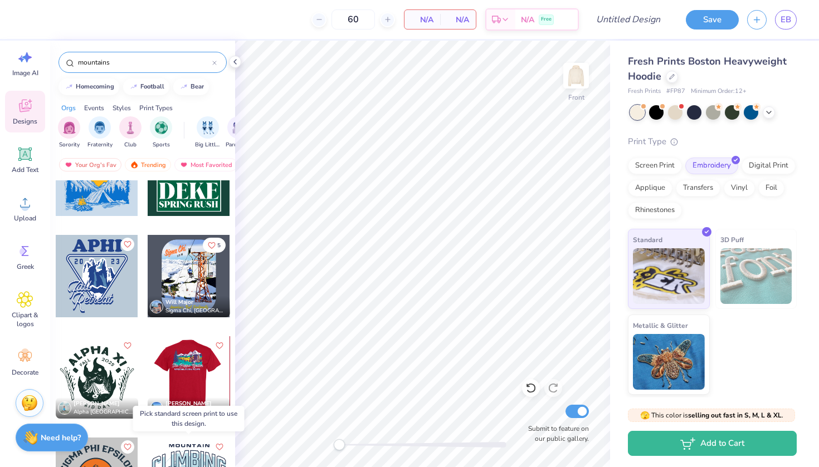
scroll to position [1060, 0]
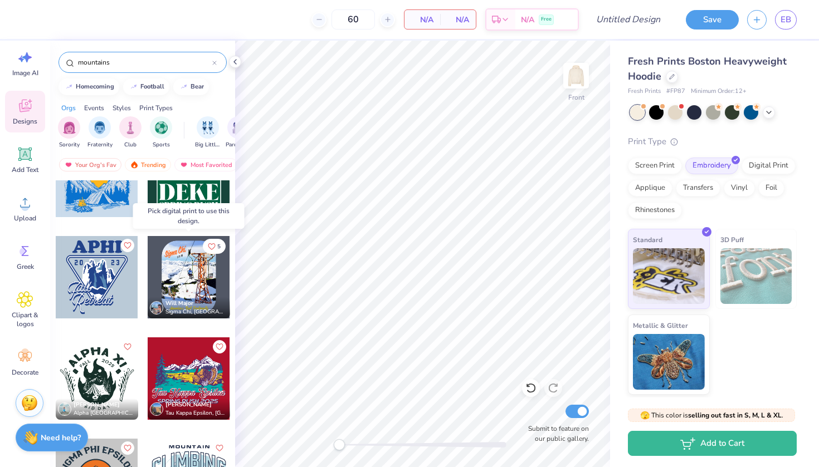
click at [208, 262] on div at bounding box center [189, 277] width 82 height 82
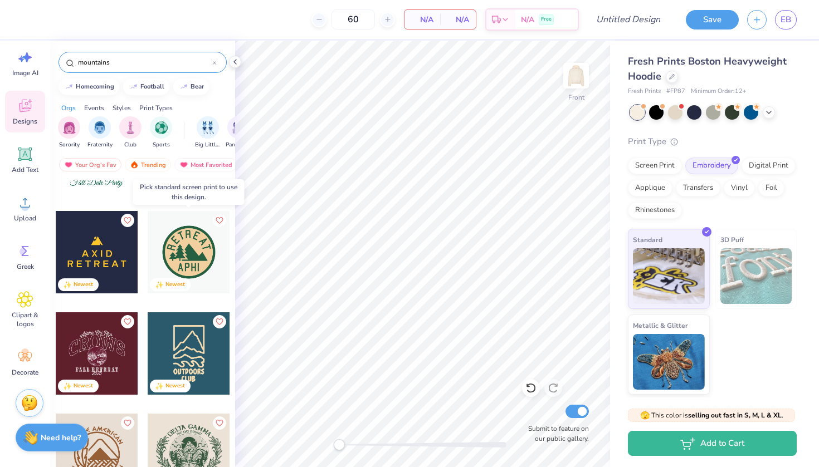
scroll to position [554, 0]
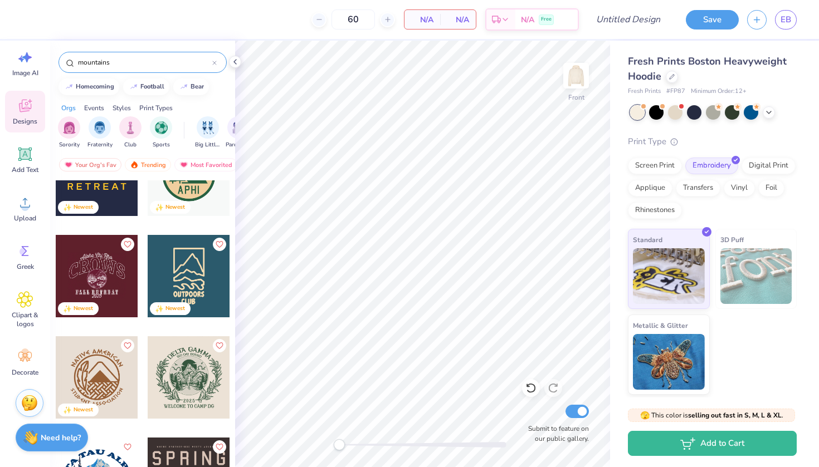
click at [213, 66] on div at bounding box center [214, 62] width 4 height 10
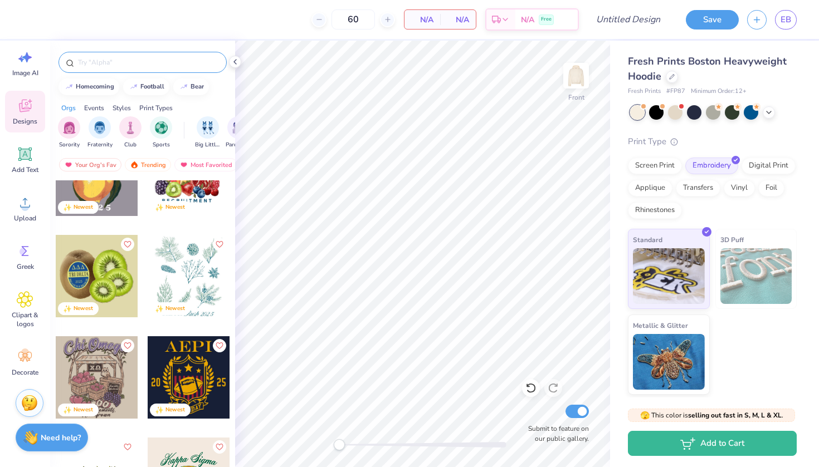
click at [184, 60] on input "text" at bounding box center [148, 62] width 143 height 11
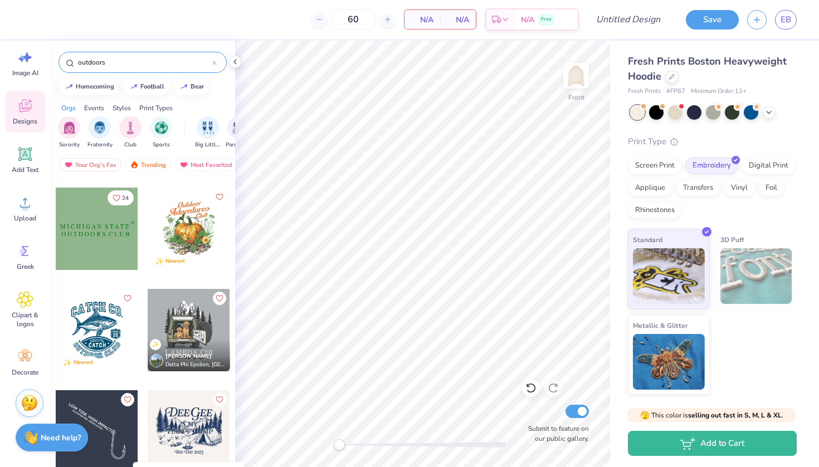
scroll to position [110, 0]
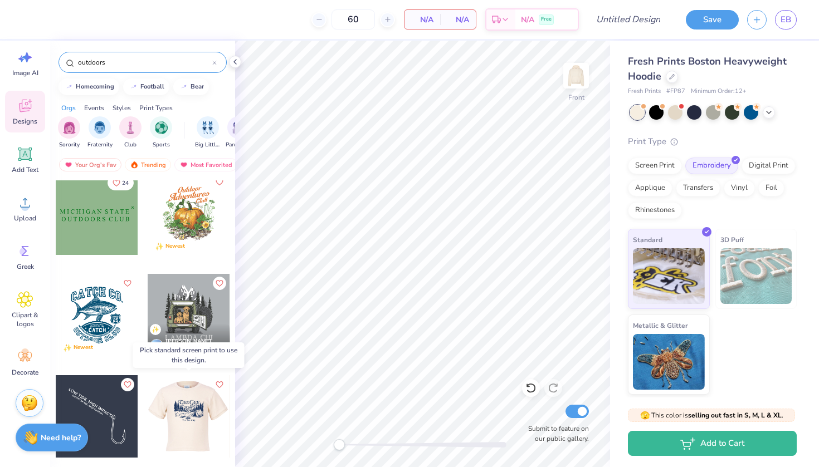
click at [148, 410] on div at bounding box center [106, 416] width 82 height 82
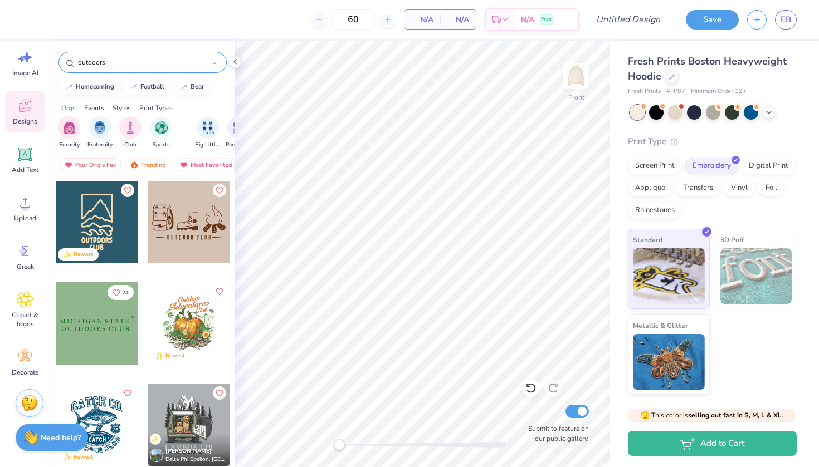
scroll to position [0, 0]
click at [136, 58] on input "outdoors" at bounding box center [144, 62] width 135 height 11
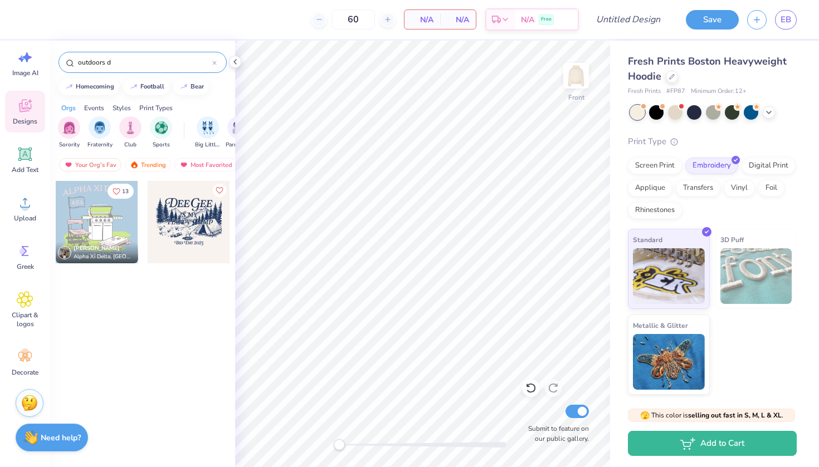
type input "outdoors"
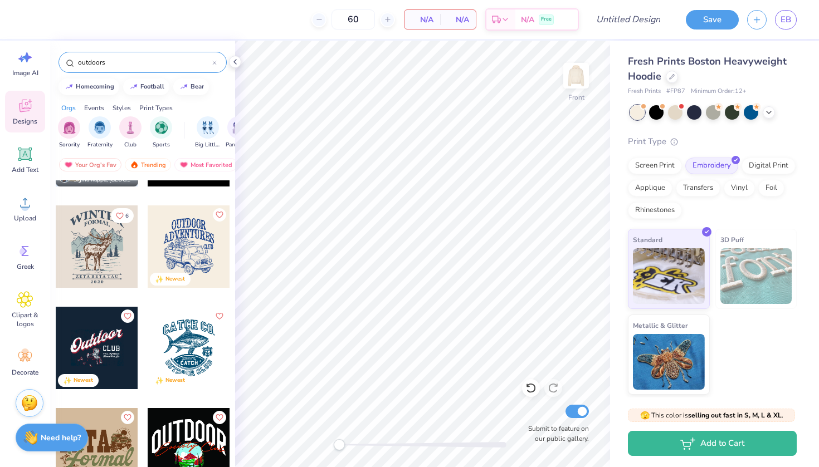
scroll to position [1293, 0]
click at [213, 65] on icon at bounding box center [214, 63] width 4 height 4
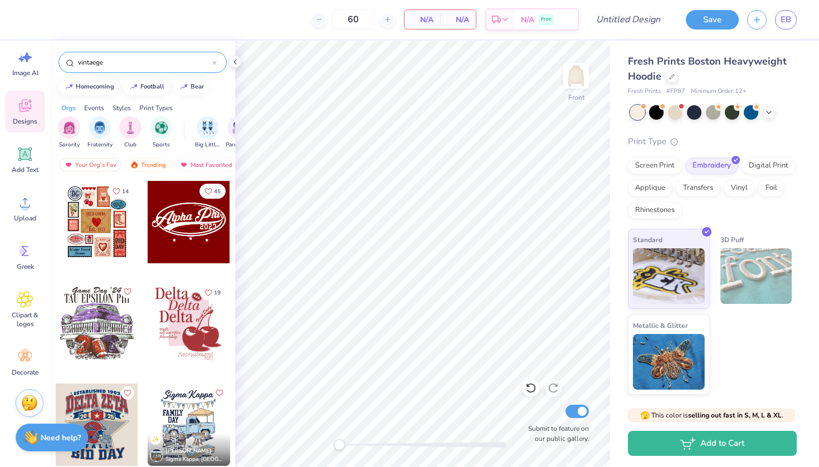
type input "vintaege"
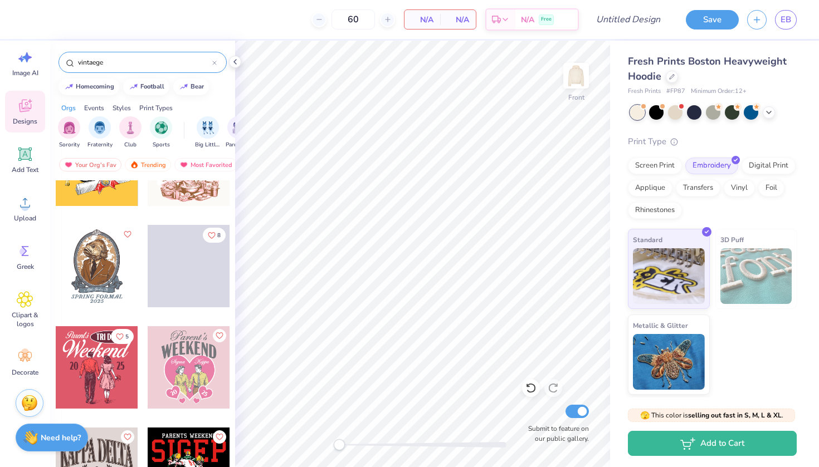
scroll to position [3195, 0]
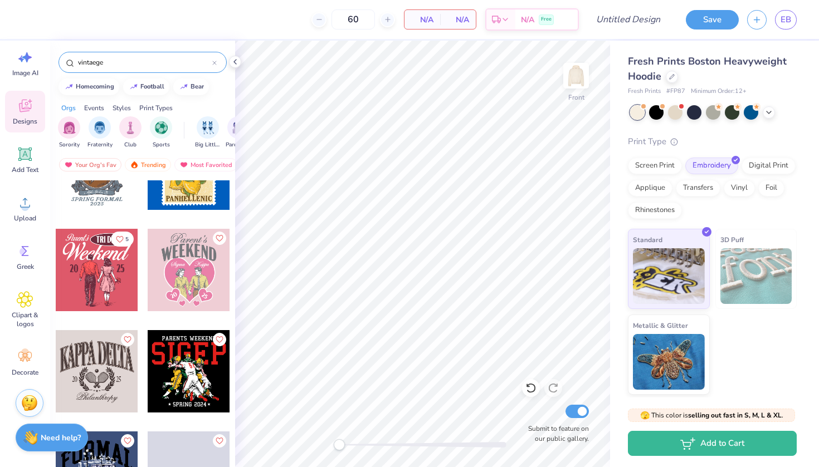
click at [29, 110] on icon at bounding box center [24, 107] width 11 height 9
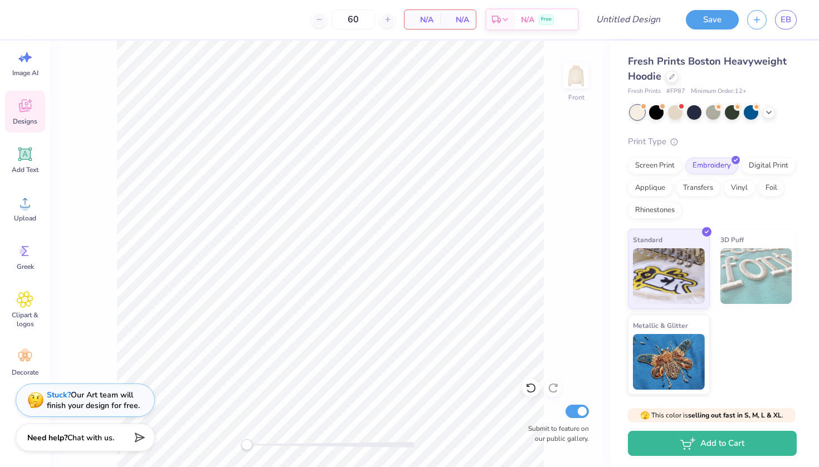
click at [21, 108] on icon at bounding box center [24, 107] width 11 height 9
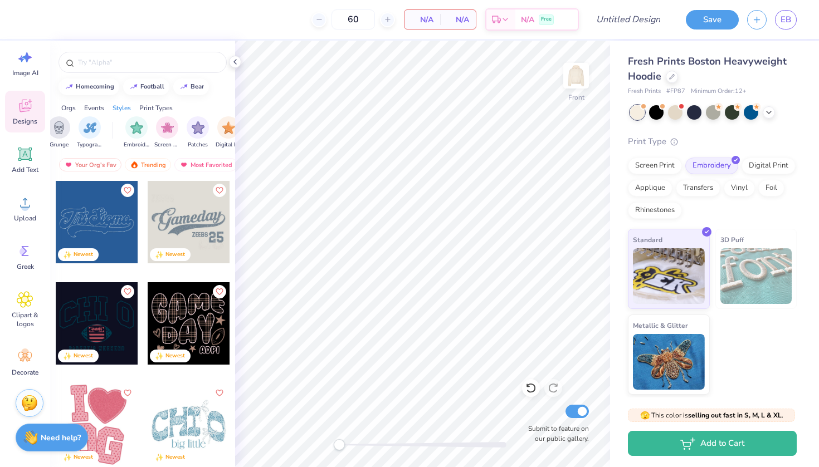
scroll to position [0, 732]
click at [213, 168] on div "Most Favorited" at bounding box center [205, 164] width 63 height 13
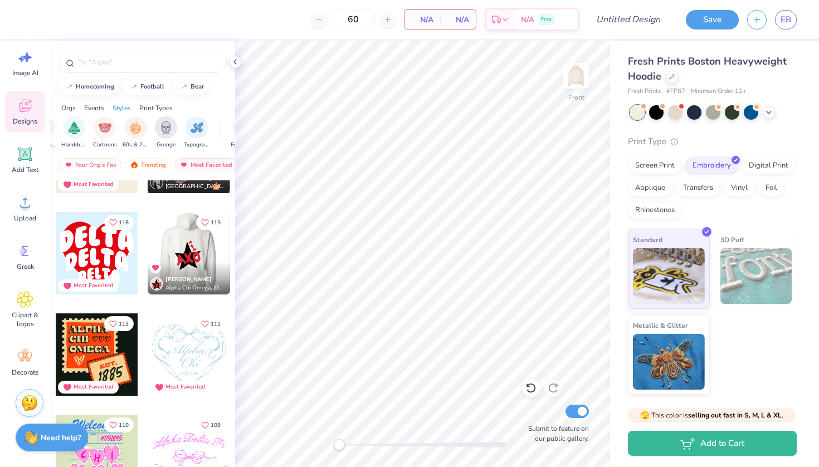
scroll to position [883, 0]
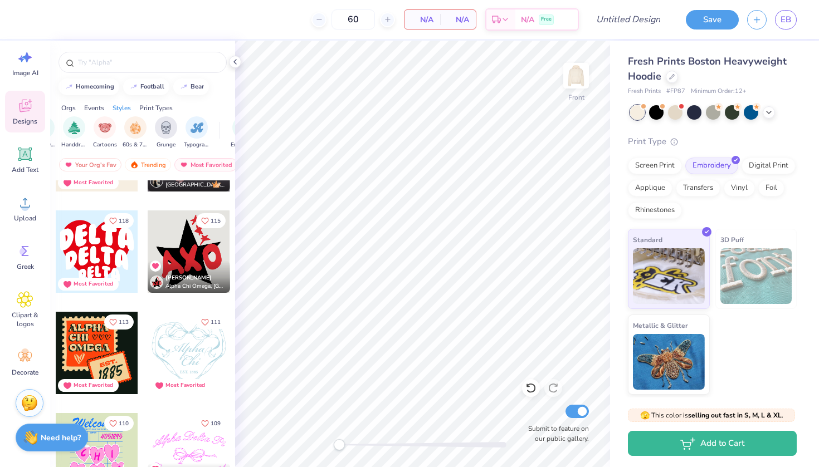
click at [193, 251] on div at bounding box center [189, 251] width 82 height 82
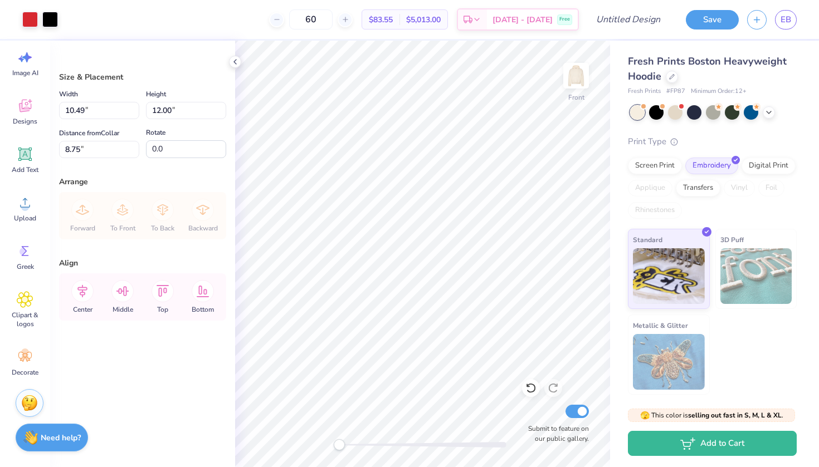
type textarea "x"
type input "8.29"
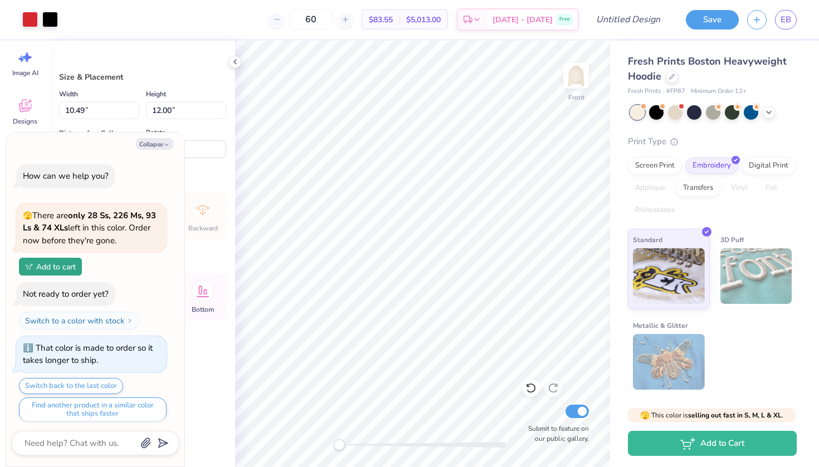
scroll to position [271, 0]
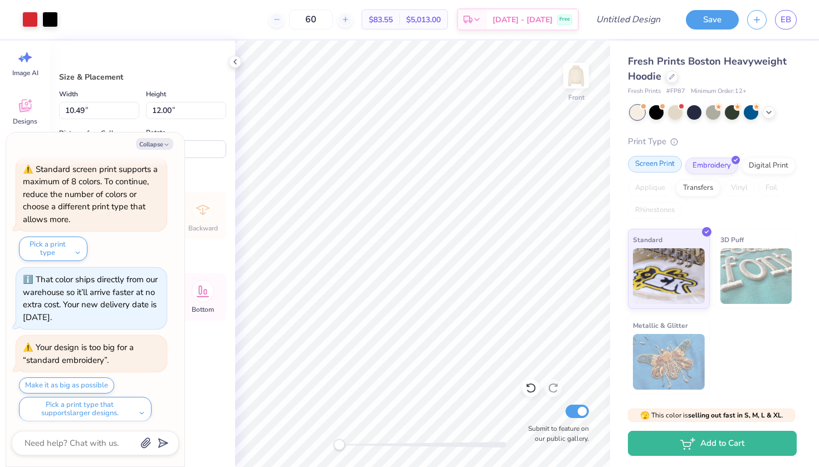
click at [655, 168] on div "Screen Print" at bounding box center [655, 164] width 54 height 17
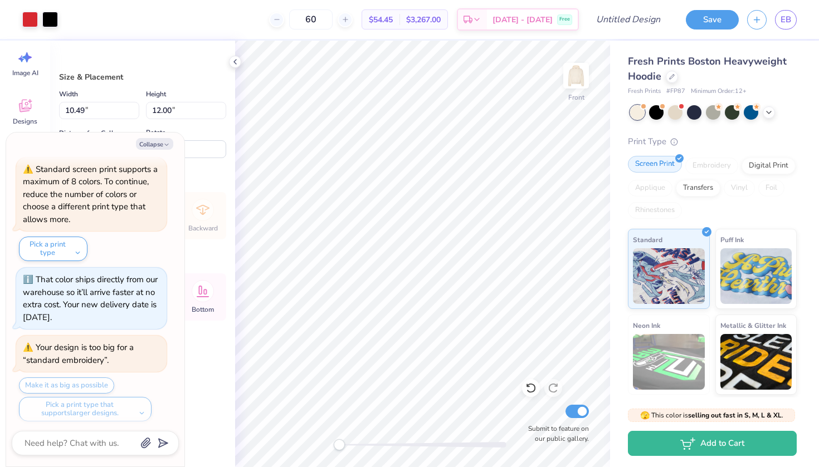
type textarea "x"
type input "12.48"
type input "14.27"
type input "6.02"
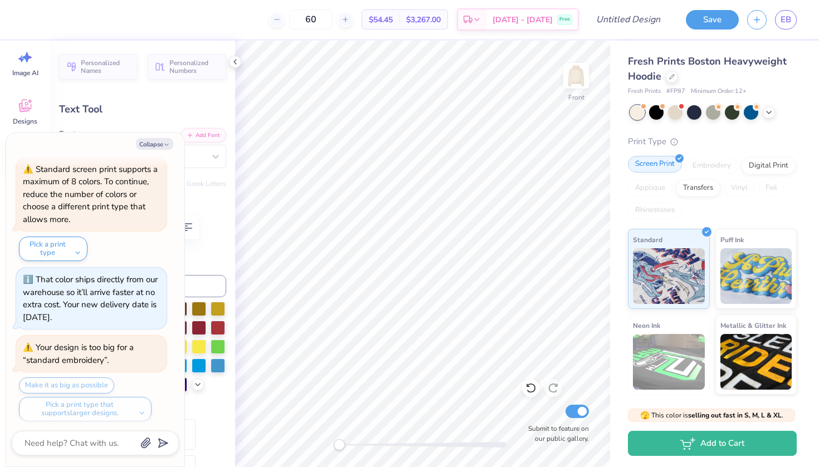
type textarea "x"
type input "4.36"
type input "5.39"
type input "14.45"
type textarea "x"
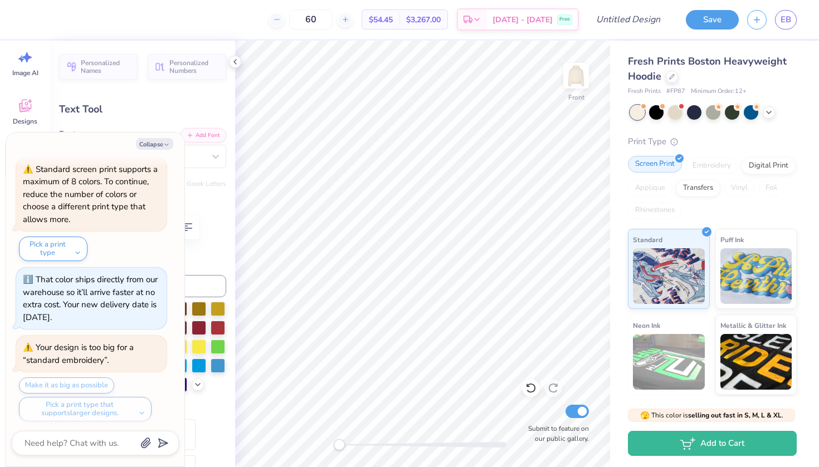
type textarea "Ad"
type textarea "x"
type textarea "A"
type textarea "x"
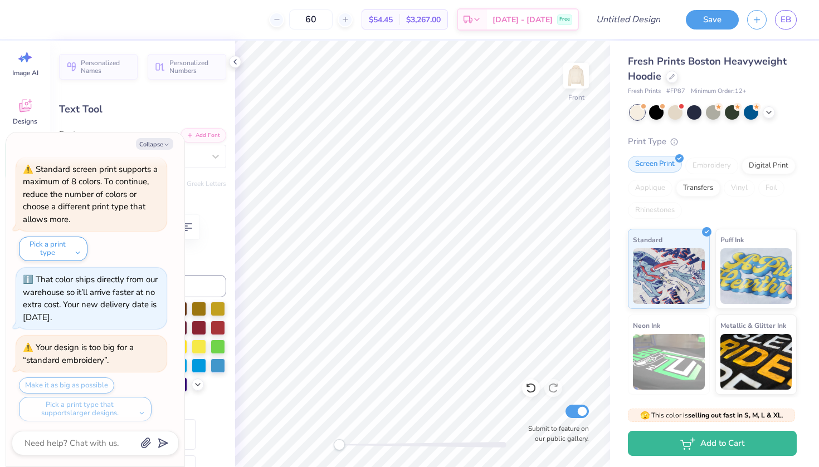
type textarea "D"
type textarea "x"
type input "4.24"
type input "5.28"
type input "13.33"
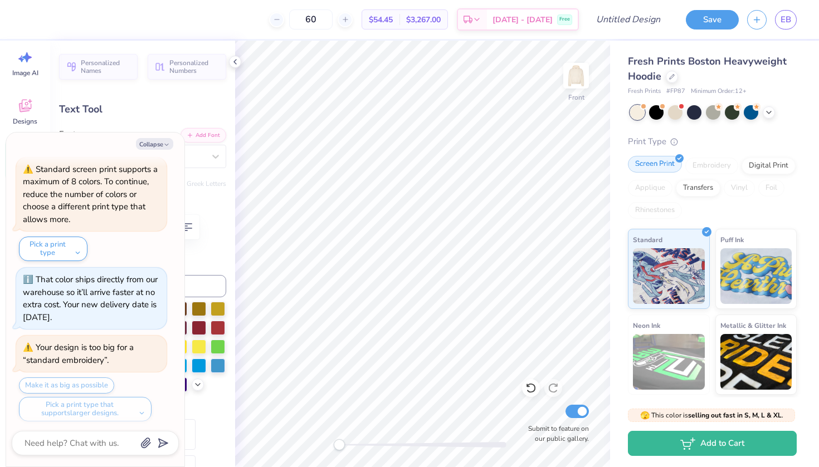
type textarea "x"
type textarea "ZX"
type textarea "x"
type textarea "Z"
type textarea "x"
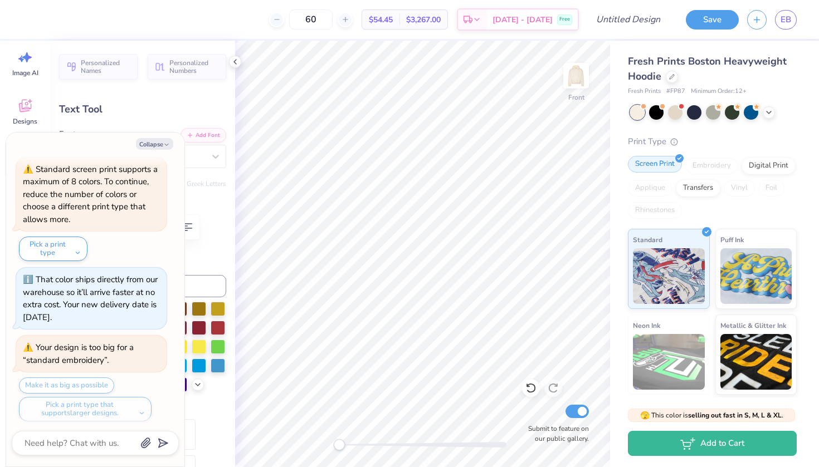
type input "3.68"
type input "5.02"
type input "13.04"
type textarea "x"
type input "0.7"
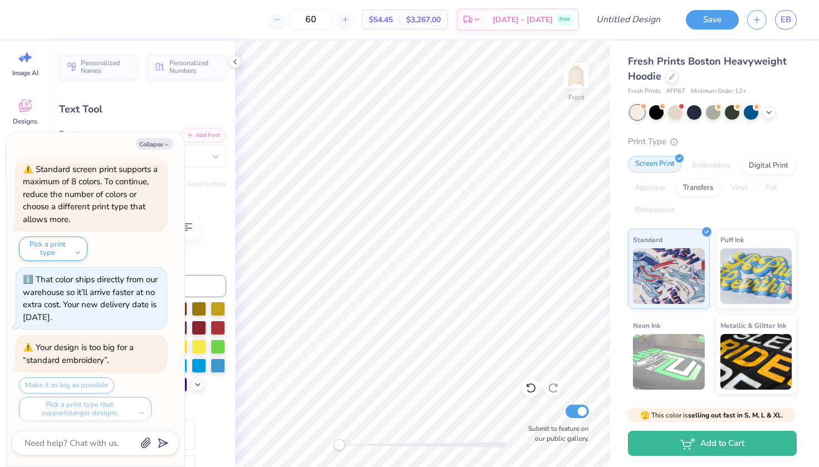
type textarea "x"
type input "0.0"
type textarea "x"
type input "4.78"
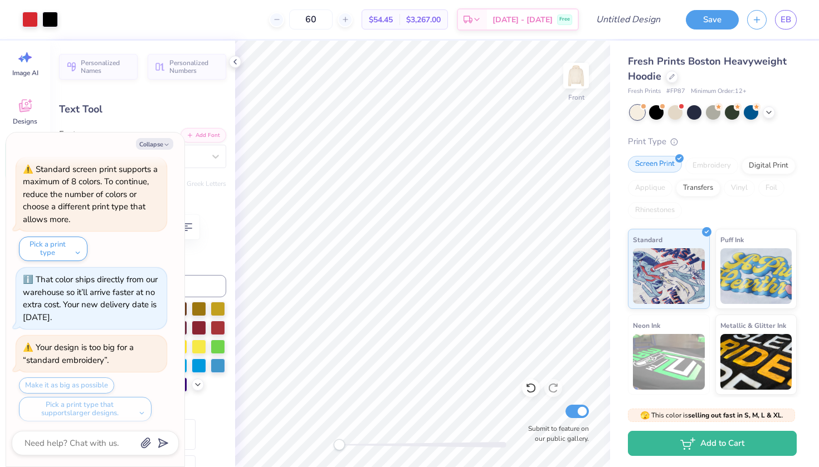
type input "5.39"
type input "13.61"
type input "-13.2"
type textarea "x"
type input "4.37"
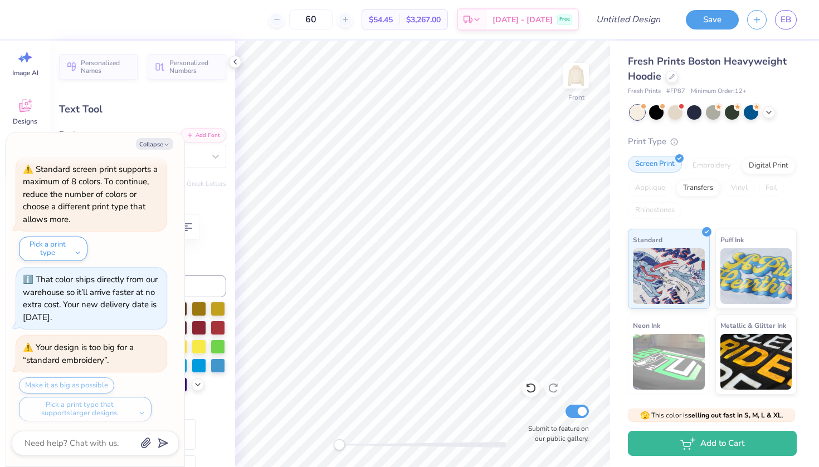
type input "5.20"
type input "14.42"
type textarea "x"
type input "1.4"
type textarea "x"
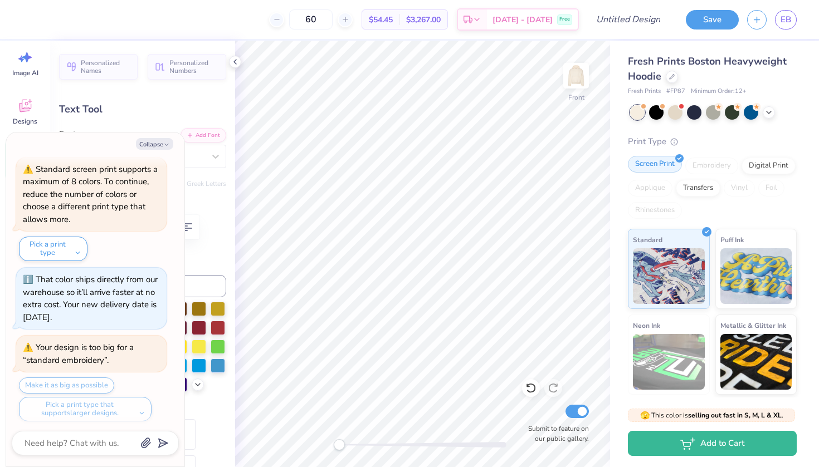
type input "4.78"
type input "5.39"
type input "13.23"
type input "-13.2"
type textarea "x"
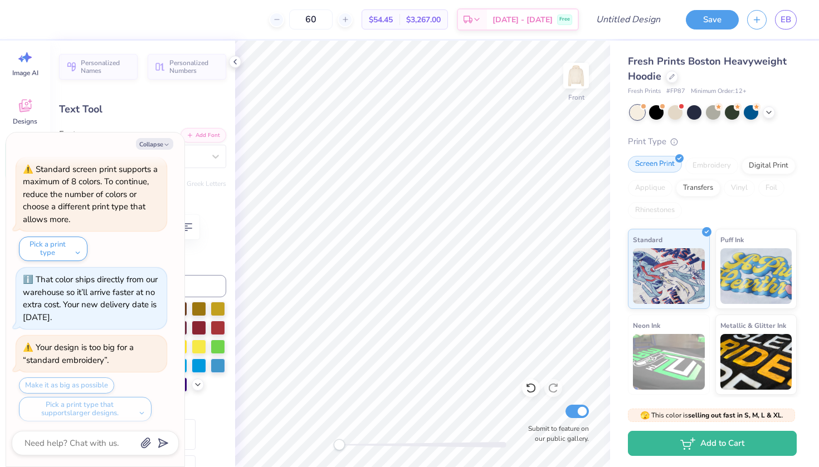
type input "3.86"
type input "5.20"
type input "14.31"
type input "1.4"
type textarea "x"
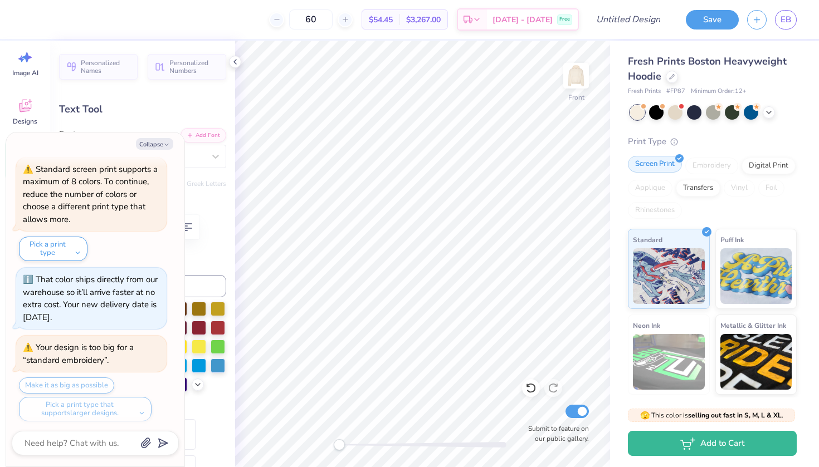
type input "4.42"
type input "5.95"
type input "13.60"
type textarea "x"
type input "4.78"
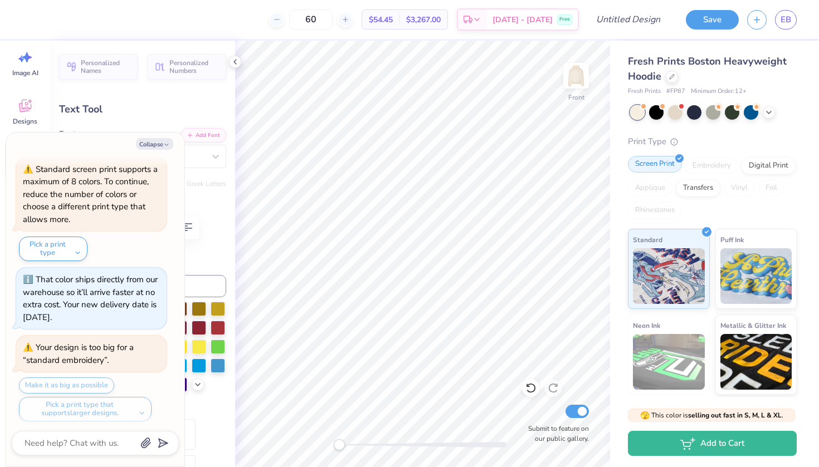
type input "5.39"
type input "13.23"
type input "-13.2"
type textarea "x"
type input "5.37"
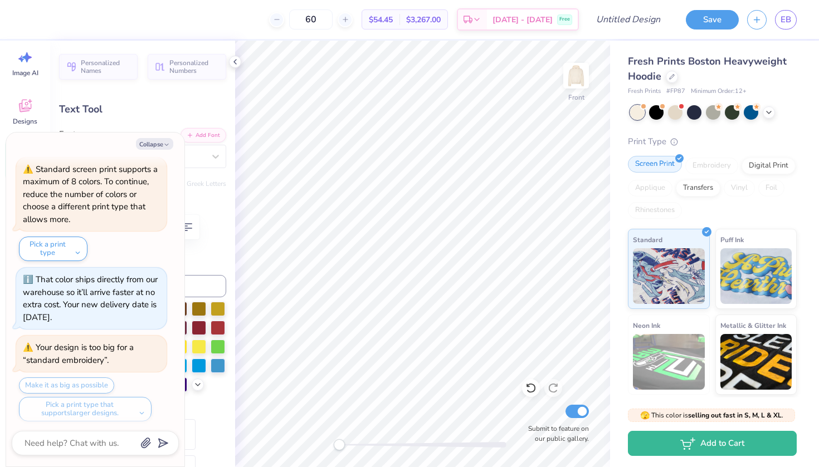
type input "6.05"
type input "12.66"
type textarea "x"
type input "4.42"
type input "5.95"
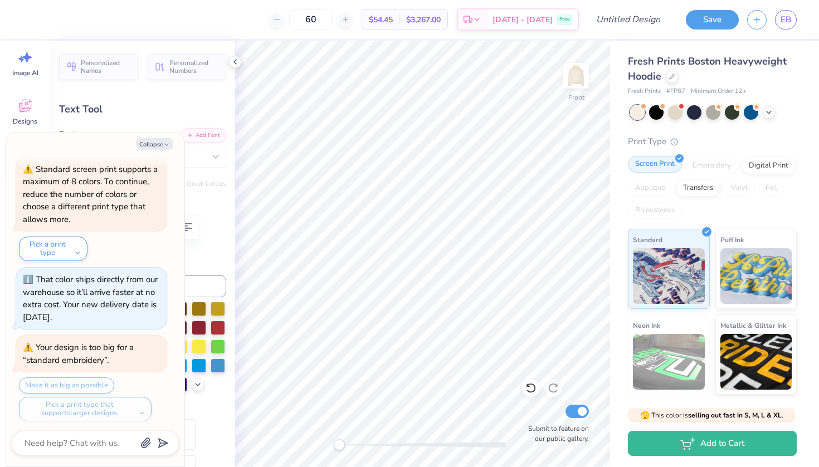
type input "13.60"
type input "1.4"
type textarea "x"
type input "0.0"
type textarea "x"
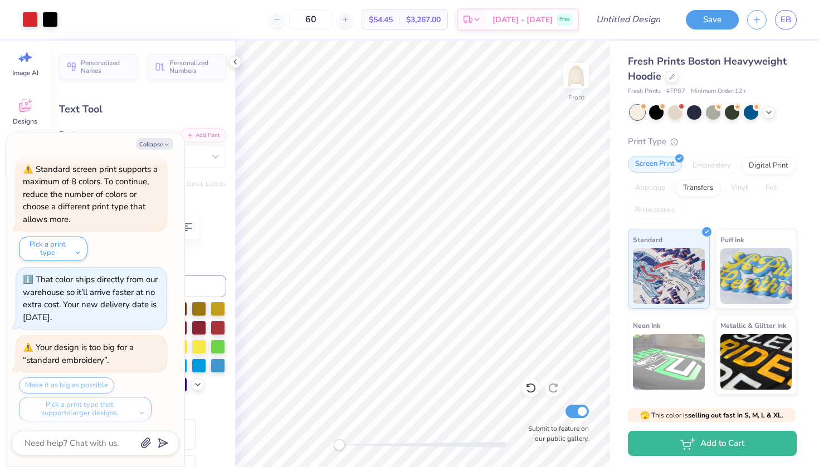
type input "5.37"
type input "6.05"
type input "12.47"
type input "-13.2"
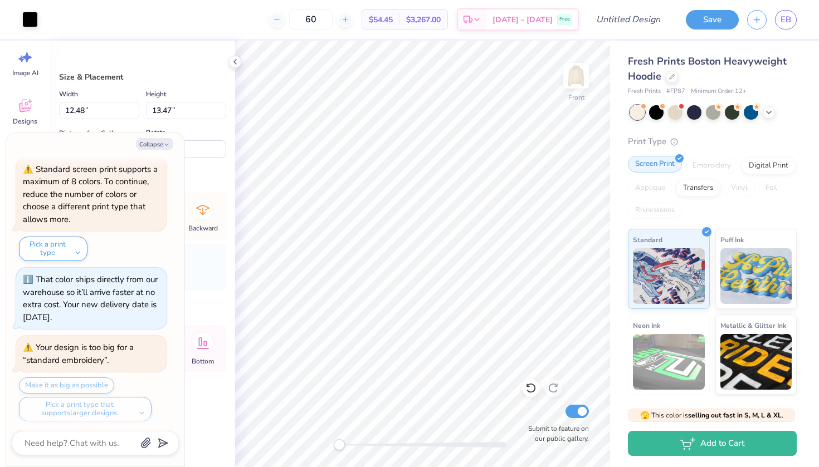
type textarea "x"
type input "13.37"
type input "14.43"
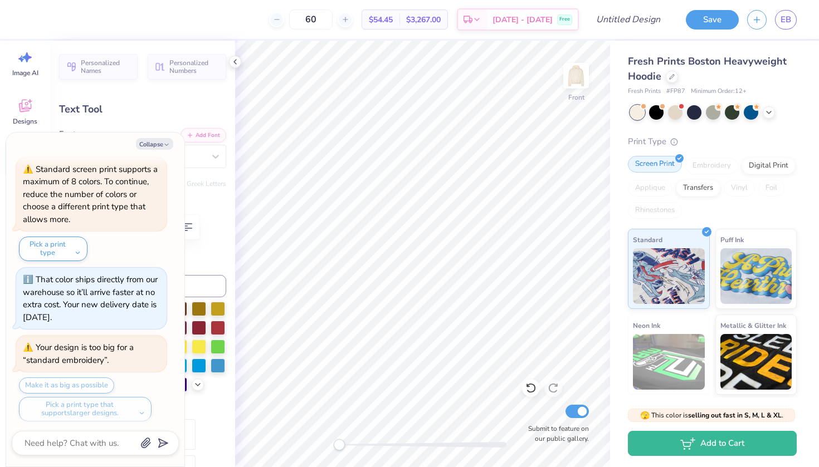
type textarea "x"
type input "5.37"
type input "6.05"
type input "12.47"
type input "-13.2"
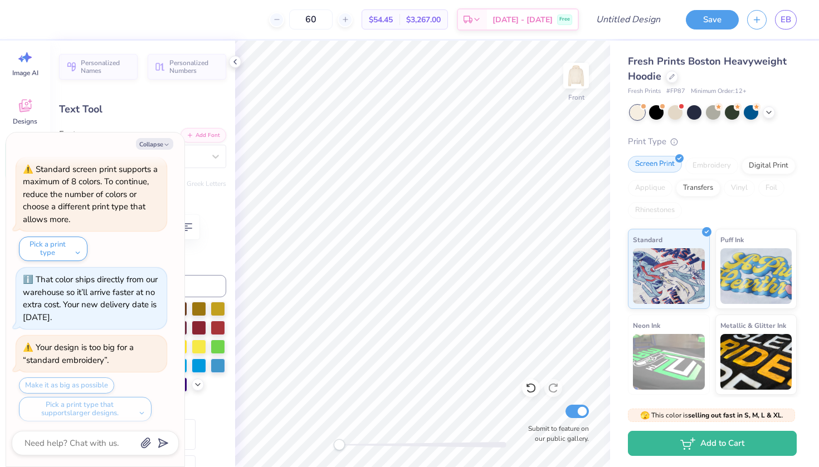
type textarea "x"
type input "0.0"
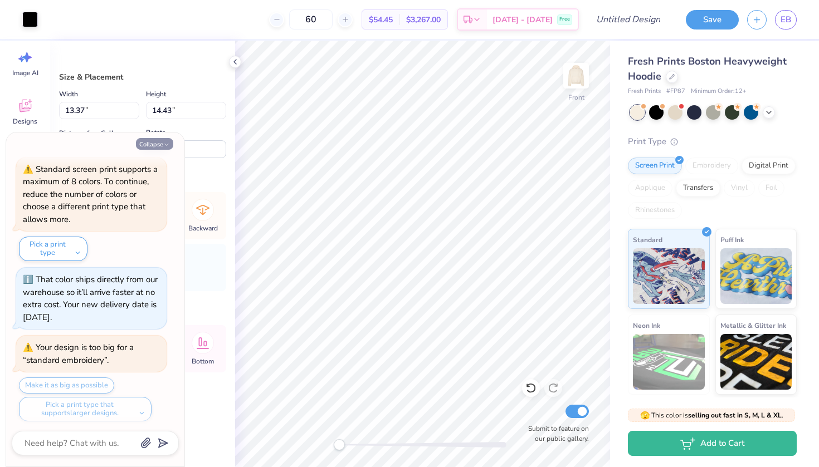
click at [164, 142] on icon "button" at bounding box center [166, 144] width 7 height 7
type textarea "x"
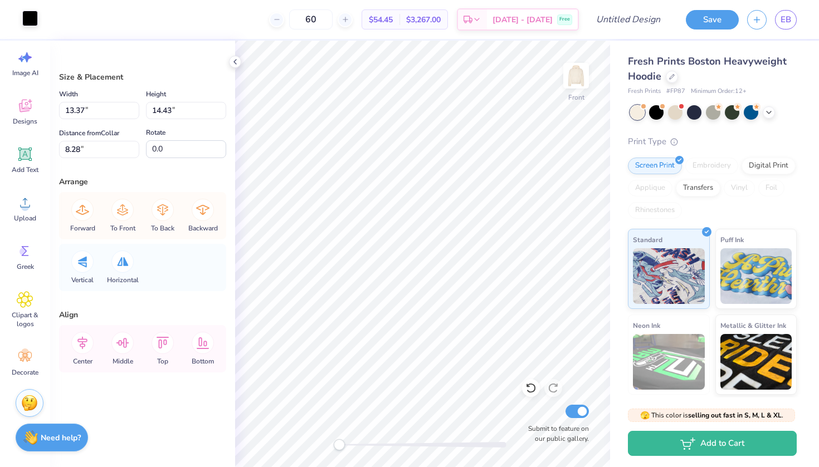
click at [33, 16] on div at bounding box center [30, 19] width 16 height 16
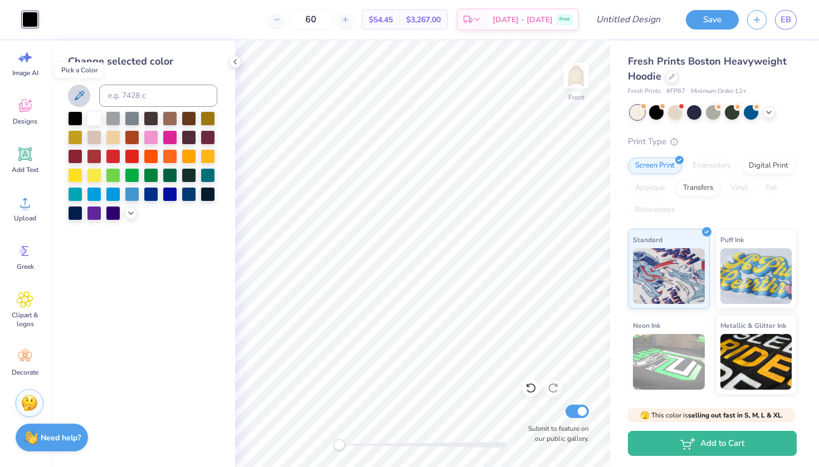
click at [80, 94] on icon at bounding box center [79, 95] width 9 height 9
click at [146, 140] on div at bounding box center [151, 136] width 14 height 14
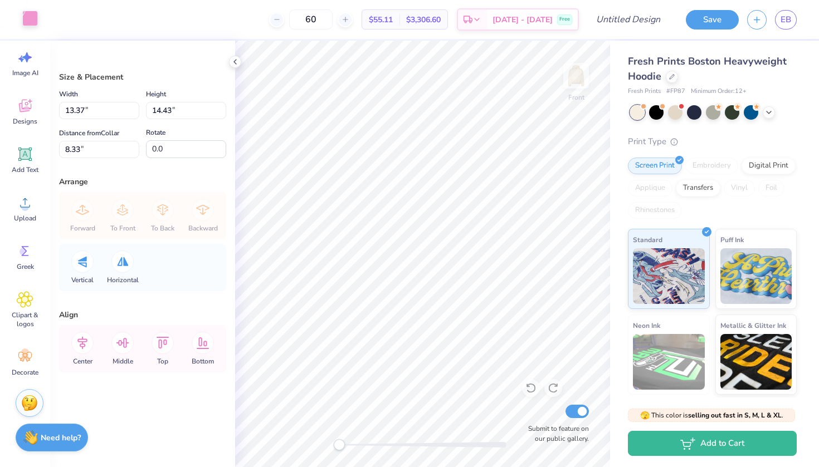
click at [33, 19] on div at bounding box center [30, 19] width 16 height 16
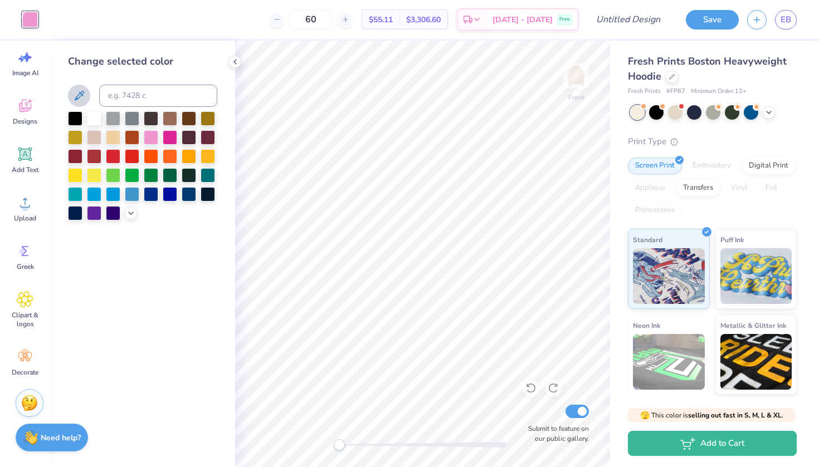
click at [74, 92] on icon at bounding box center [78, 95] width 13 height 13
click at [121, 99] on input at bounding box center [158, 96] width 118 height 22
click at [147, 105] on input at bounding box center [158, 96] width 118 height 22
click at [130, 215] on icon at bounding box center [130, 212] width 9 height 9
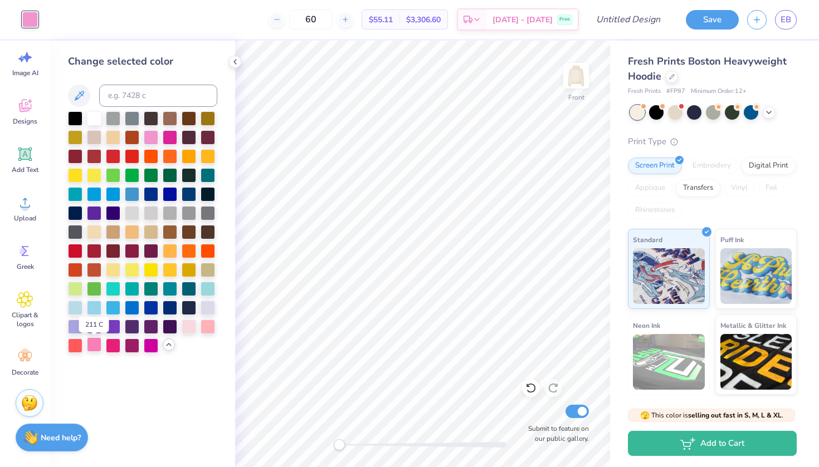
click at [95, 345] on div at bounding box center [94, 344] width 14 height 14
click at [192, 329] on div at bounding box center [189, 326] width 14 height 14
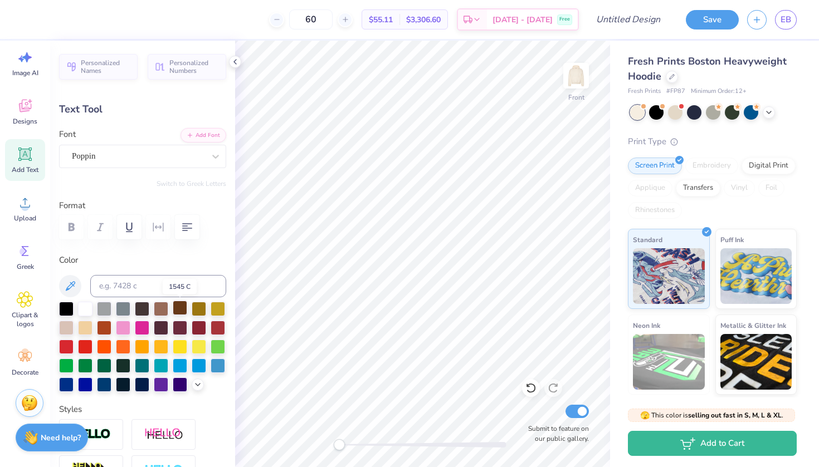
click at [183, 308] on div at bounding box center [180, 308] width 14 height 14
type input "5.37"
type input "6.05"
type input "12.83"
type input "-13.2"
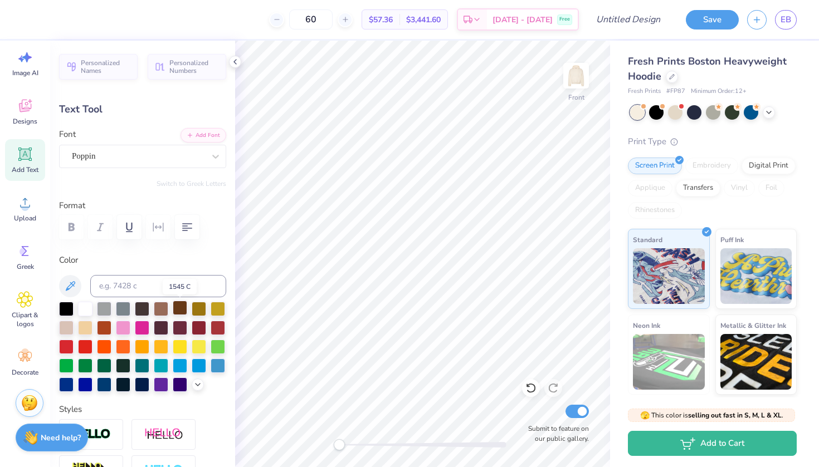
click at [177, 311] on div at bounding box center [180, 308] width 14 height 14
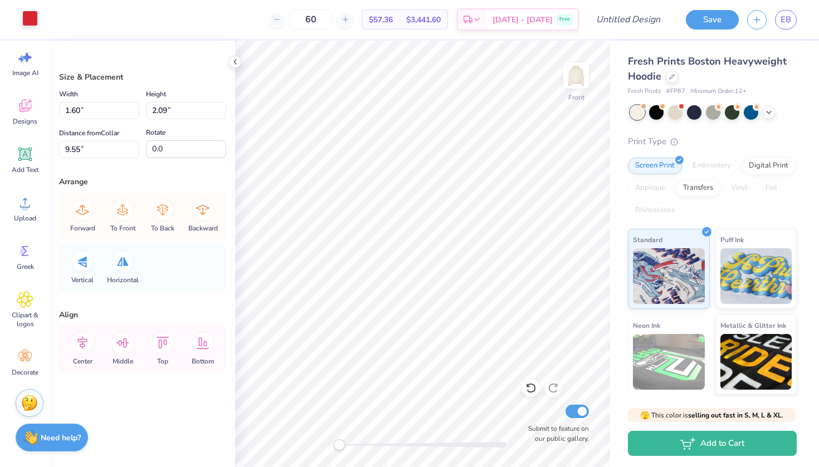
click at [24, 21] on div at bounding box center [30, 19] width 16 height 16
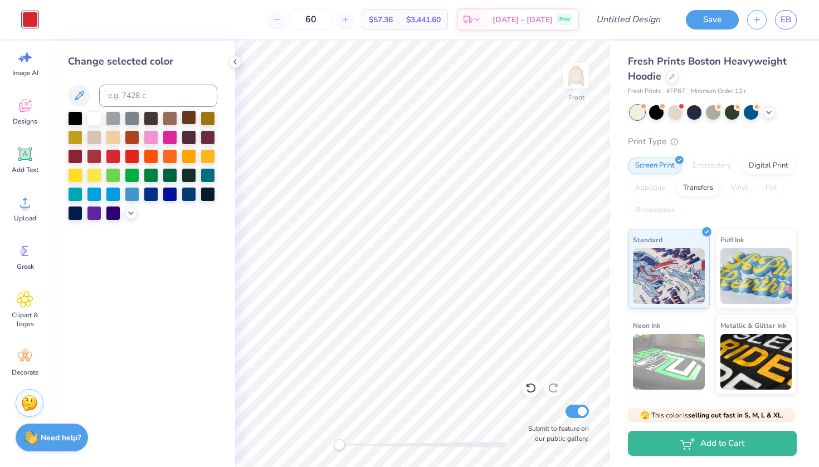
click at [192, 119] on div at bounding box center [189, 117] width 14 height 14
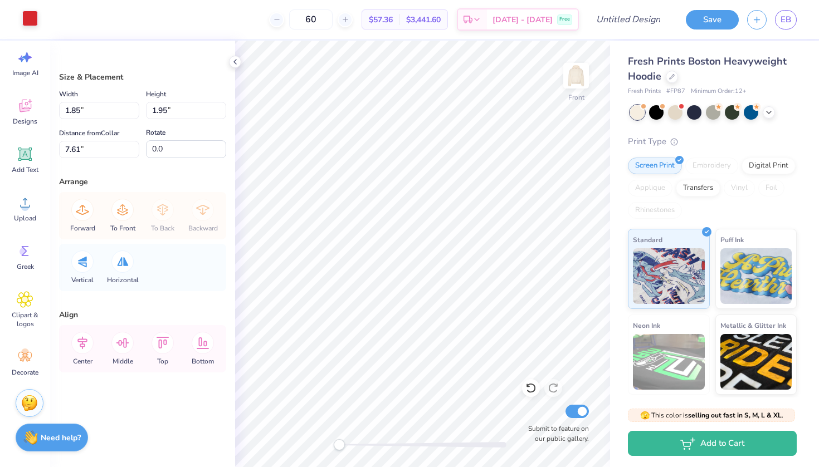
click at [33, 15] on div at bounding box center [30, 19] width 16 height 16
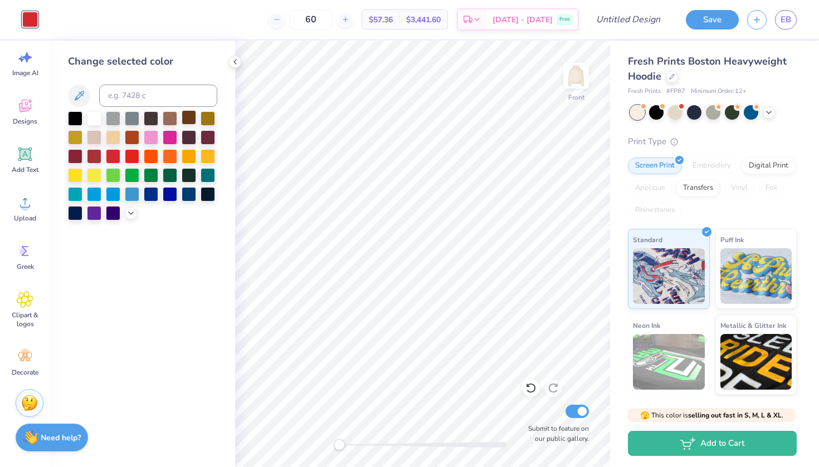
click at [182, 120] on div at bounding box center [189, 117] width 14 height 14
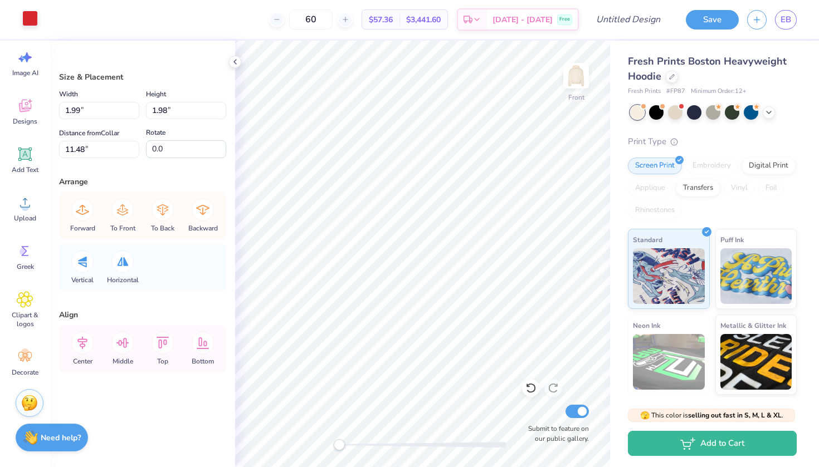
click at [37, 21] on div at bounding box center [30, 19] width 16 height 16
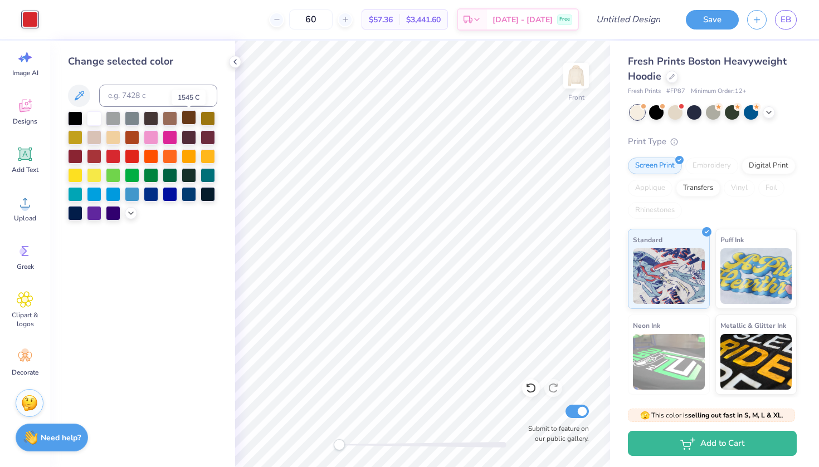
click at [188, 123] on div at bounding box center [189, 117] width 14 height 14
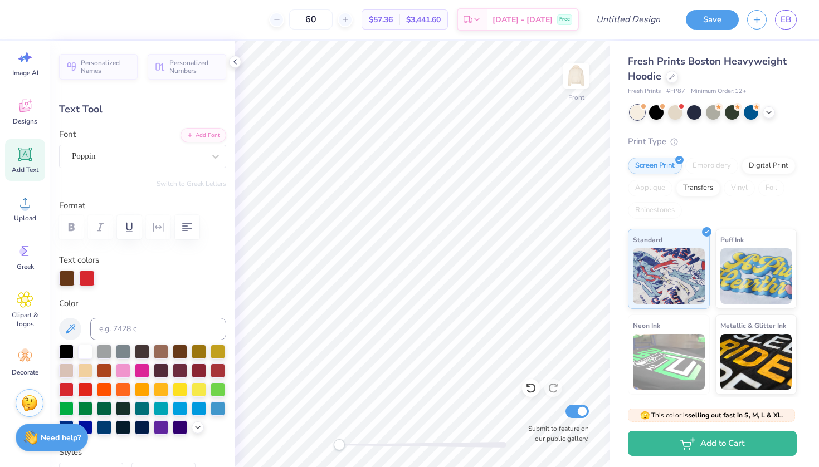
type input "4.42"
type input "5.95"
type input "13.91"
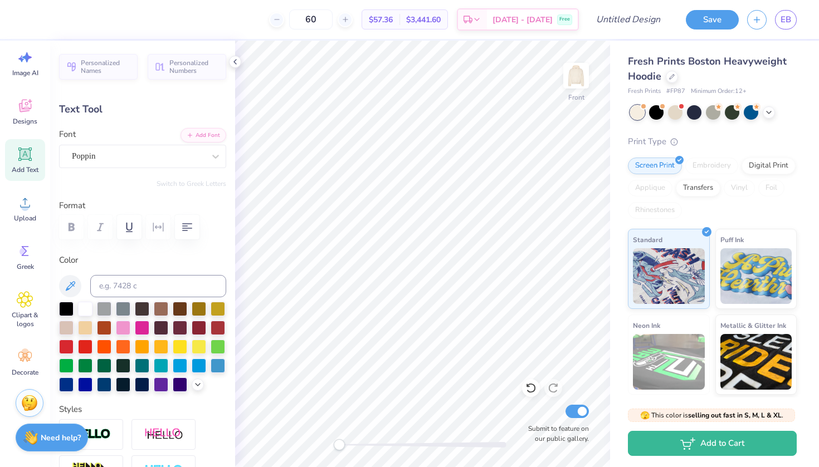
type input "0.0"
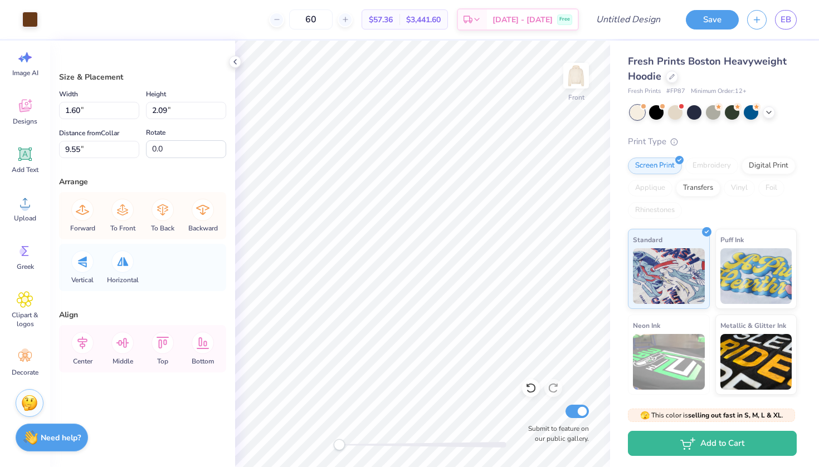
type input "1.85"
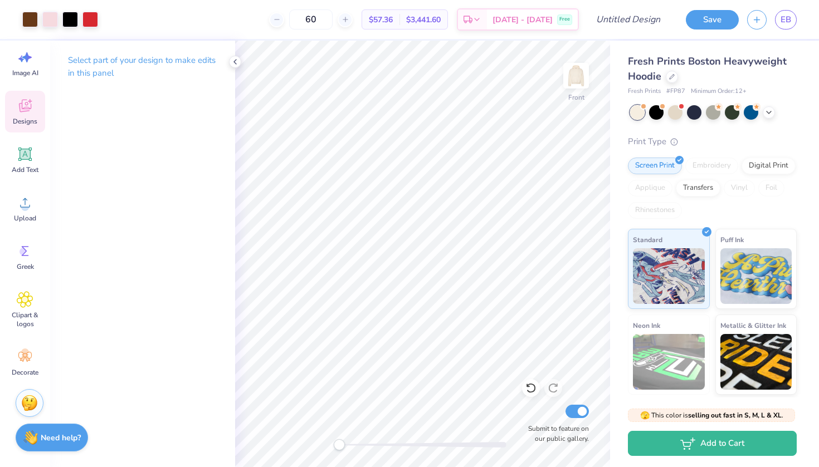
click at [25, 101] on icon at bounding box center [25, 105] width 17 height 17
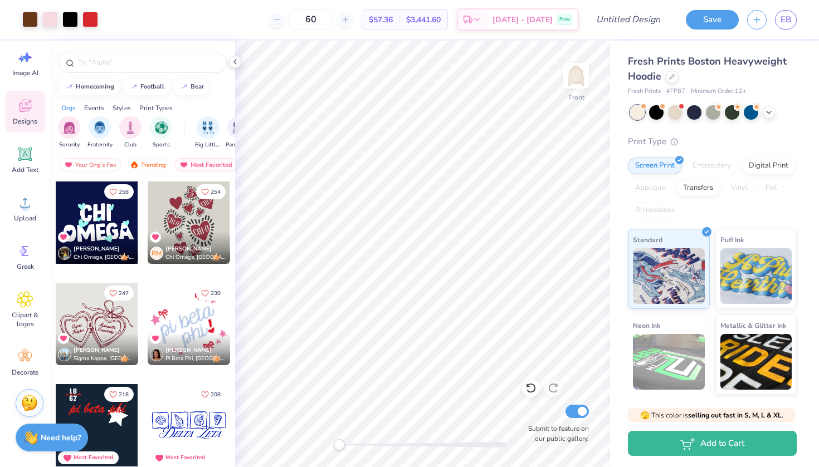
scroll to position [100, 0]
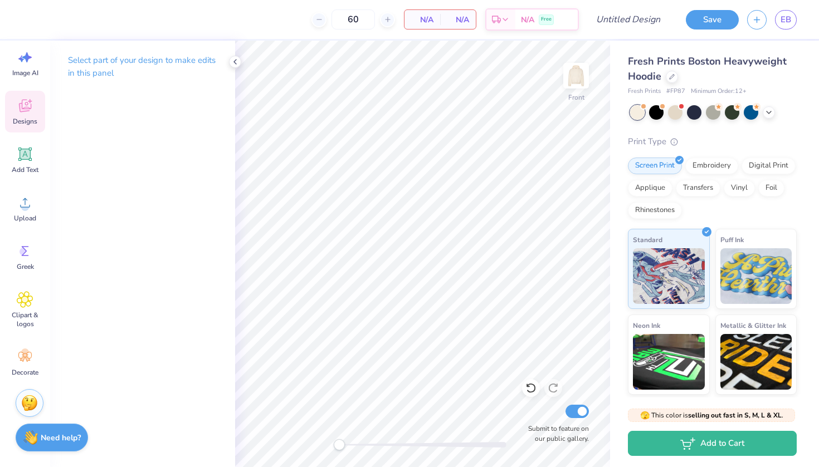
click at [35, 121] on span "Designs" at bounding box center [25, 121] width 25 height 9
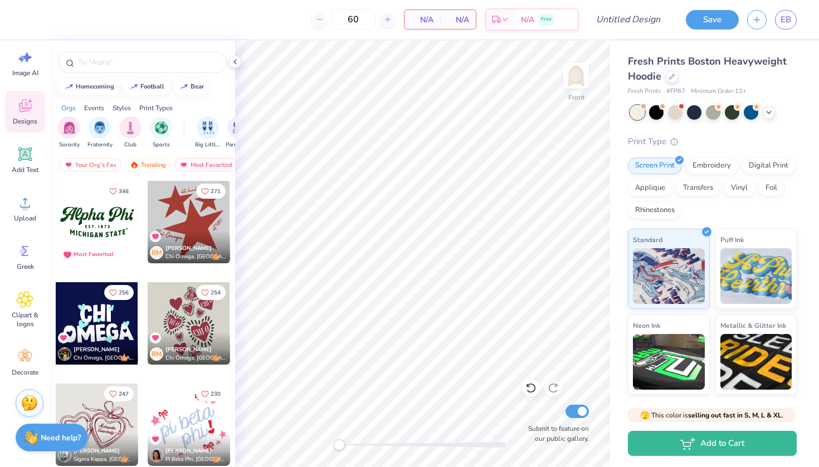
click at [183, 331] on div at bounding box center [189, 323] width 82 height 82
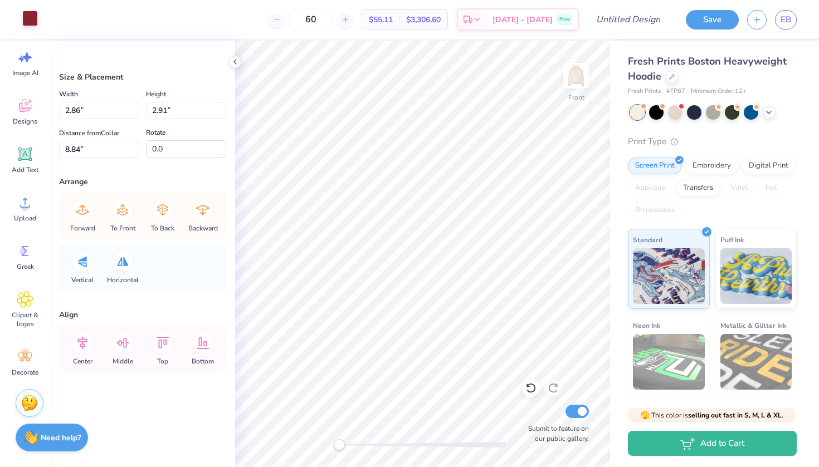
click at [27, 23] on div at bounding box center [30, 19] width 16 height 16
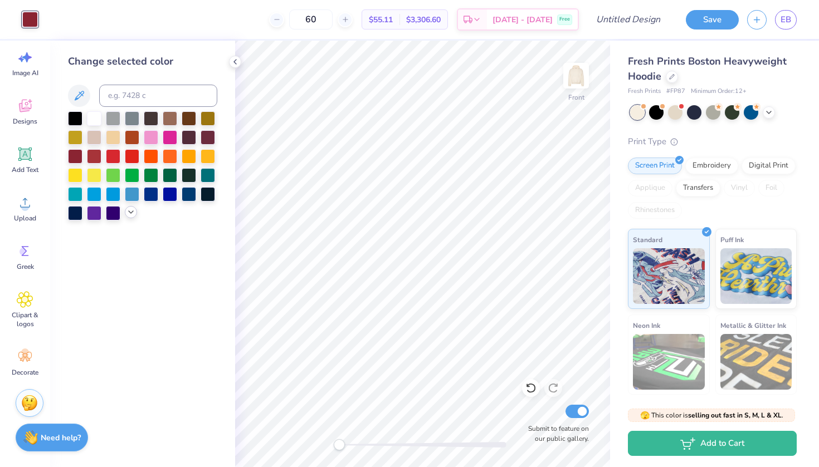
click at [128, 214] on icon at bounding box center [130, 212] width 9 height 9
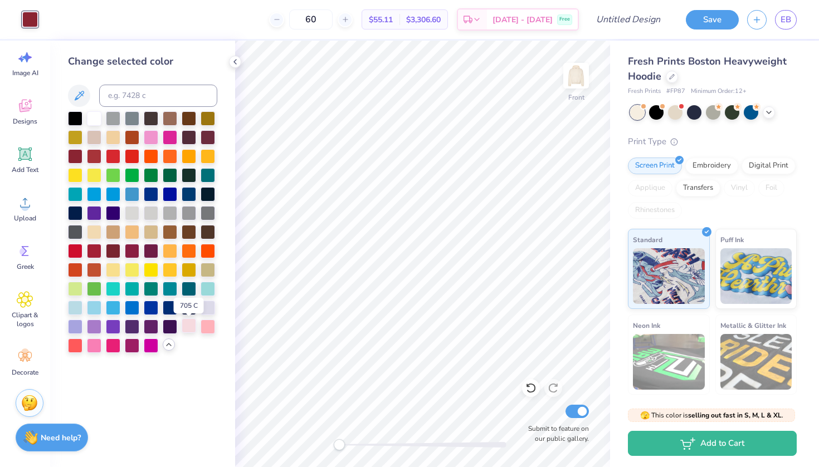
click at [189, 330] on div at bounding box center [189, 326] width 14 height 14
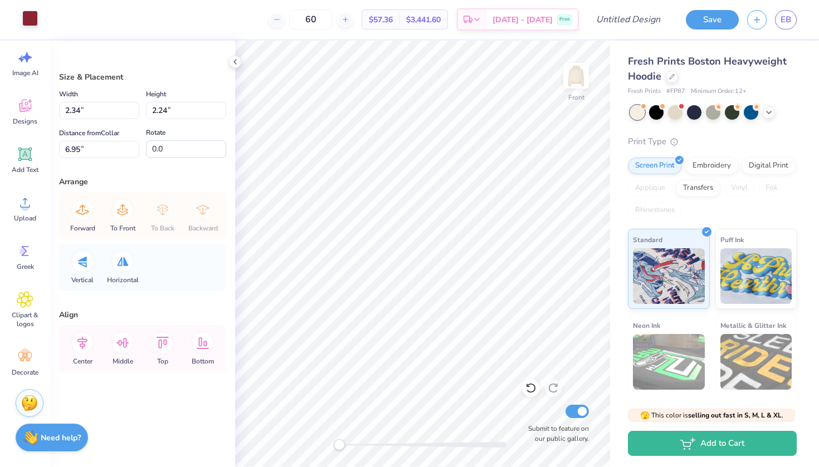
click at [26, 19] on div at bounding box center [30, 19] width 16 height 16
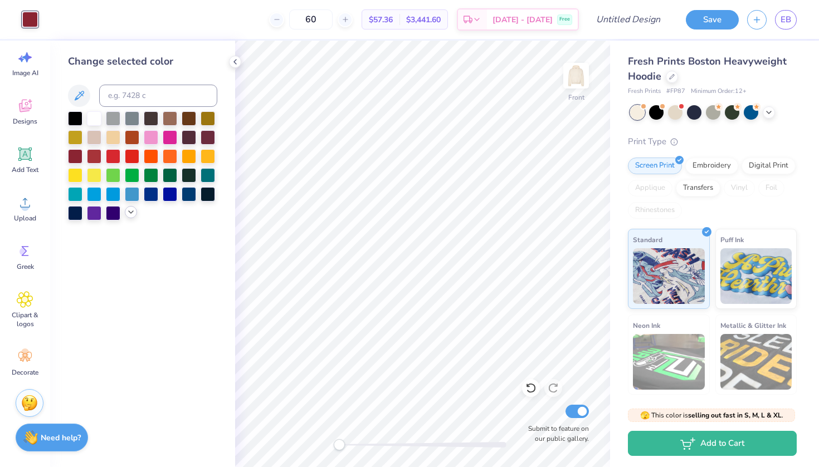
click at [128, 215] on icon at bounding box center [130, 212] width 9 height 9
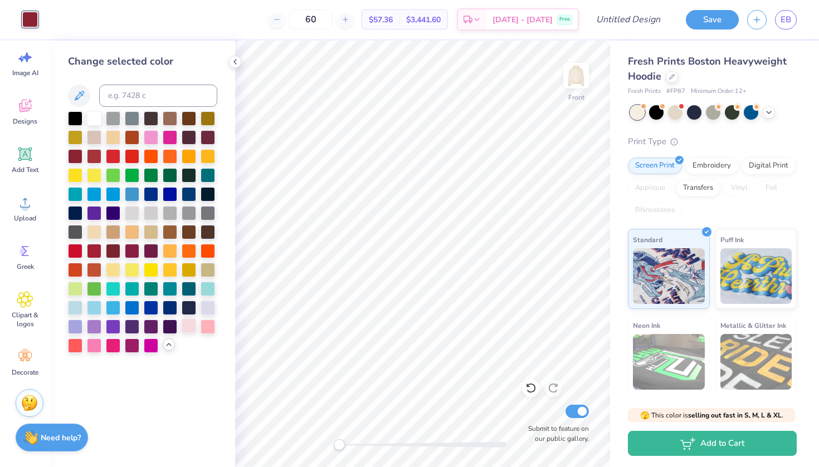
click at [190, 331] on div at bounding box center [189, 326] width 14 height 14
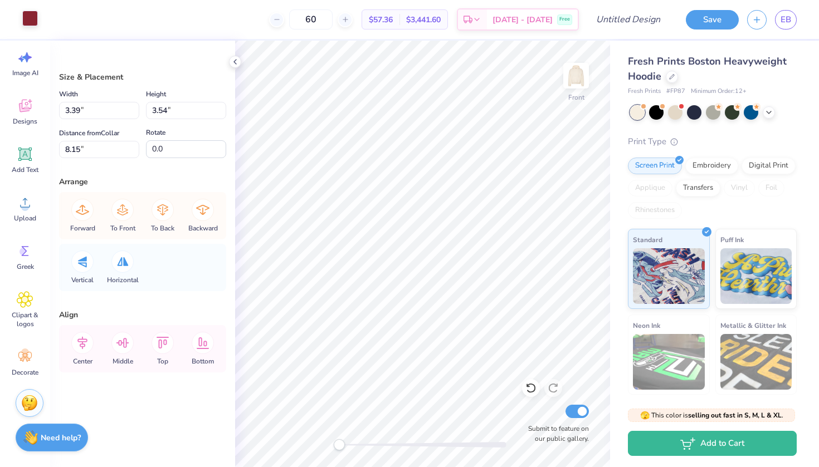
click at [36, 21] on div at bounding box center [30, 19] width 16 height 16
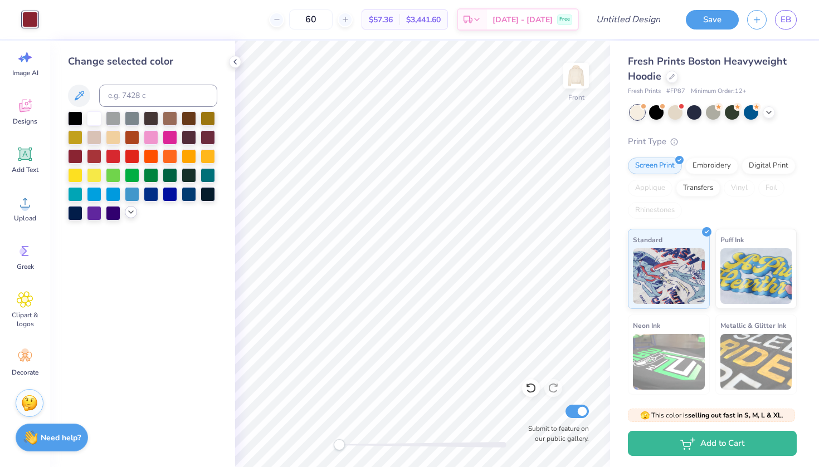
click at [132, 218] on div at bounding box center [131, 212] width 12 height 12
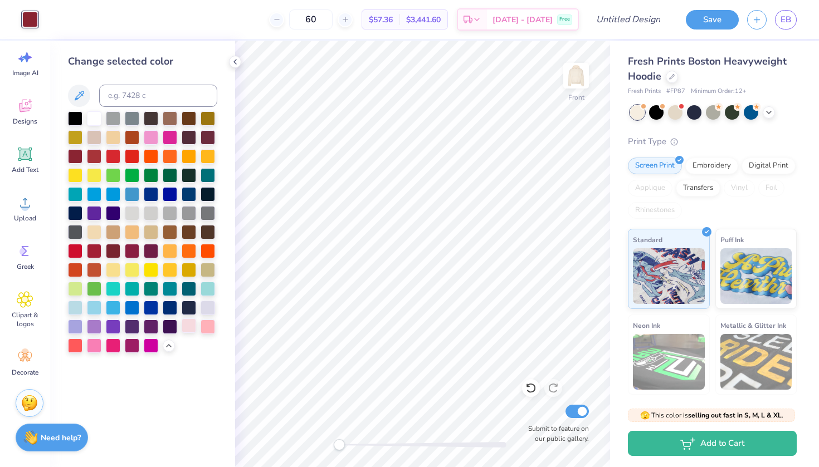
click at [193, 331] on div at bounding box center [189, 326] width 14 height 14
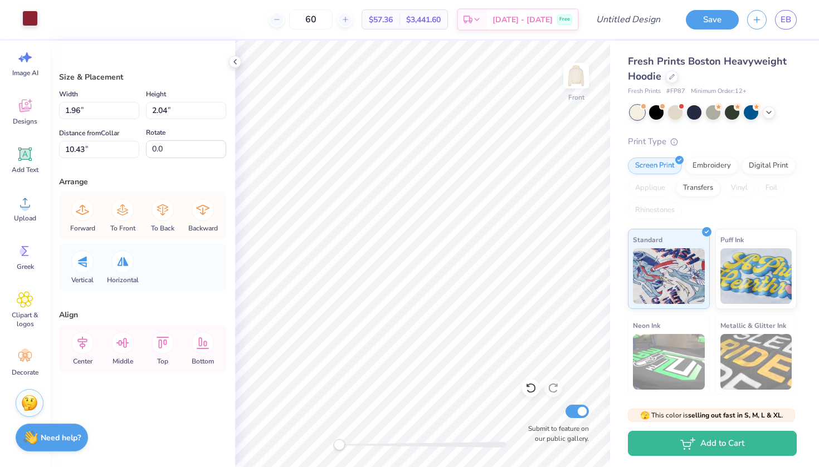
click at [36, 21] on div at bounding box center [30, 19] width 16 height 16
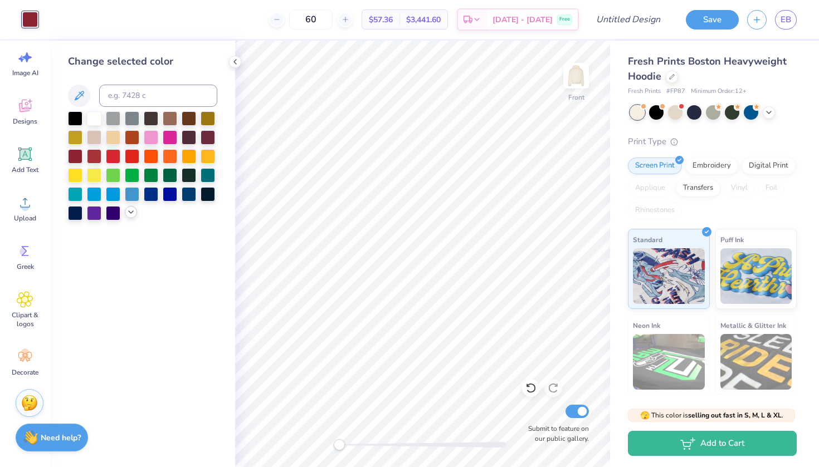
click at [129, 213] on polyline at bounding box center [131, 212] width 4 height 2
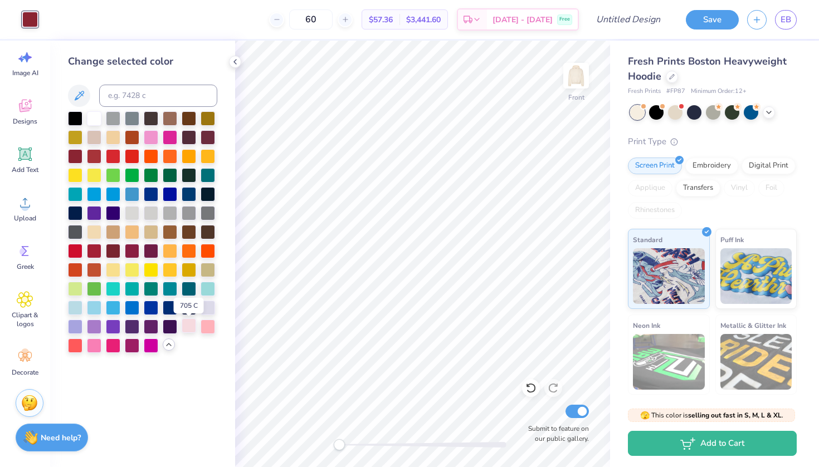
click at [190, 331] on div at bounding box center [189, 326] width 14 height 14
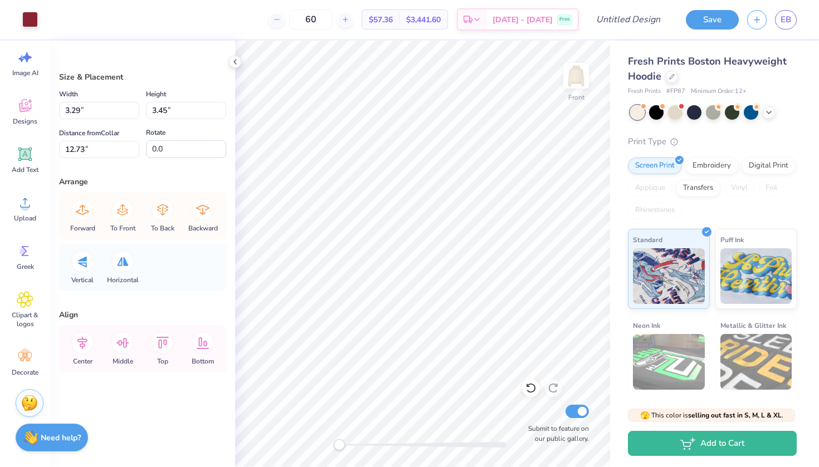
click at [27, 9] on div "Art colors" at bounding box center [19, 19] width 38 height 39
click at [28, 18] on div at bounding box center [30, 19] width 16 height 16
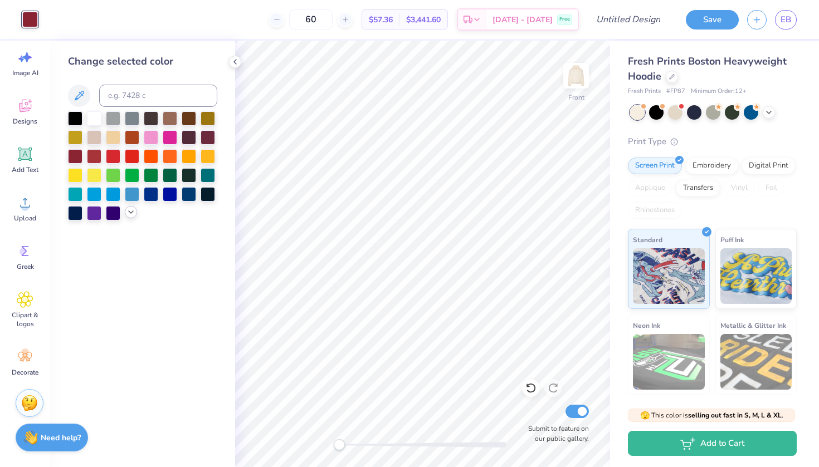
click at [132, 216] on icon at bounding box center [130, 212] width 9 height 9
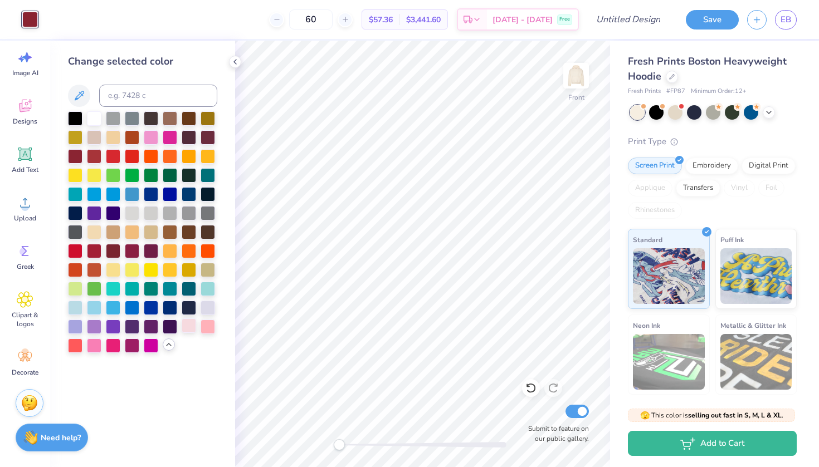
click at [189, 326] on div at bounding box center [189, 326] width 14 height 14
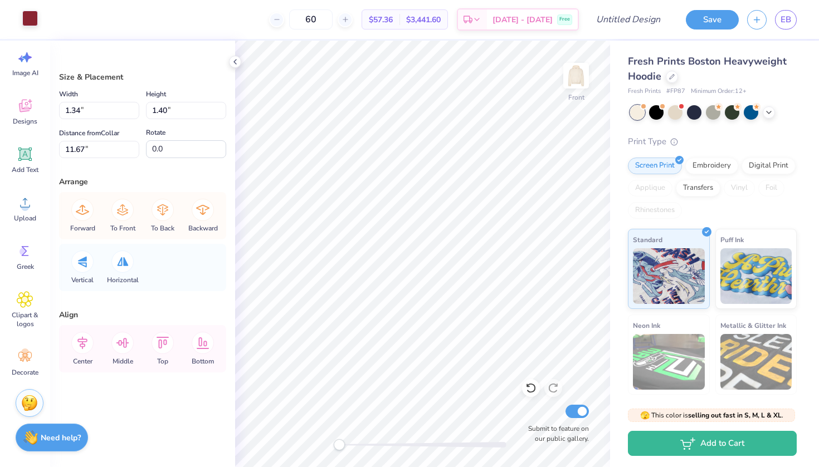
click at [34, 14] on div at bounding box center [30, 19] width 16 height 16
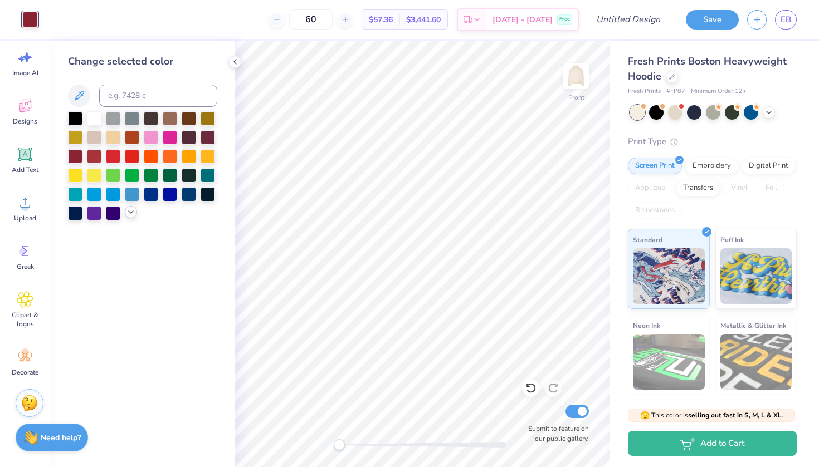
click at [130, 217] on icon at bounding box center [130, 212] width 9 height 9
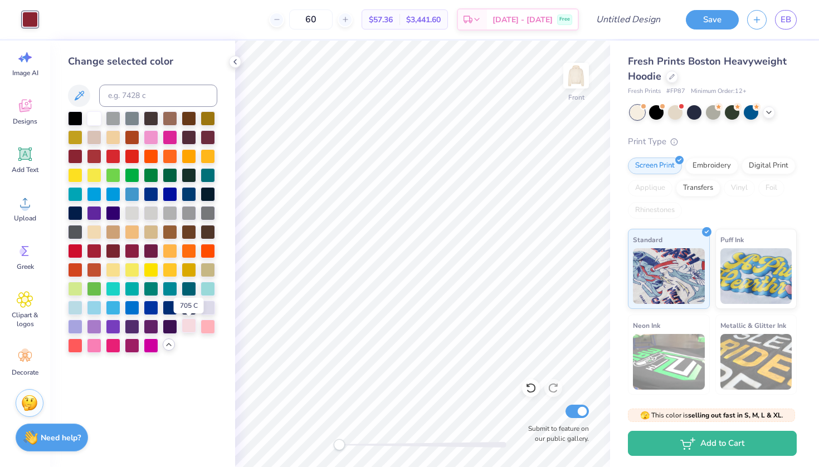
click at [188, 328] on div at bounding box center [189, 326] width 14 height 14
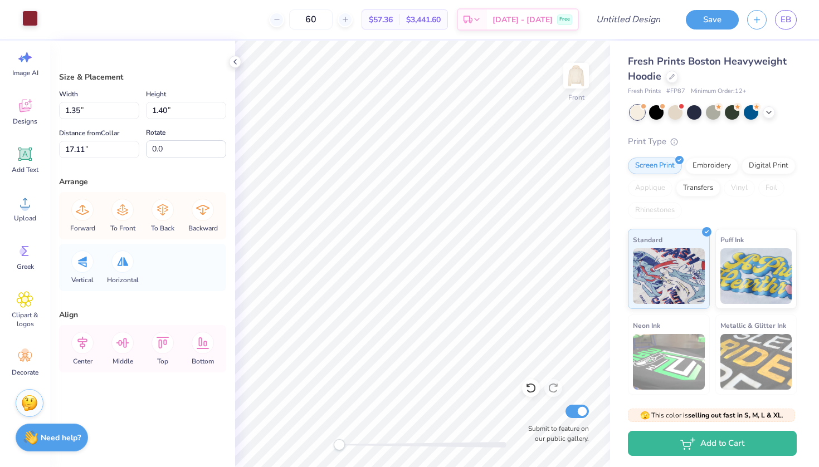
click at [31, 22] on div at bounding box center [30, 19] width 16 height 16
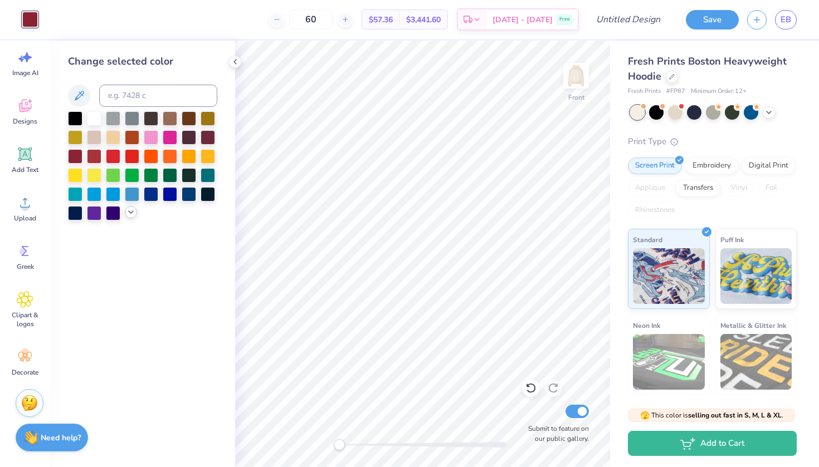
click at [131, 212] on icon at bounding box center [130, 212] width 9 height 9
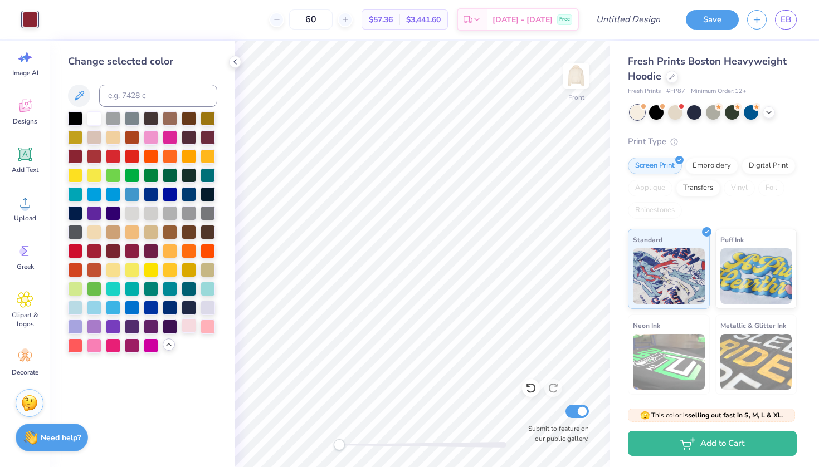
click at [189, 333] on div at bounding box center [189, 326] width 14 height 14
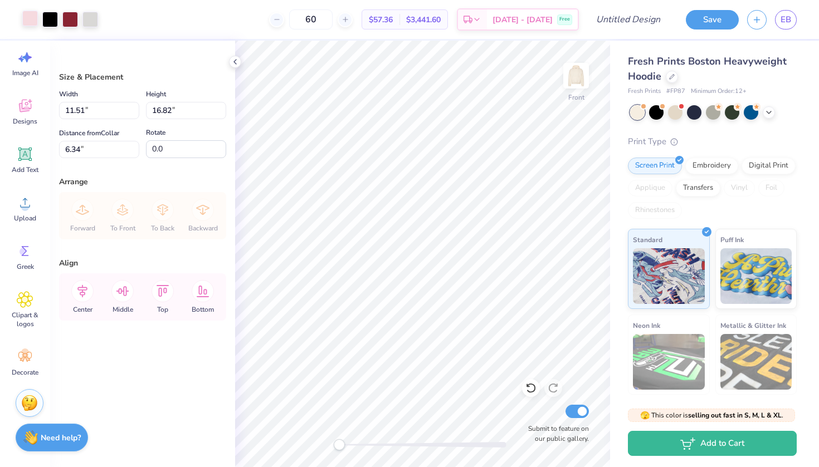
click at [31, 19] on div at bounding box center [30, 19] width 16 height 16
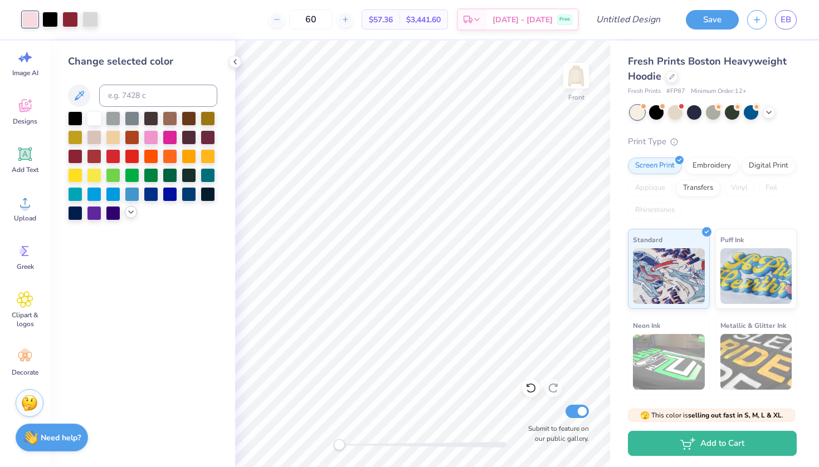
click at [129, 213] on icon at bounding box center [130, 212] width 9 height 9
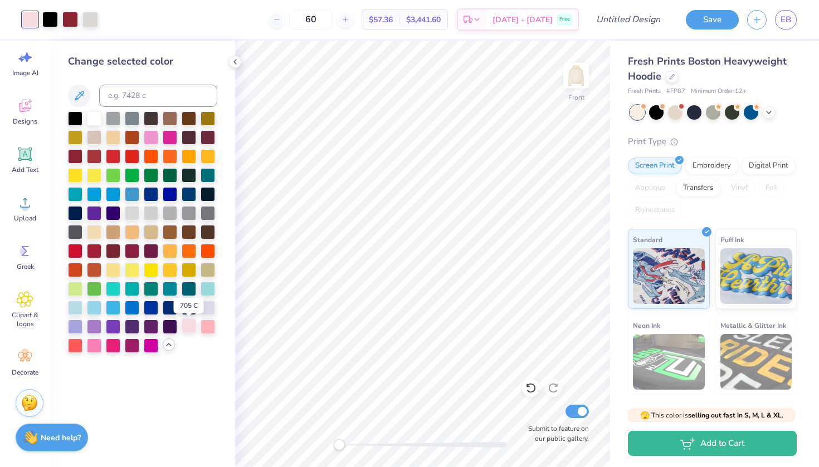
click at [189, 333] on div at bounding box center [189, 326] width 14 height 14
click at [190, 330] on div at bounding box center [189, 326] width 14 height 14
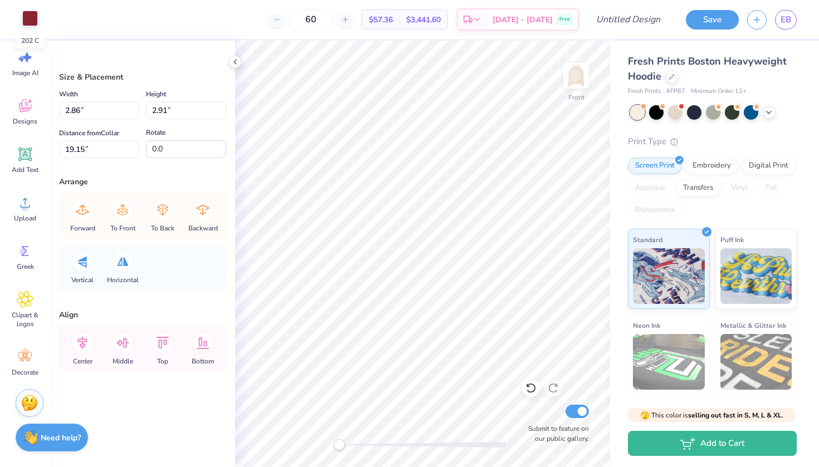
click at [26, 18] on div at bounding box center [30, 19] width 16 height 16
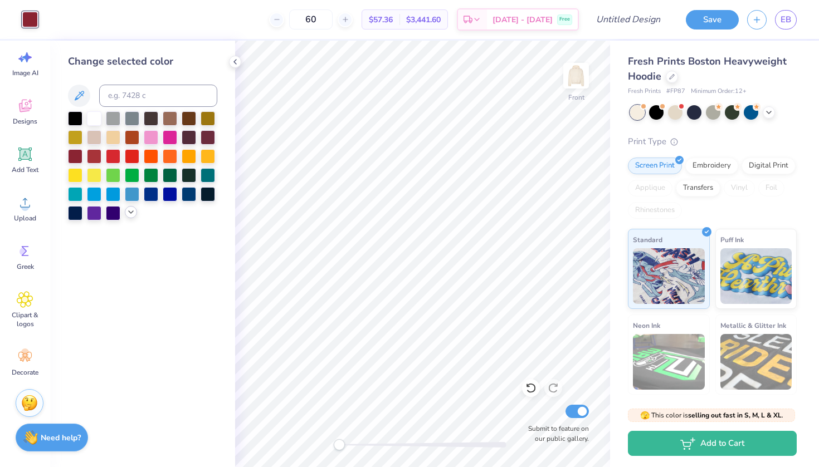
click at [129, 218] on div at bounding box center [131, 212] width 12 height 12
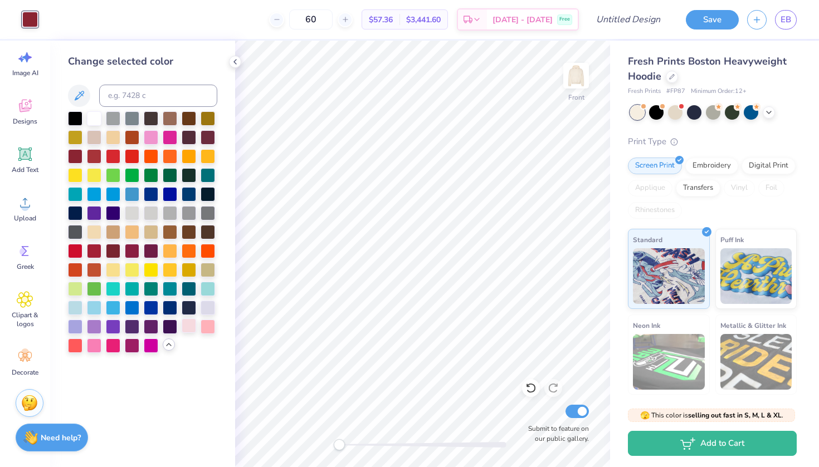
click at [188, 328] on div at bounding box center [189, 326] width 14 height 14
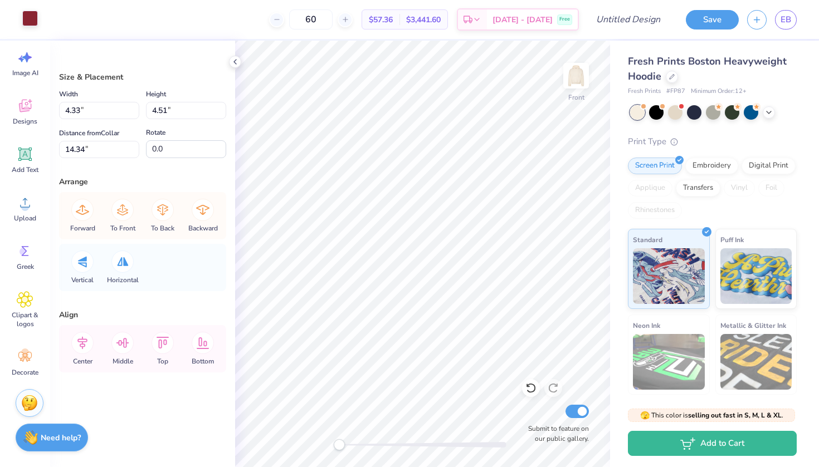
click at [33, 22] on div at bounding box center [30, 19] width 16 height 16
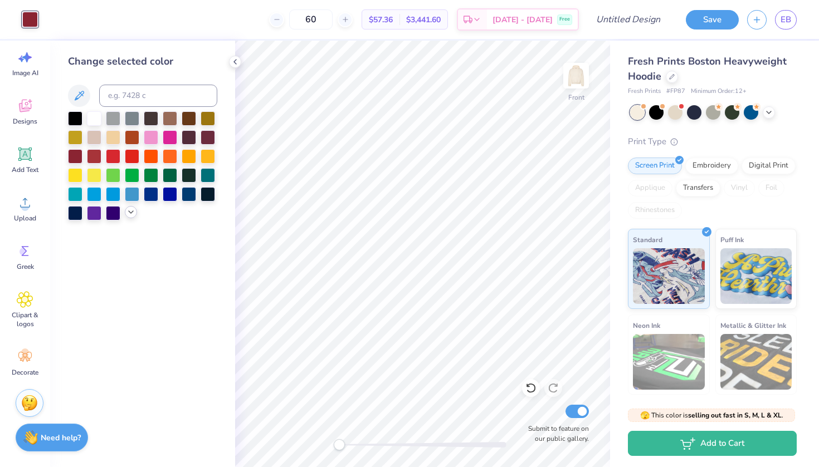
click at [130, 215] on icon at bounding box center [130, 212] width 9 height 9
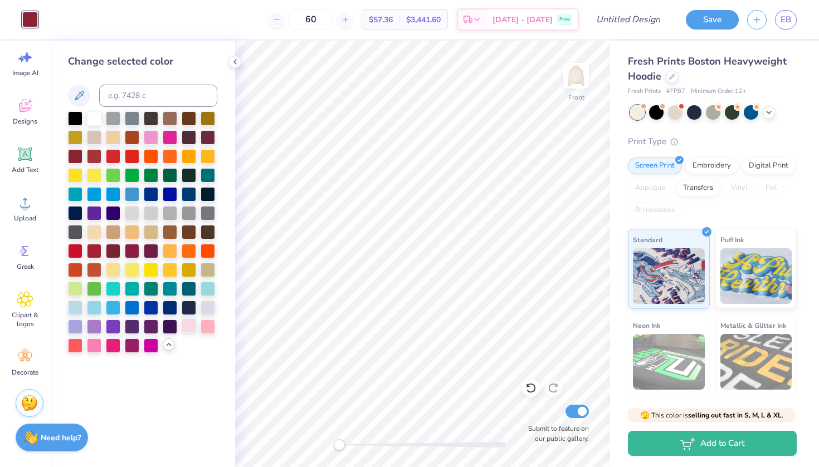
click at [192, 331] on div at bounding box center [189, 326] width 14 height 14
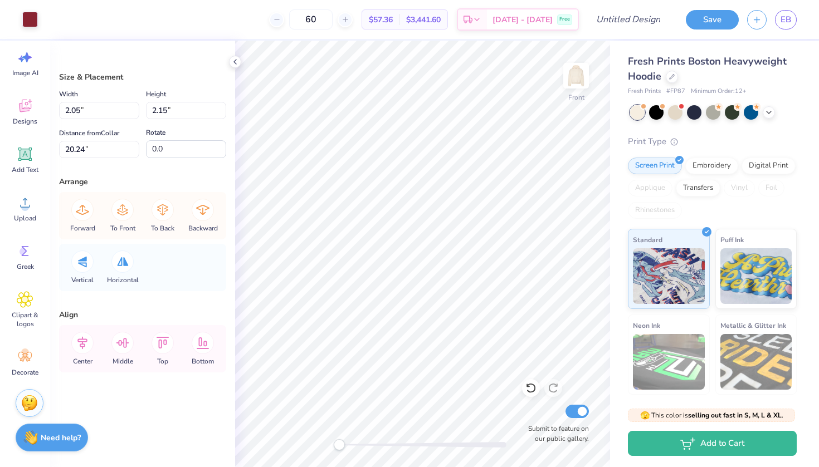
click at [37, 32] on div "Art colors" at bounding box center [19, 19] width 38 height 39
click at [37, 22] on div at bounding box center [30, 19] width 16 height 16
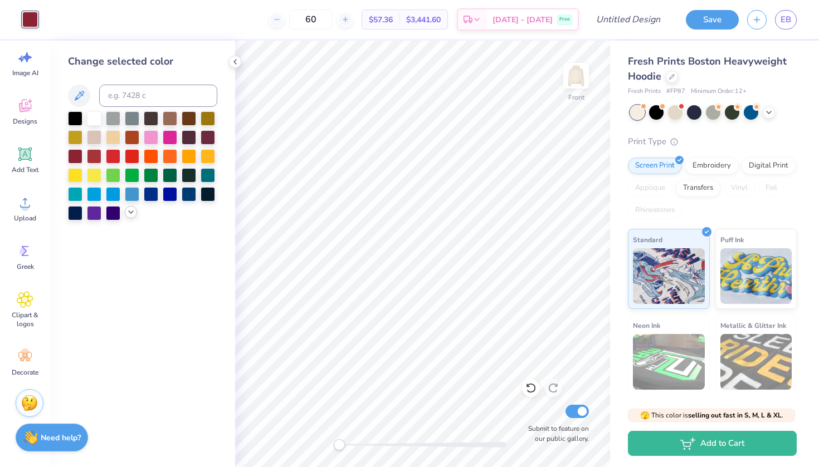
click at [129, 214] on icon at bounding box center [130, 212] width 9 height 9
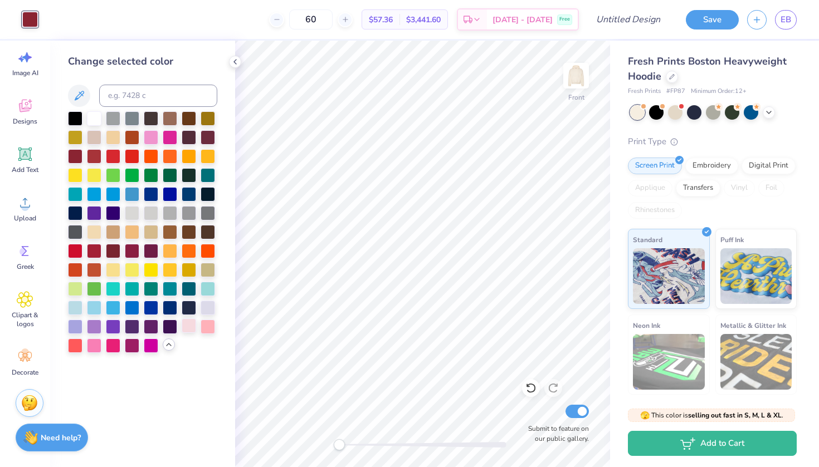
click at [187, 333] on div at bounding box center [189, 326] width 14 height 14
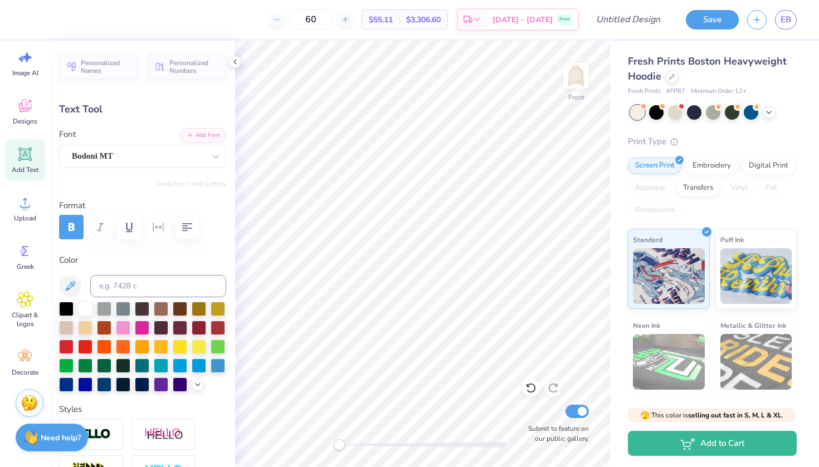
scroll to position [0, 1]
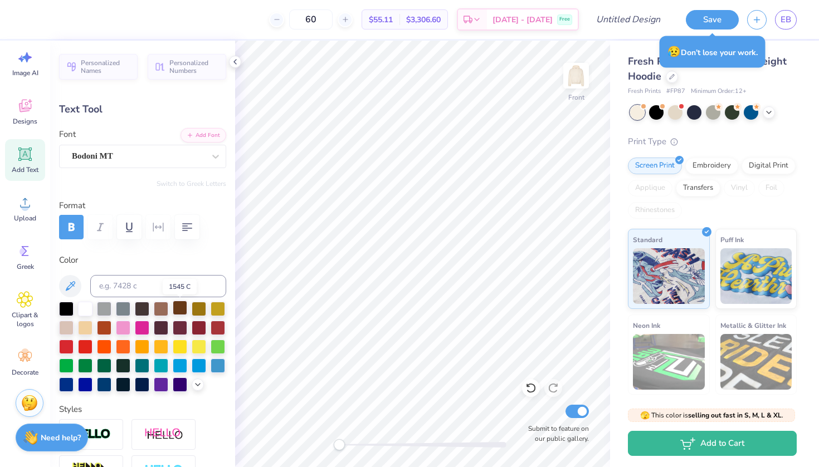
click at [177, 305] on div at bounding box center [180, 308] width 14 height 14
click at [182, 307] on div at bounding box center [180, 308] width 14 height 14
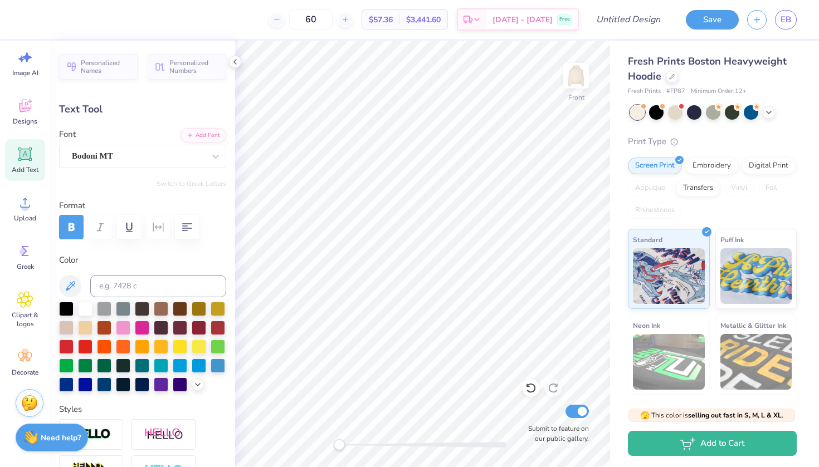
scroll to position [0, 0]
click at [181, 306] on div at bounding box center [180, 308] width 14 height 14
click at [182, 307] on div at bounding box center [180, 308] width 14 height 14
click at [179, 307] on div at bounding box center [180, 308] width 14 height 14
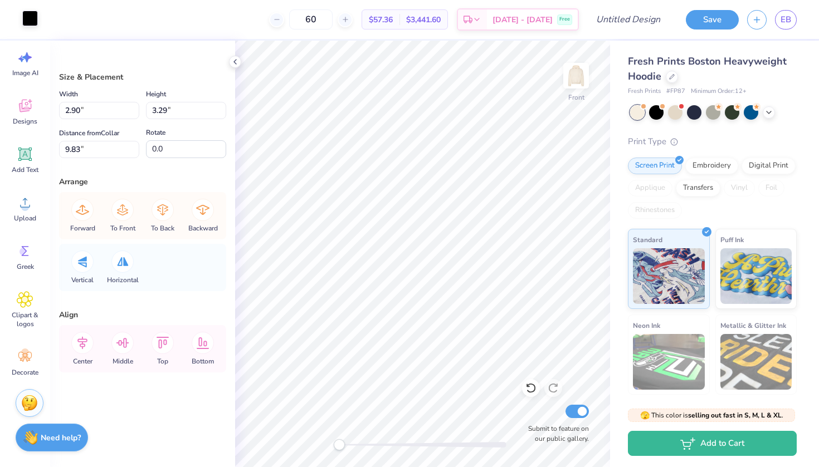
click at [34, 18] on div at bounding box center [30, 19] width 16 height 16
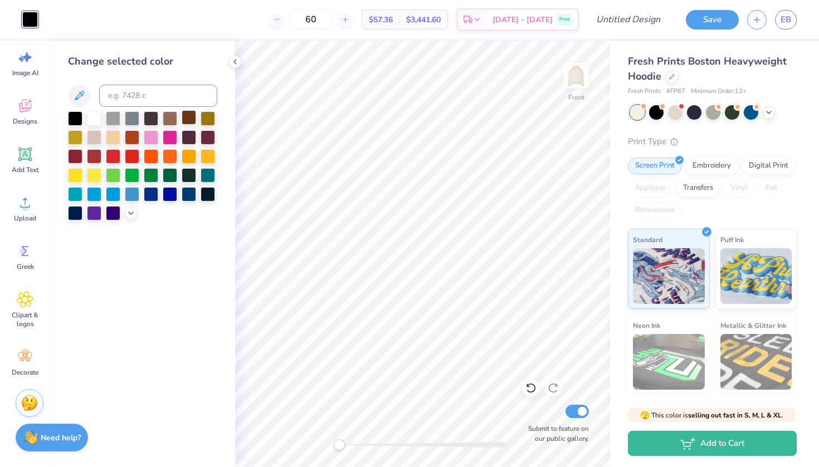
click at [186, 123] on div at bounding box center [189, 117] width 14 height 14
click at [174, 120] on div at bounding box center [170, 117] width 14 height 14
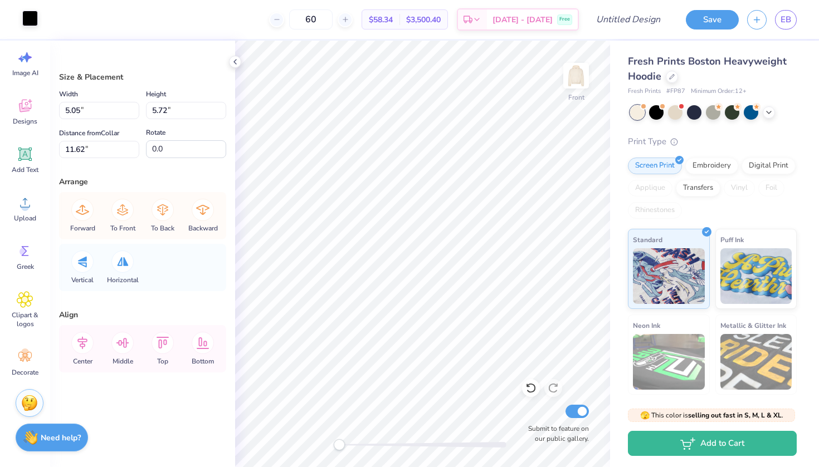
click at [28, 21] on div at bounding box center [30, 19] width 16 height 16
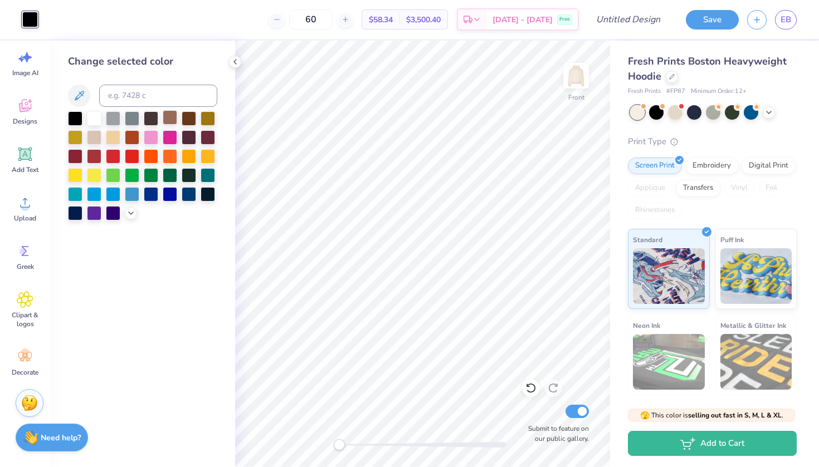
click at [170, 120] on div at bounding box center [170, 117] width 14 height 14
click at [190, 124] on div at bounding box center [189, 117] width 14 height 14
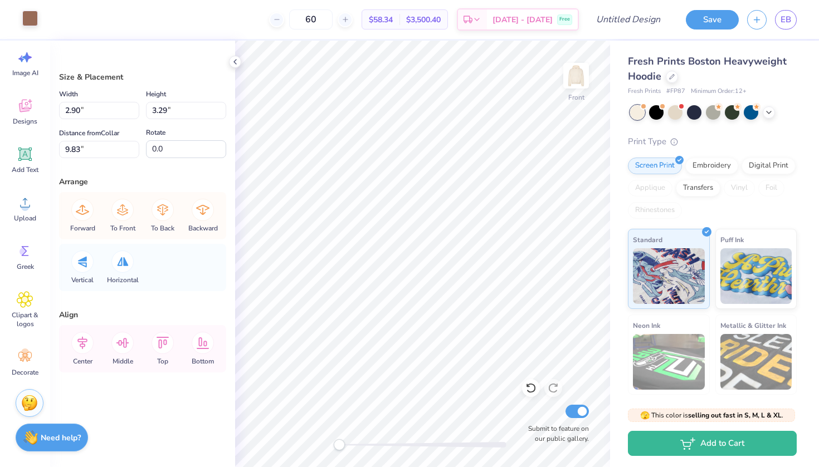
click at [32, 23] on div at bounding box center [30, 19] width 16 height 16
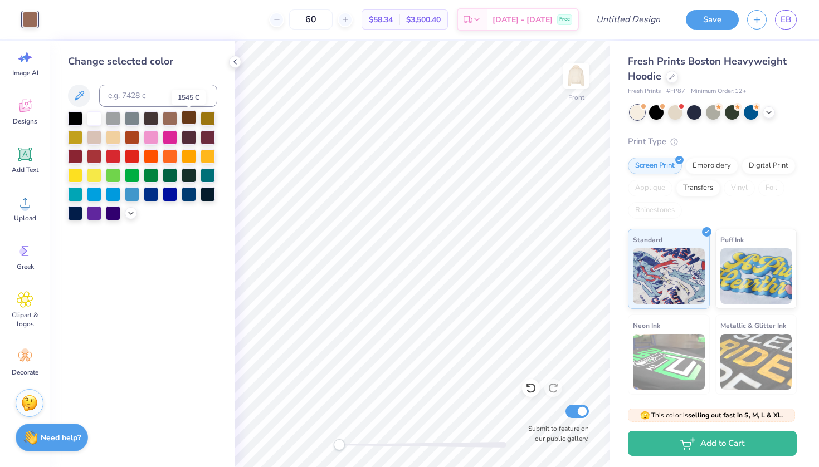
click at [185, 123] on div at bounding box center [189, 117] width 14 height 14
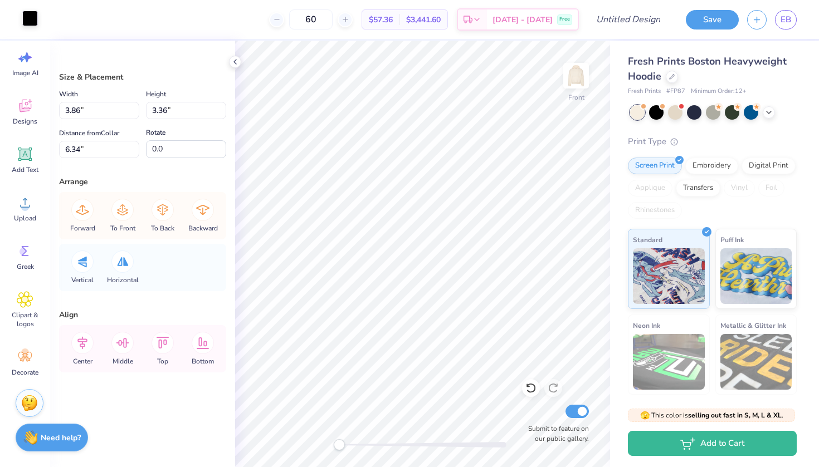
click at [30, 18] on div at bounding box center [30, 19] width 16 height 16
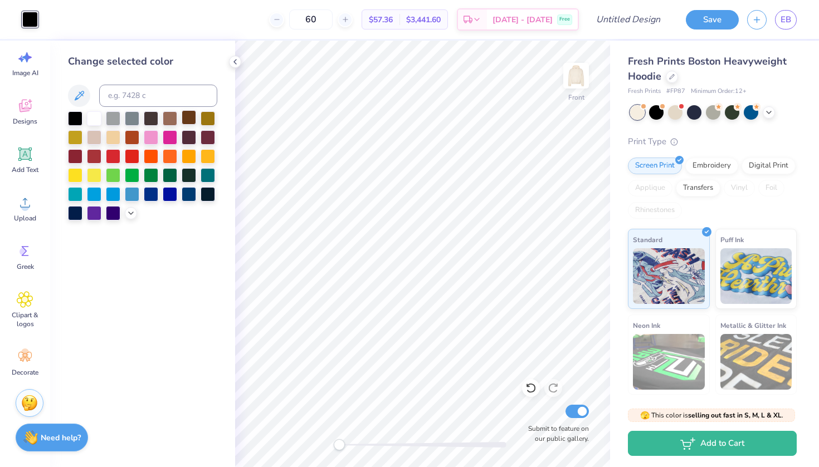
click at [185, 123] on div at bounding box center [189, 117] width 14 height 14
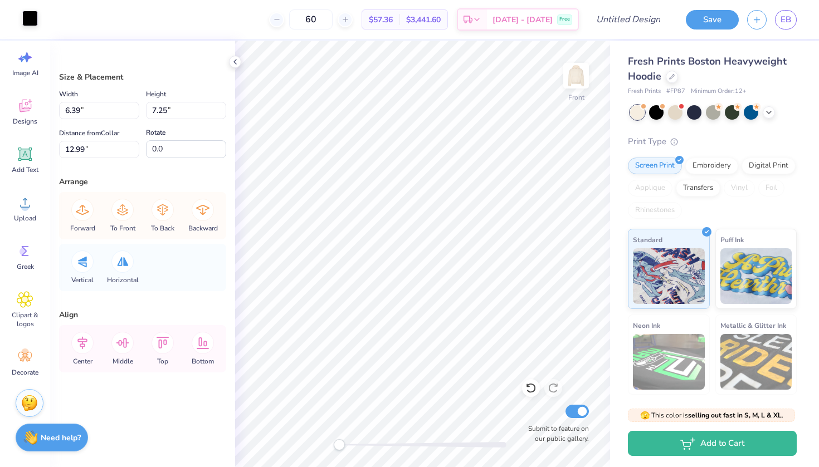
click at [33, 23] on div at bounding box center [30, 19] width 16 height 16
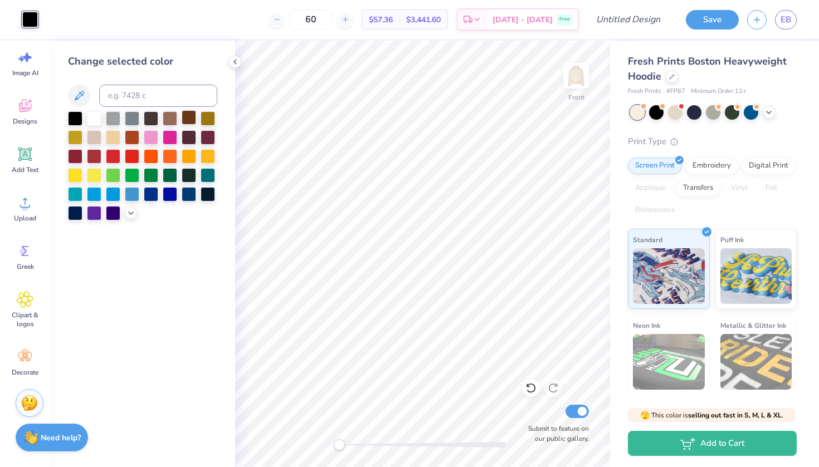
click at [188, 125] on div at bounding box center [189, 117] width 14 height 14
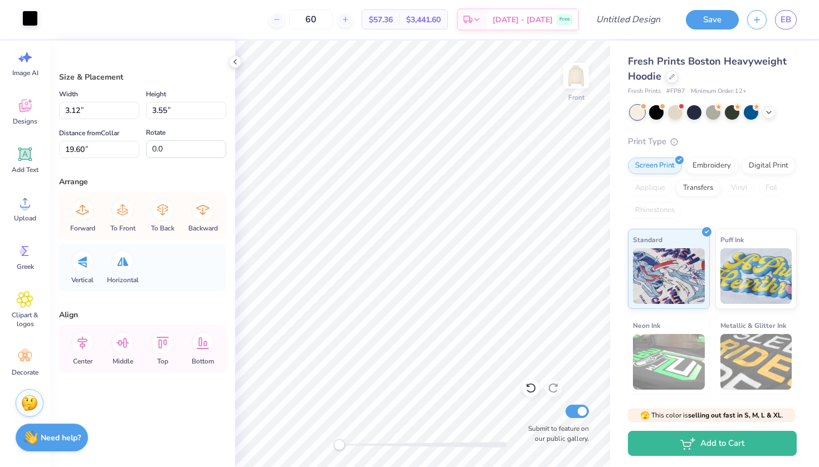
click at [33, 17] on div at bounding box center [30, 19] width 16 height 16
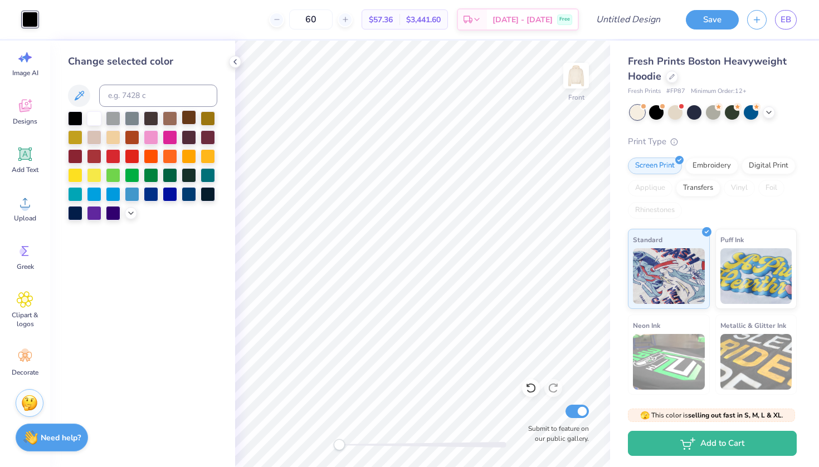
click at [187, 124] on div at bounding box center [189, 117] width 14 height 14
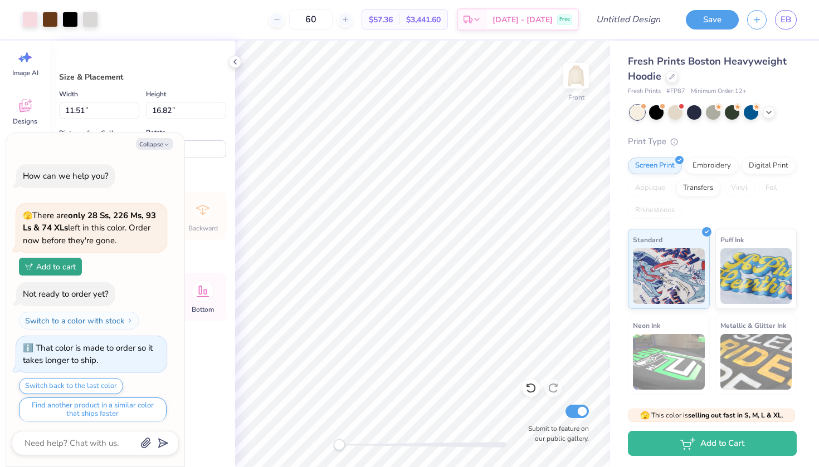
scroll to position [363, 0]
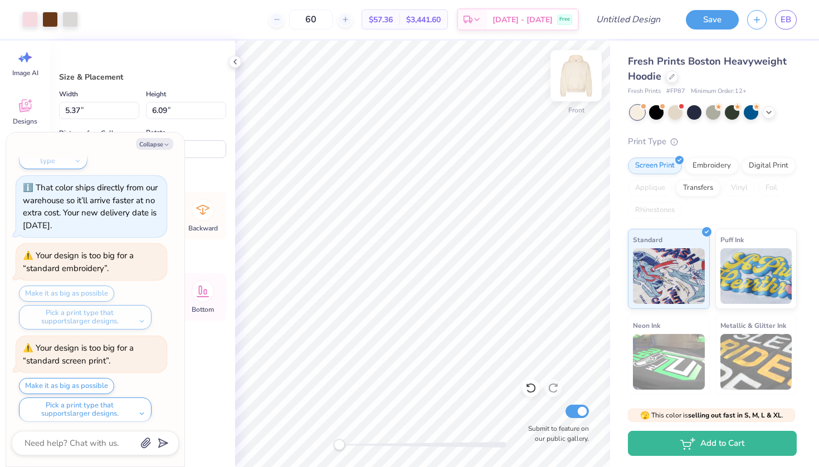
click at [570, 86] on img at bounding box center [575, 75] width 45 height 45
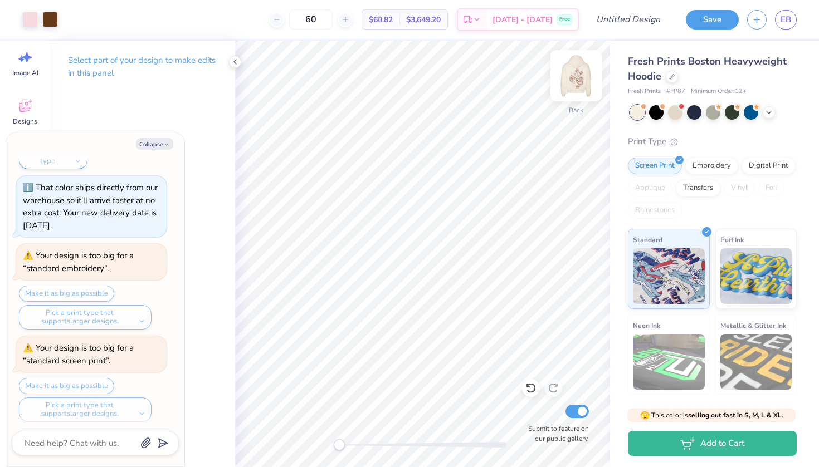
click at [574, 105] on div "Back" at bounding box center [576, 110] width 14 height 10
click at [574, 99] on div at bounding box center [575, 75] width 51 height 51
click at [632, 21] on input "Design Title" at bounding box center [641, 19] width 55 height 22
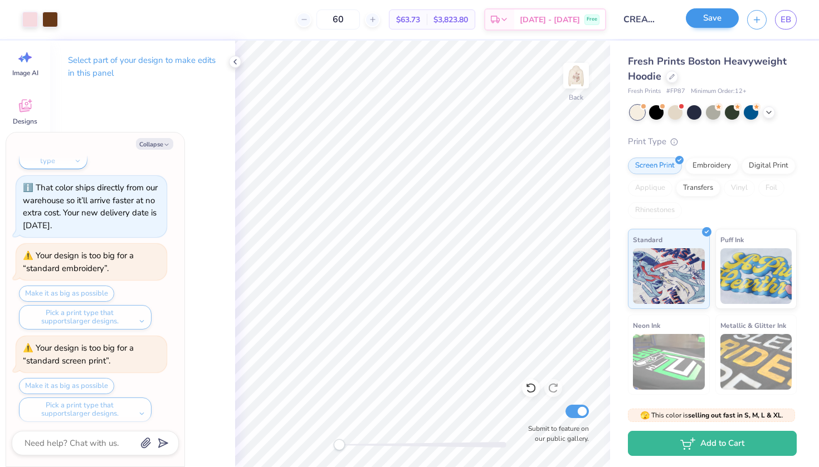
click at [713, 14] on button "Save" at bounding box center [711, 17] width 53 height 19
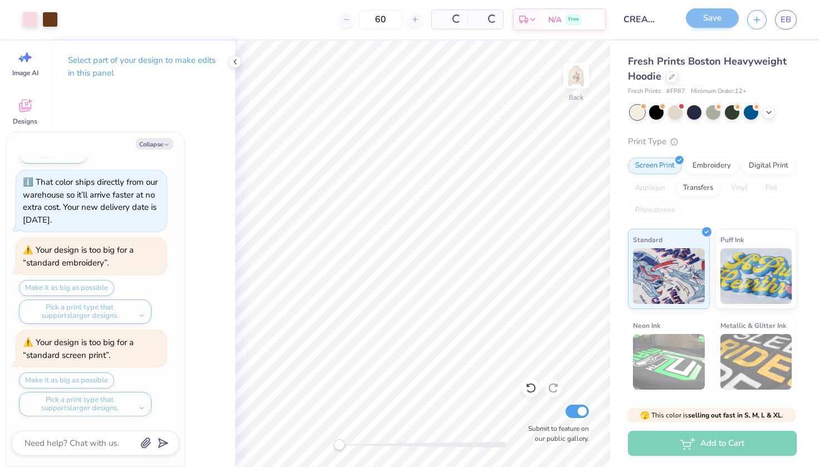
scroll to position [345, 0]
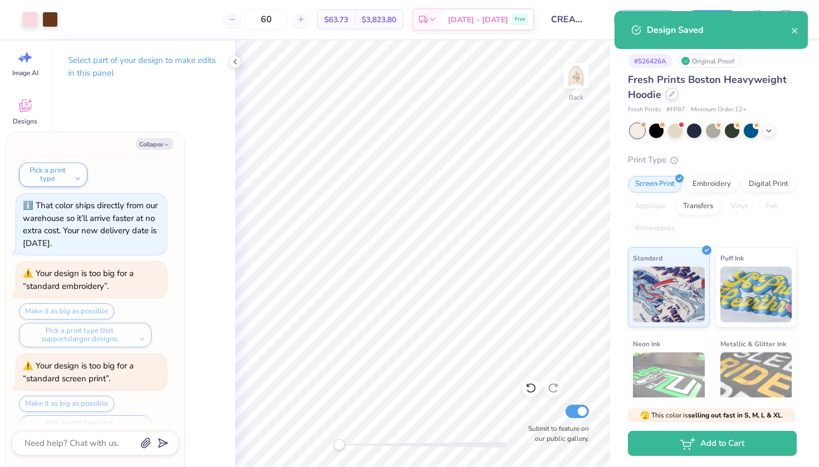
click at [670, 94] on icon at bounding box center [672, 94] width 6 height 6
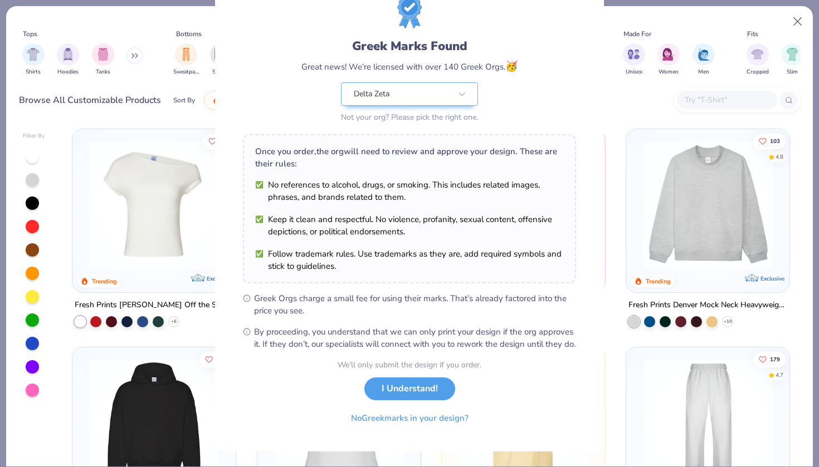
click at [694, 413] on div "Greek Marks Found Great news! We're licensed with over 140 Greek Orgs. 🥳 Delta …" at bounding box center [409, 233] width 819 height 467
click at [694, 414] on div "Greek Marks Found Great news! We're licensed with over 140 Greek Orgs. 🥳 Delta …" at bounding box center [409, 233] width 819 height 467
click at [405, 391] on button "I Understand!" at bounding box center [409, 386] width 91 height 23
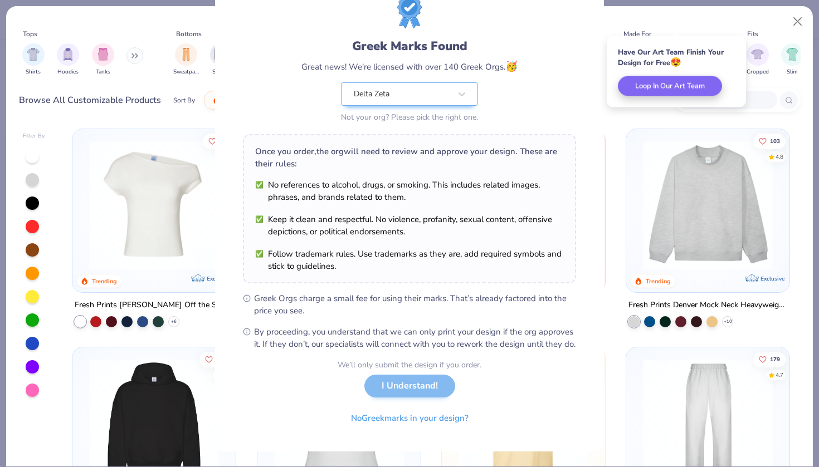
scroll to position [0, 0]
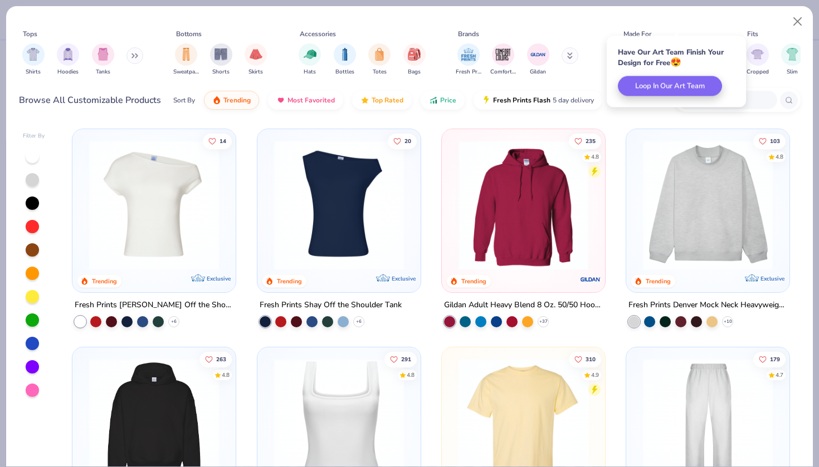
click at [726, 388] on img at bounding box center [707, 424] width 141 height 130
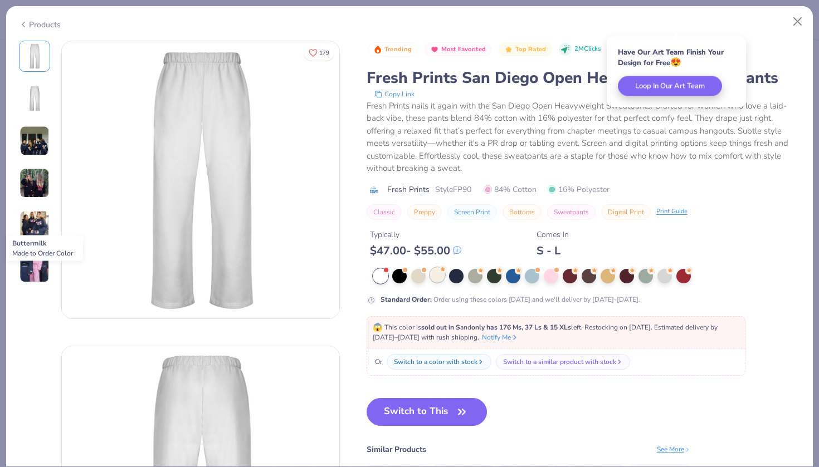
click at [440, 275] on div at bounding box center [437, 275] width 14 height 14
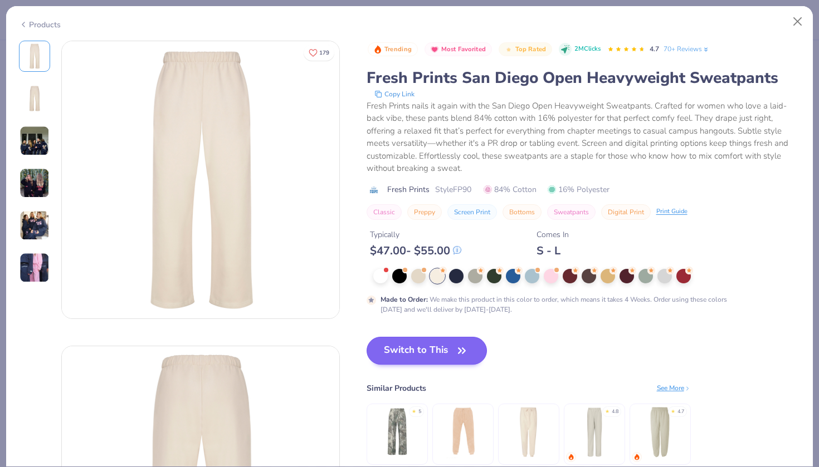
click at [412, 342] on button "Switch to This" at bounding box center [426, 351] width 121 height 28
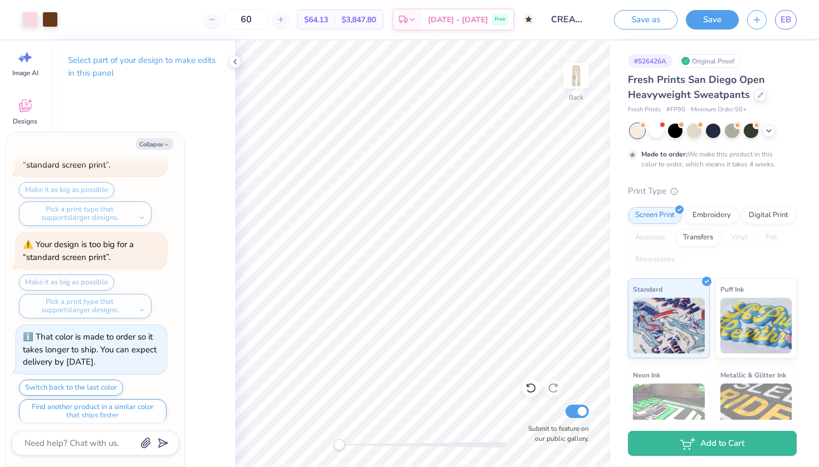
click at [328, 427] on div "Back Submit to feature on our public gallery." at bounding box center [422, 254] width 375 height 427
drag, startPoint x: 336, startPoint y: 444, endPoint x: 349, endPoint y: 444, distance: 12.8
click at [349, 444] on div "Accessibility label" at bounding box center [348, 444] width 11 height 11
click at [572, 80] on img at bounding box center [575, 75] width 45 height 45
click at [531, 392] on icon at bounding box center [530, 389] width 9 height 10
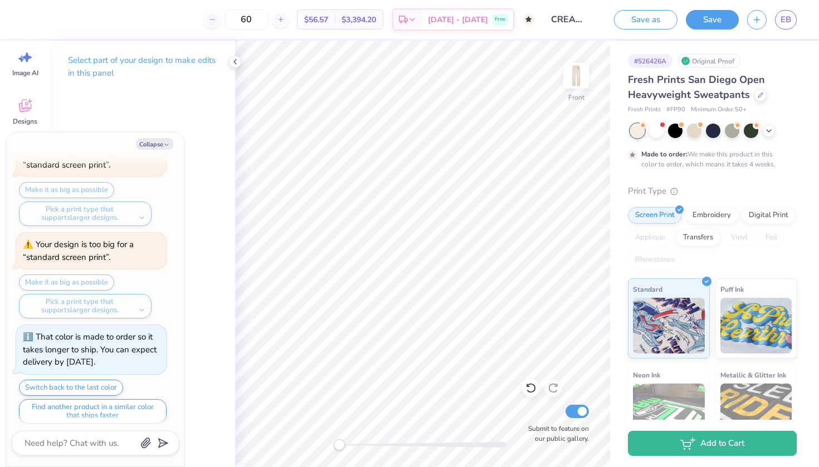
click at [326, 445] on div "Front Submit to feature on our public gallery." at bounding box center [422, 254] width 375 height 427
click at [582, 96] on div "Front" at bounding box center [576, 83] width 26 height 40
click at [567, 20] on input "CREAM DZ HEARTS" at bounding box center [569, 19] width 55 height 22
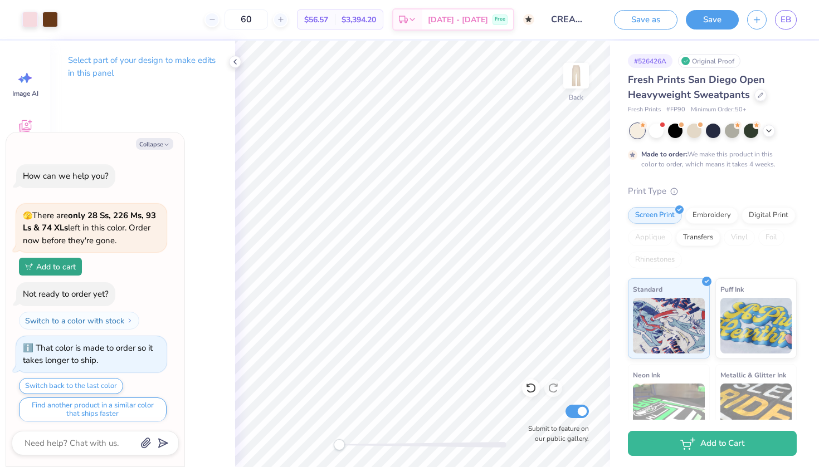
click at [581, 4] on div "Design Title CREAM DZ HEARTS" at bounding box center [569, 19] width 55 height 39
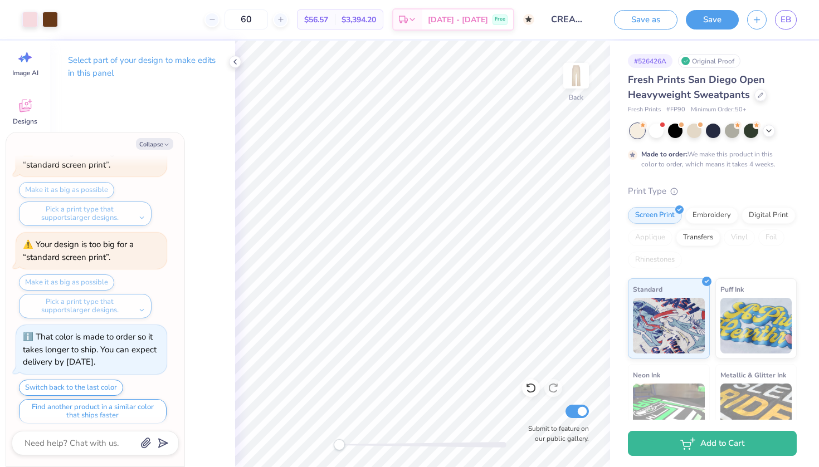
click at [580, 18] on input "CREAM DZ HEARTS" at bounding box center [569, 19] width 55 height 22
click at [561, 15] on input "CREAM DZ HEARTS" at bounding box center [569, 19] width 55 height 22
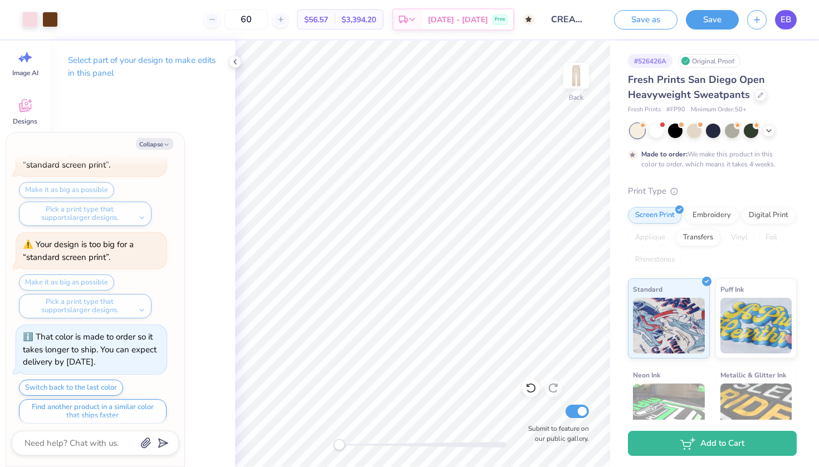
click at [790, 16] on span "EB" at bounding box center [785, 19] width 11 height 13
click at [645, 14] on button "Save as" at bounding box center [645, 17] width 63 height 19
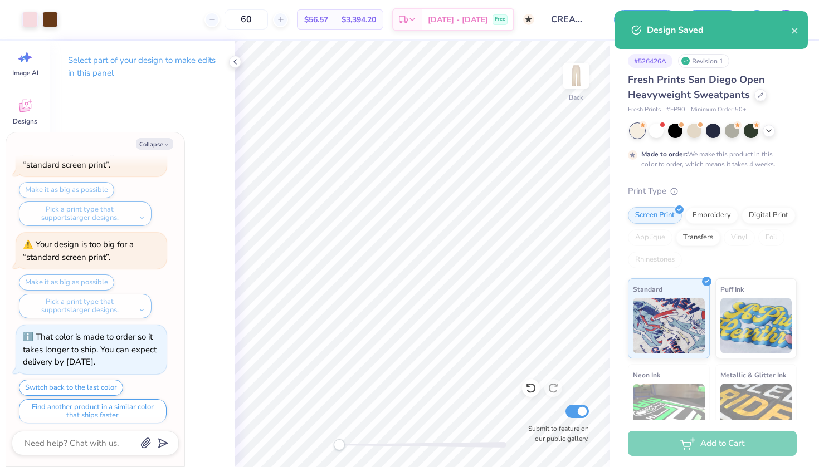
type textarea "x"
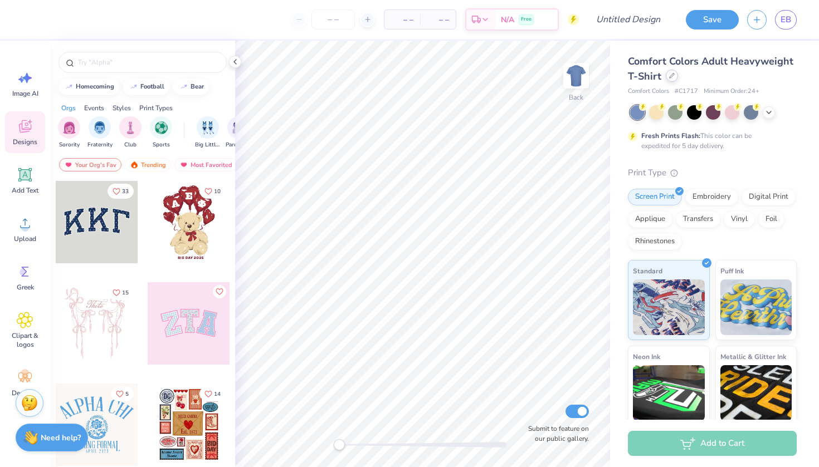
click at [671, 76] on icon at bounding box center [672, 76] width 6 height 6
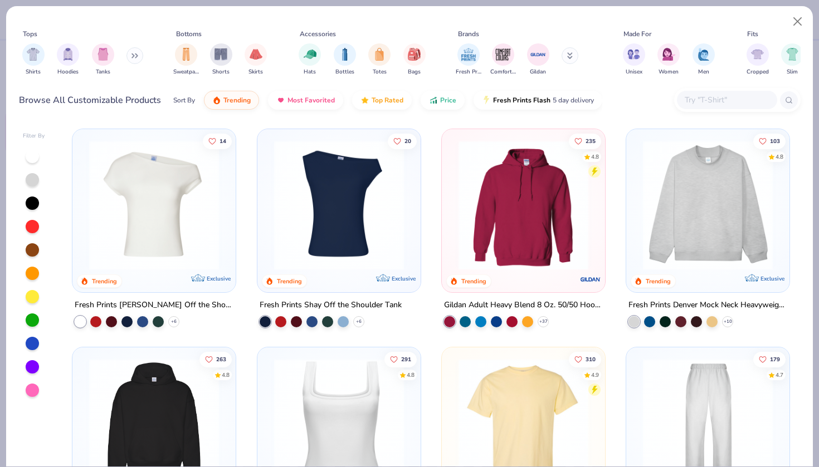
click at [684, 376] on img at bounding box center [707, 424] width 141 height 130
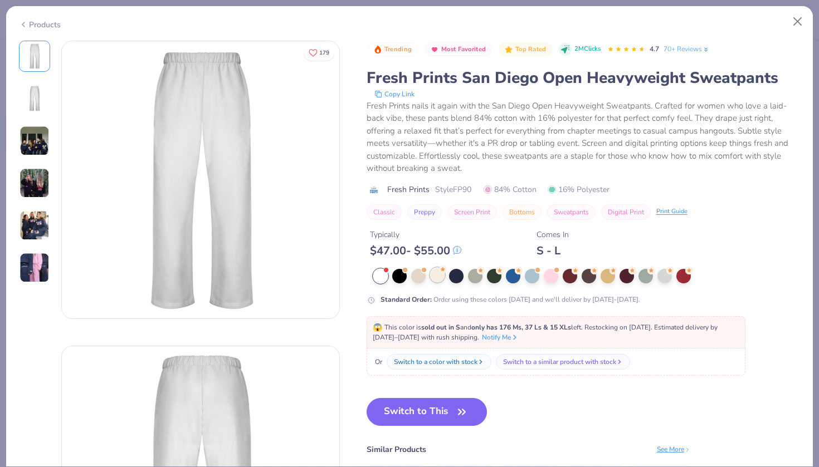
click at [439, 280] on div at bounding box center [437, 275] width 14 height 14
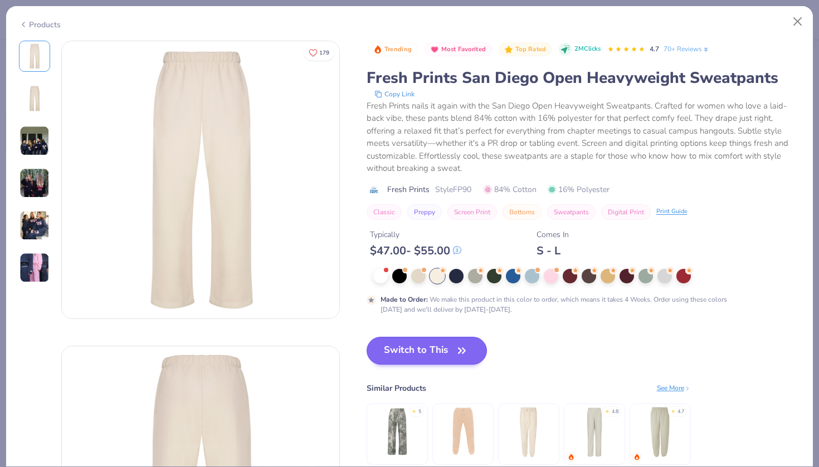
click at [414, 356] on button "Switch to This" at bounding box center [426, 351] width 121 height 28
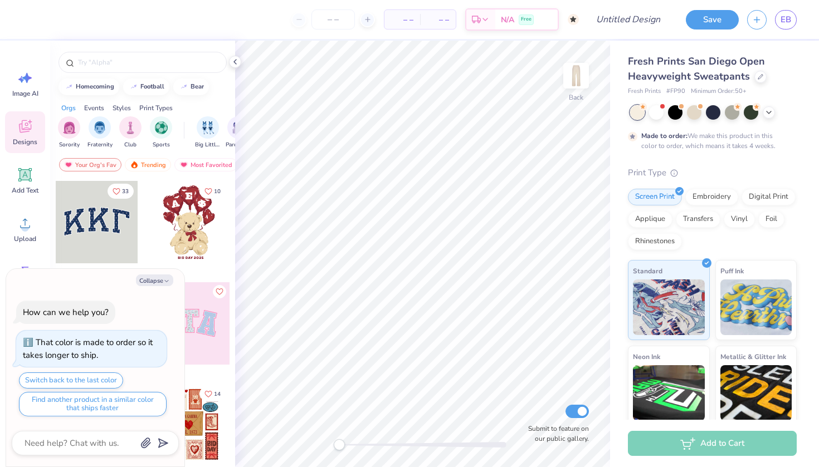
type textarea "x"
click at [614, 26] on input "Design Title" at bounding box center [641, 19] width 55 height 22
type input "C"
type textarea "x"
type input "CR"
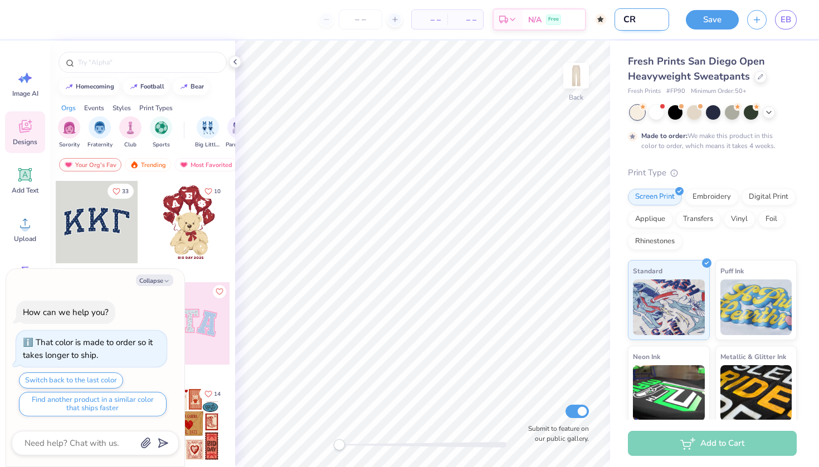
type textarea "x"
type input "CRE"
type textarea "x"
type input "CREA"
type textarea "x"
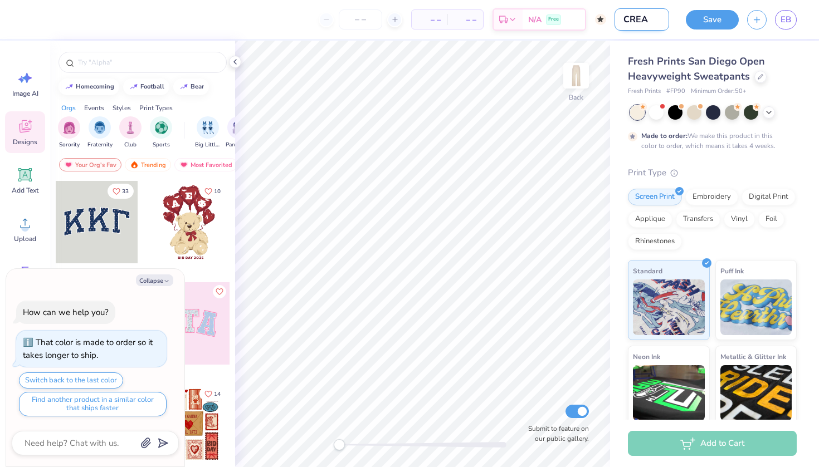
type input "CREAM"
type textarea "x"
type input "CREAM"
type textarea "x"
type input "CREAM D"
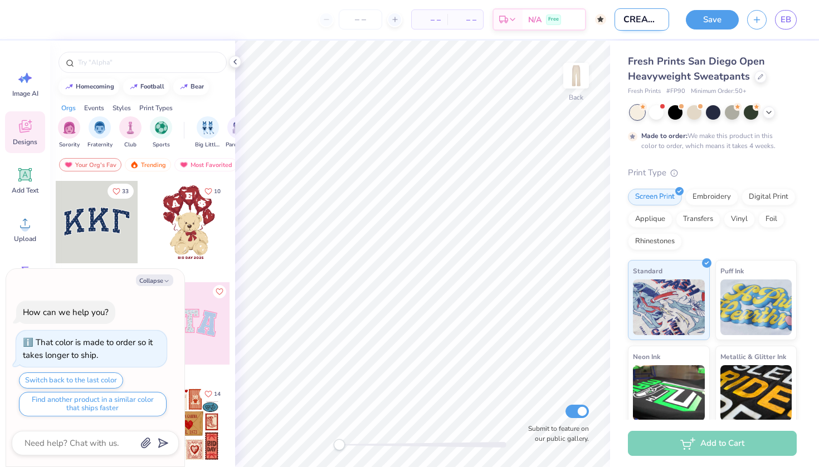
type textarea "x"
type input "CREAM DZ"
type textarea "x"
type input "CREAM DZ"
type textarea "x"
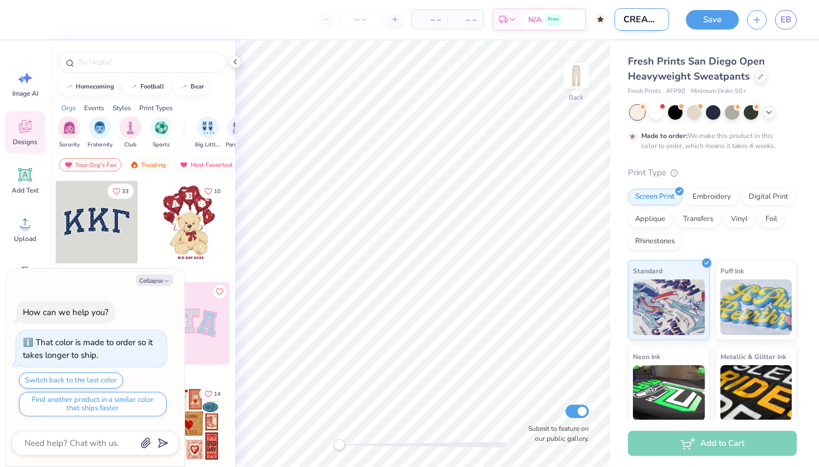
type input "CREAM DZ H"
type textarea "x"
type input "CREAM DZ HE"
type textarea "x"
type input "CREAM DZ HEA"
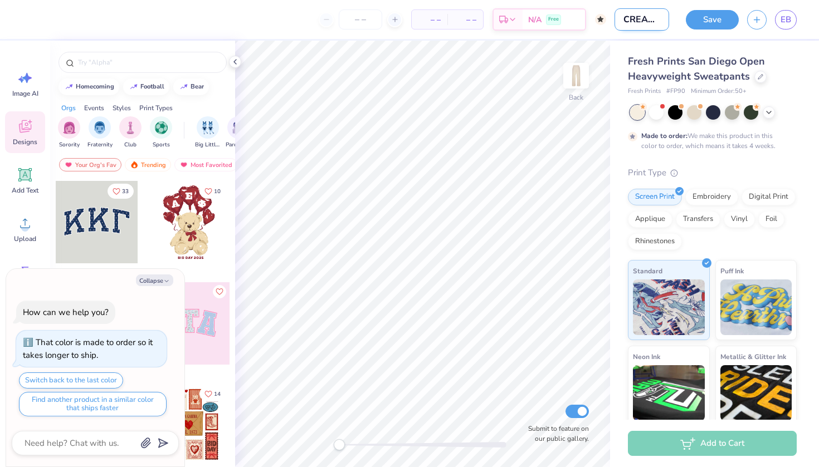
type textarea "x"
type input "CREAM DZ HEAR"
type textarea "x"
type input "CREAM DZ HEART"
type textarea "x"
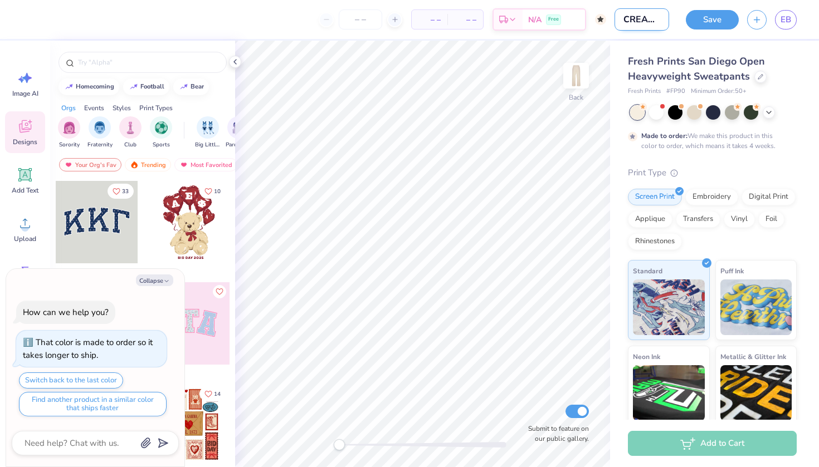
type input "CREAM DZ HEARTS"
type textarea "x"
type input "CREAM DZ HEARTS"
type textarea "x"
type input "CREAM DZ HEARTS P"
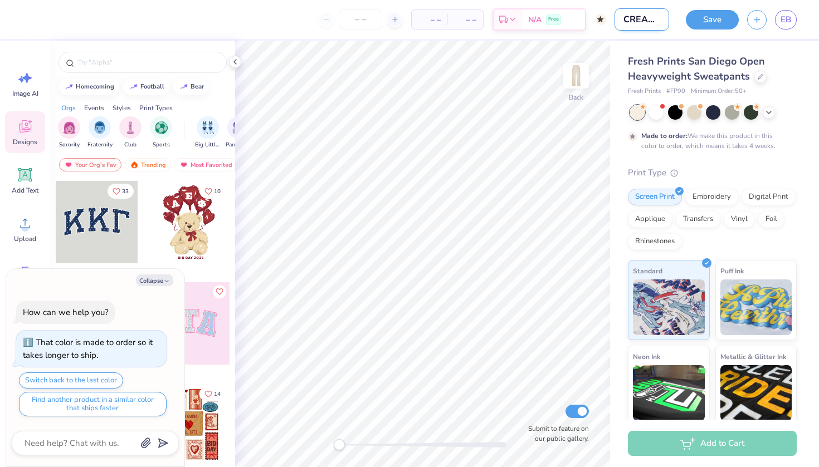
type textarea "x"
type input "CREAM DZ HEARTS PA"
type textarea "x"
type input "CREAM DZ HEARTS PAN"
type textarea "x"
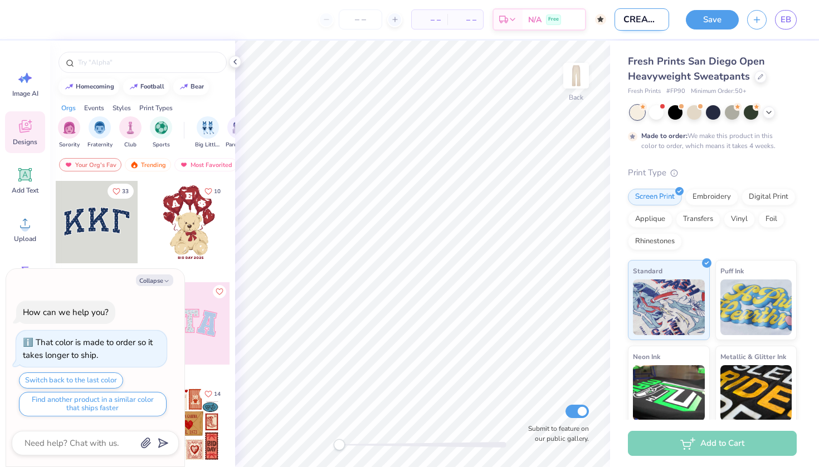
type input "CREAM DZ HEARTS PANT"
type textarea "x"
type input "CREAM DZ HEARTS PANTS"
type textarea "x"
type input "CREAM DZ HEARTS PANTS"
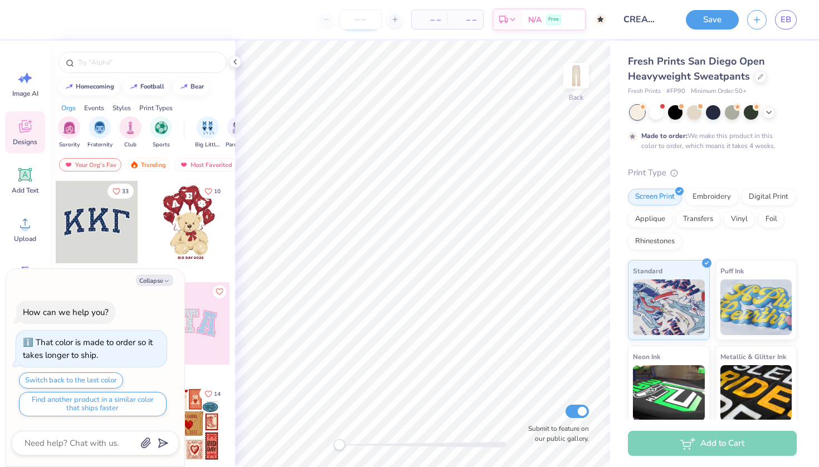
click at [368, 19] on input "number" at bounding box center [360, 19] width 43 height 20
type input "50"
type textarea "x"
type input "50"
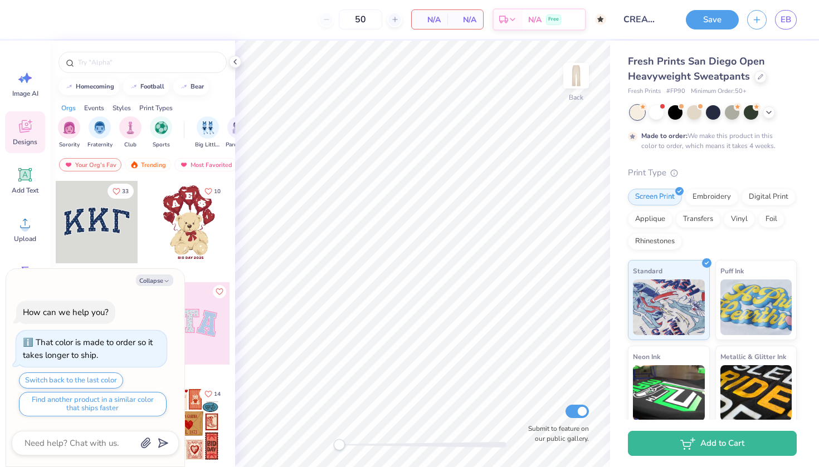
click at [430, 19] on span "N/A" at bounding box center [429, 20] width 22 height 12
click at [160, 282] on button "Collapse" at bounding box center [154, 281] width 37 height 12
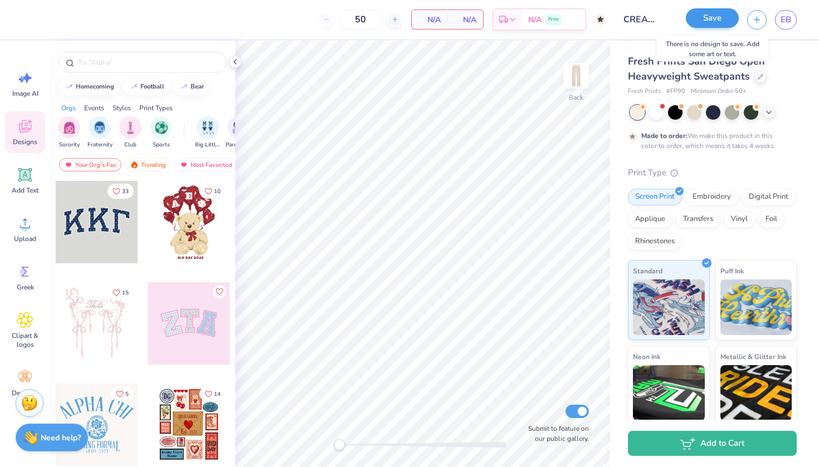
click at [720, 21] on button "Save" at bounding box center [711, 17] width 53 height 19
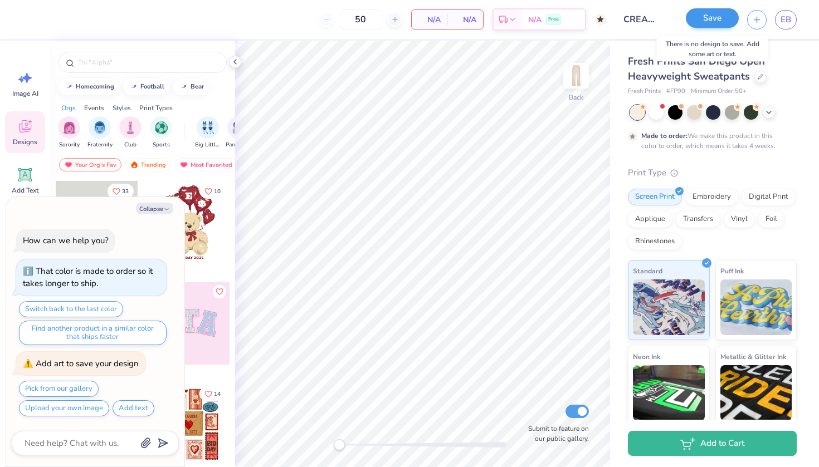
click at [695, 18] on button "Save" at bounding box center [711, 17] width 53 height 19
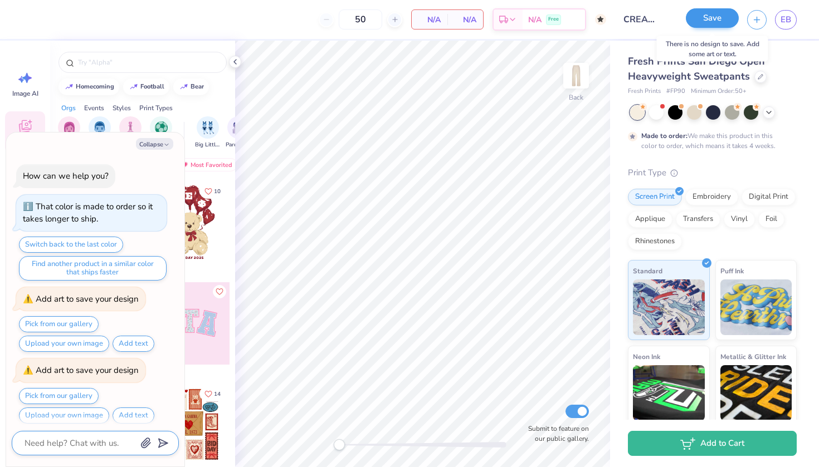
scroll to position [6, 0]
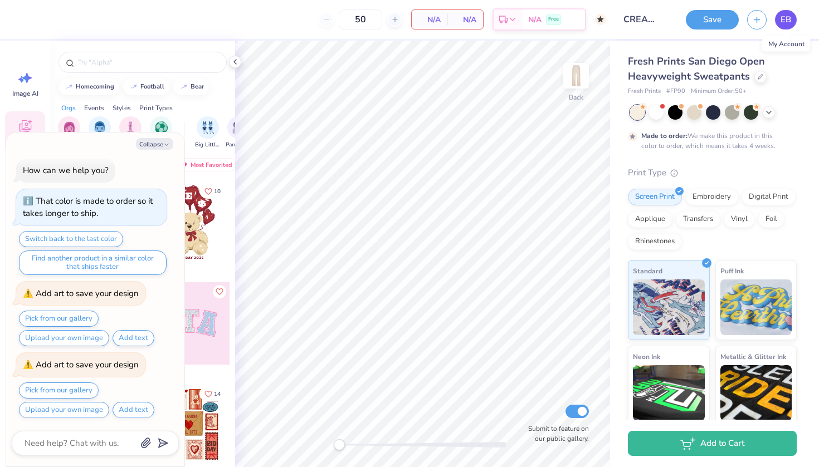
click at [786, 18] on span "EB" at bounding box center [785, 19] width 11 height 13
type textarea "x"
